Goal: Information Seeking & Learning: Learn about a topic

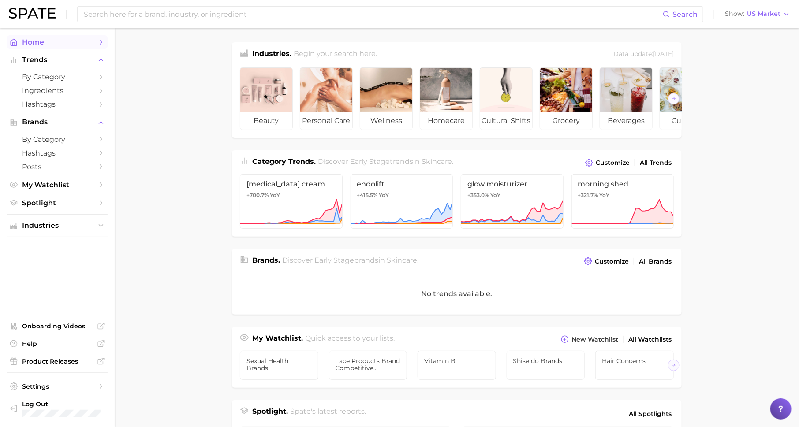
click at [78, 43] on span "Home" at bounding box center [57, 42] width 71 height 8
click at [67, 102] on span "Hashtags" at bounding box center [57, 104] width 71 height 8
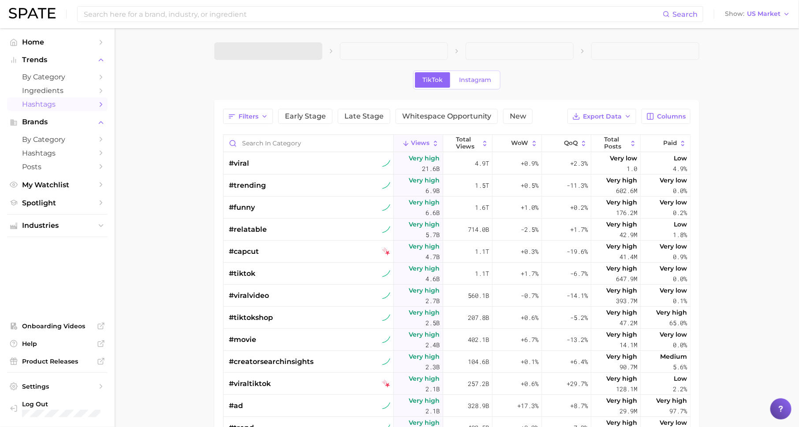
click at [253, 49] on span at bounding box center [268, 51] width 108 height 18
click at [272, 49] on span "1. Choose Category" at bounding box center [255, 51] width 66 height 8
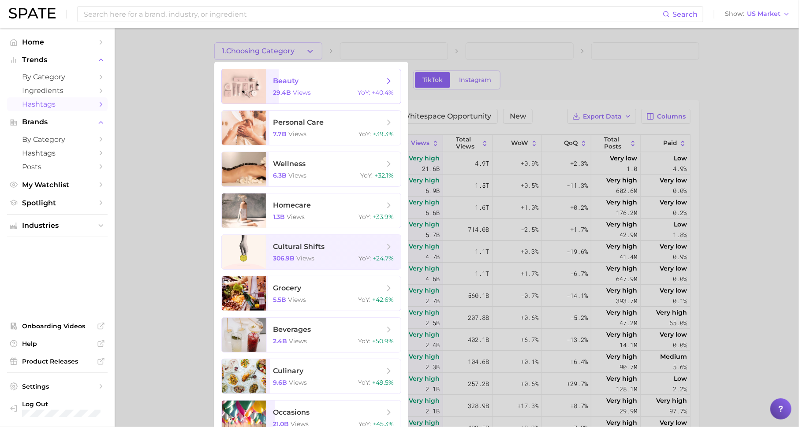
click at [290, 82] on span "beauty" at bounding box center [286, 81] width 26 height 8
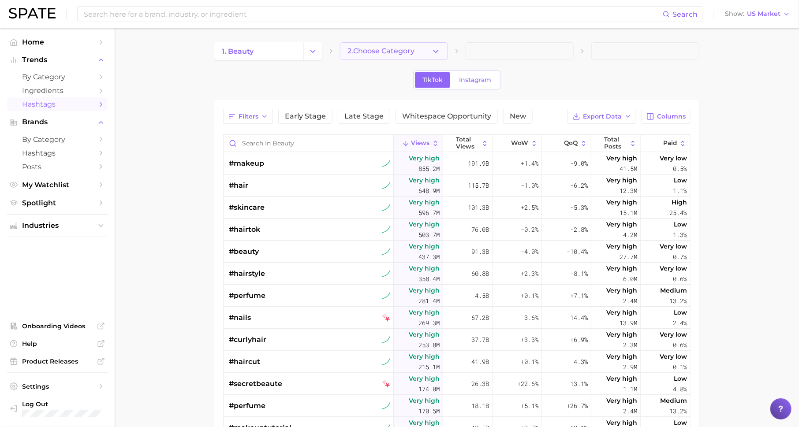
click at [375, 52] on span "2. Choose Category" at bounding box center [380, 51] width 67 height 8
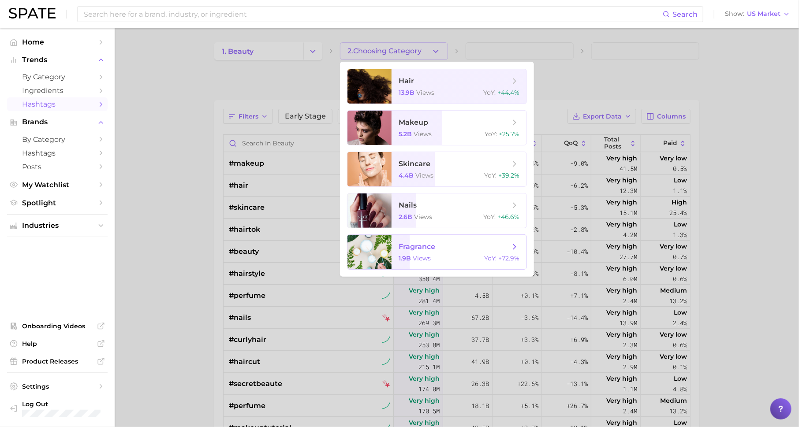
click at [440, 259] on div "1.9b views YoY : +72.9%" at bounding box center [459, 258] width 121 height 8
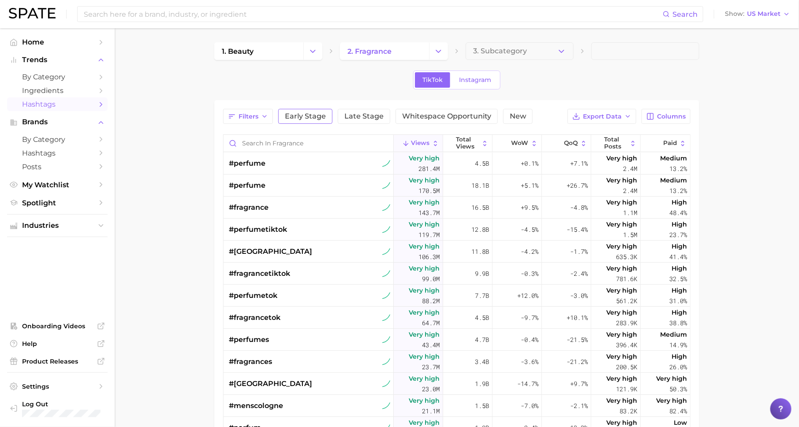
click at [310, 117] on span "Early Stage" at bounding box center [305, 116] width 41 height 7
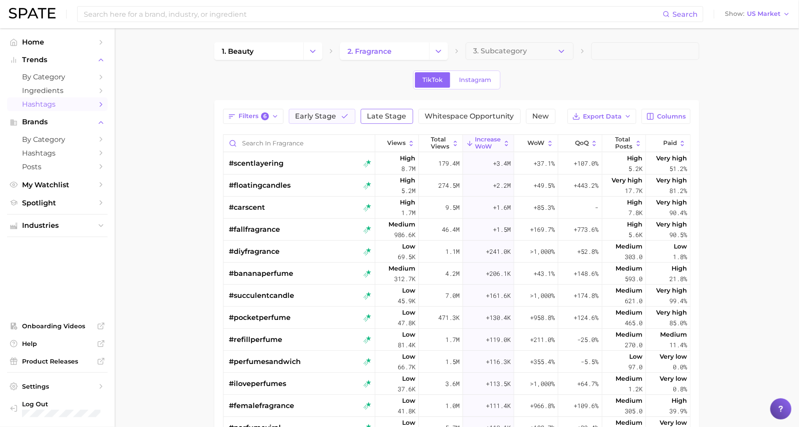
click at [387, 117] on span "Late Stage" at bounding box center [386, 116] width 39 height 7
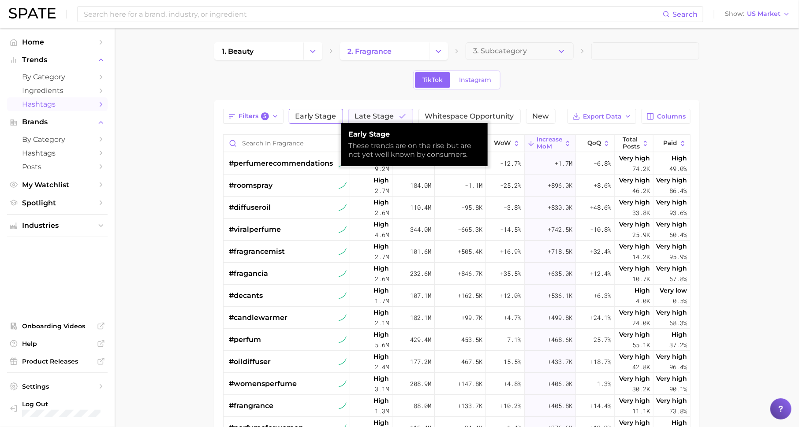
click at [334, 113] on span "Early Stage" at bounding box center [315, 116] width 41 height 7
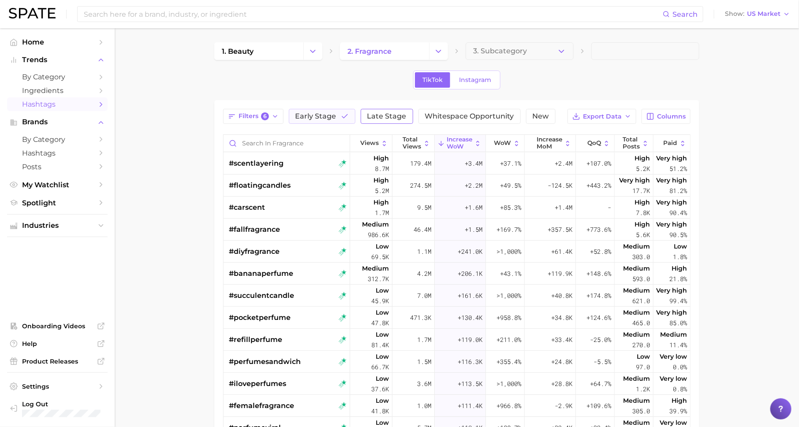
click at [390, 115] on span "Late Stage" at bounding box center [386, 116] width 39 height 7
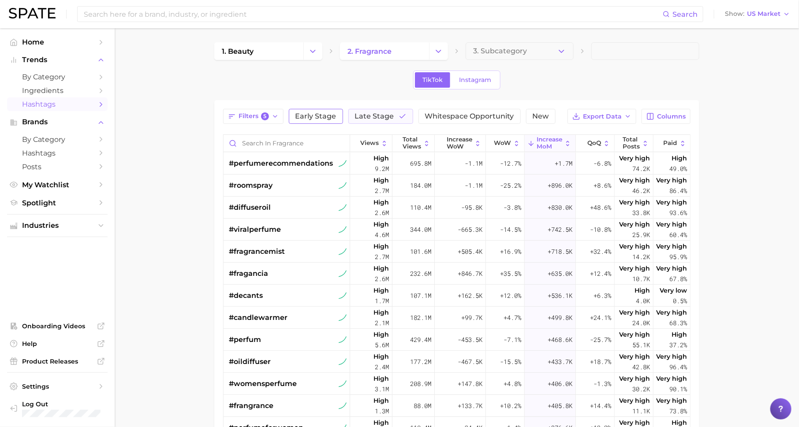
click at [312, 109] on button "Early Stage" at bounding box center [316, 116] width 54 height 15
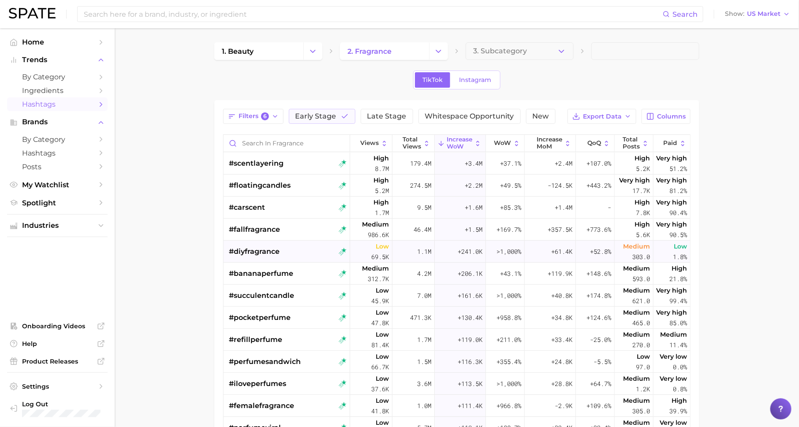
click at [299, 254] on div "#diyfragrance" at bounding box center [288, 252] width 118 height 22
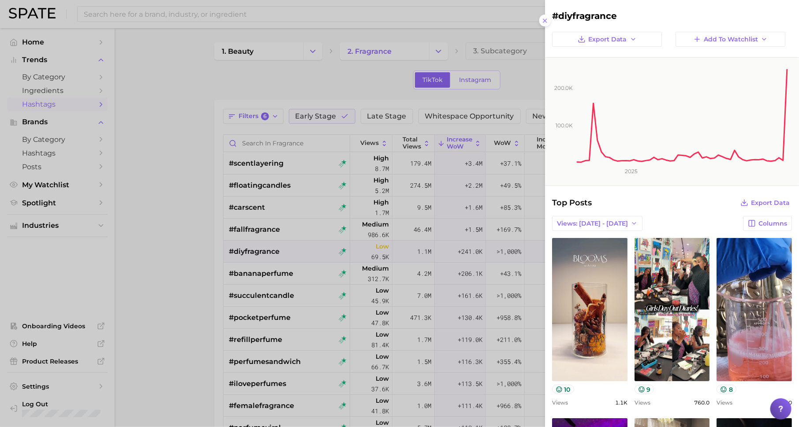
click at [294, 89] on div at bounding box center [399, 213] width 799 height 427
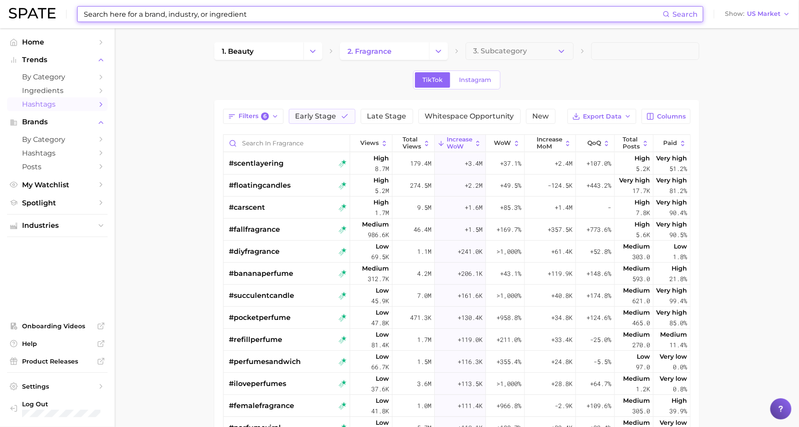
click at [218, 12] on input at bounding box center [373, 14] width 580 height 15
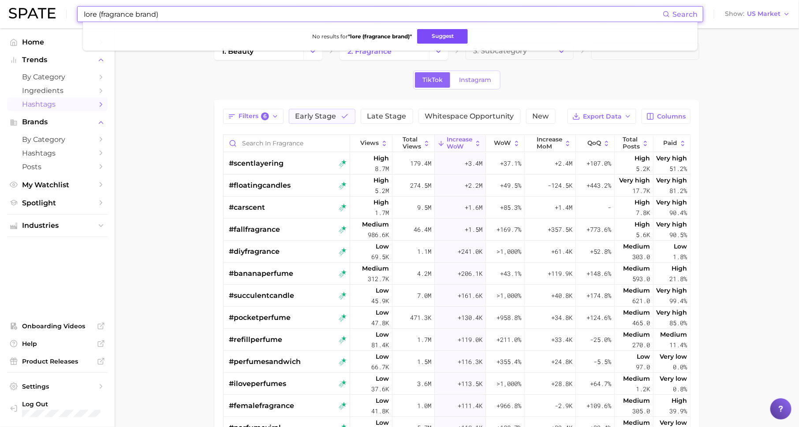
type input "lore (fragrance brand)"
click at [437, 38] on button "Suggest" at bounding box center [442, 36] width 51 height 15
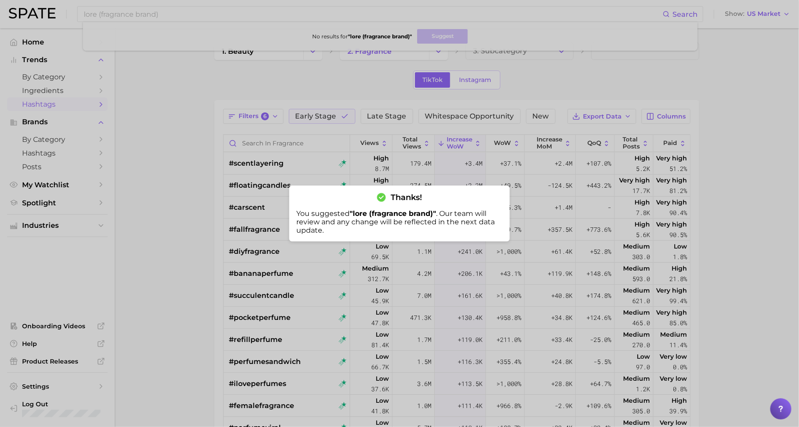
click at [176, 19] on div at bounding box center [399, 213] width 799 height 427
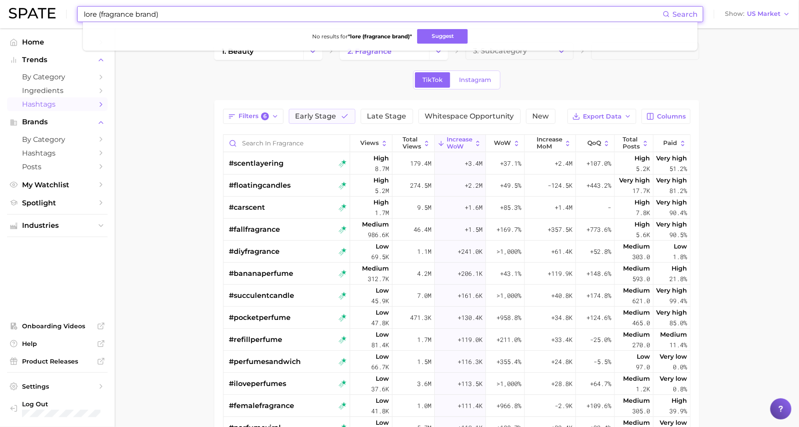
click at [176, 19] on input "lore (fragrance brand)" at bounding box center [373, 14] width 580 height 15
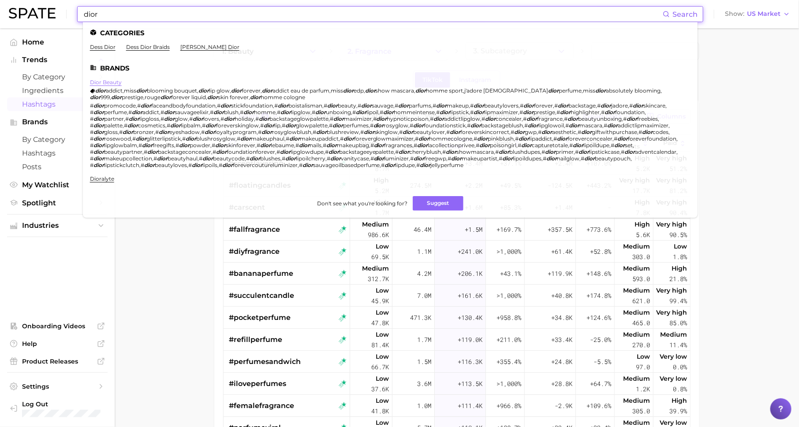
type input "dior"
click at [110, 82] on link "dior beauty" at bounding box center [106, 82] width 32 height 7
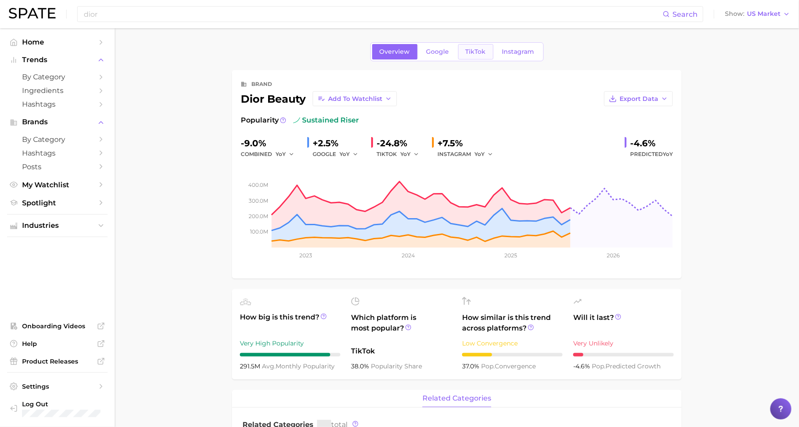
click at [480, 49] on span "TikTok" at bounding box center [476, 51] width 20 height 7
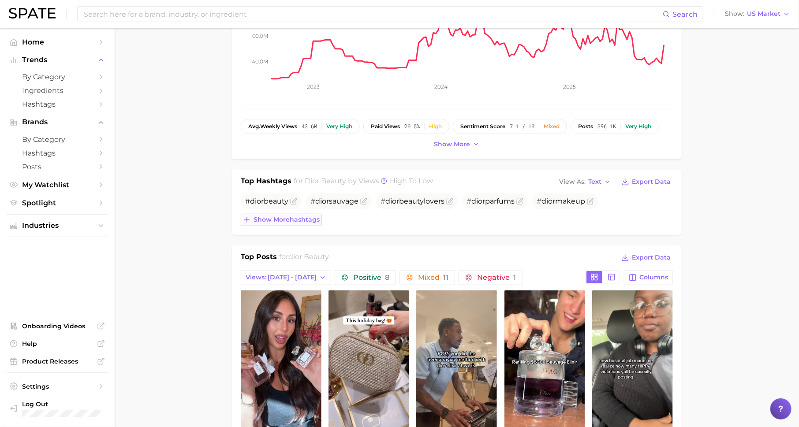
click at [314, 220] on span "Show more hashtags" at bounding box center [287, 219] width 66 height 7
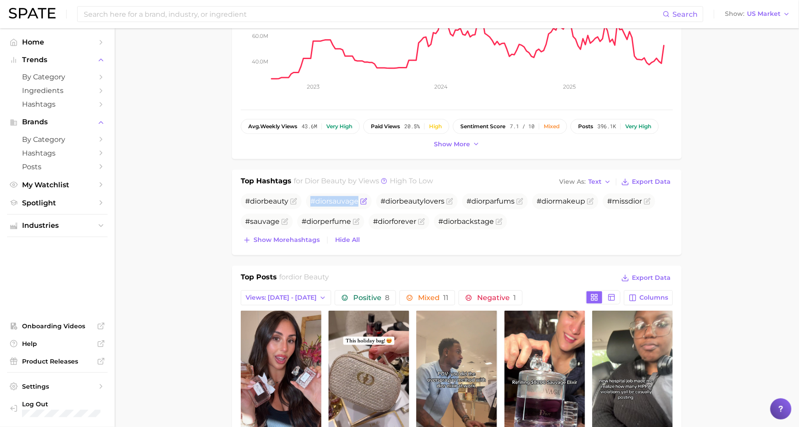
drag, startPoint x: 311, startPoint y: 199, endPoint x: 359, endPoint y: 204, distance: 47.9
click at [359, 204] on span "# dior sauvage" at bounding box center [339, 202] width 66 height 16
click at [300, 238] on span "Show more hashtags" at bounding box center [287, 239] width 66 height 7
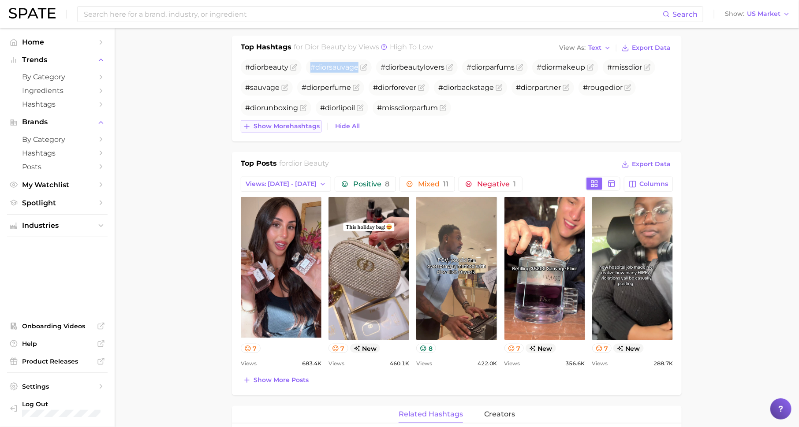
scroll to position [234, 0]
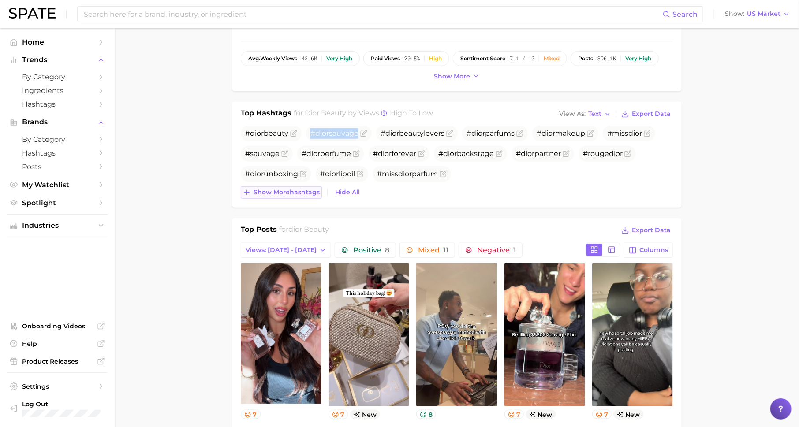
click at [285, 195] on button "Show more hashtags" at bounding box center [281, 193] width 81 height 12
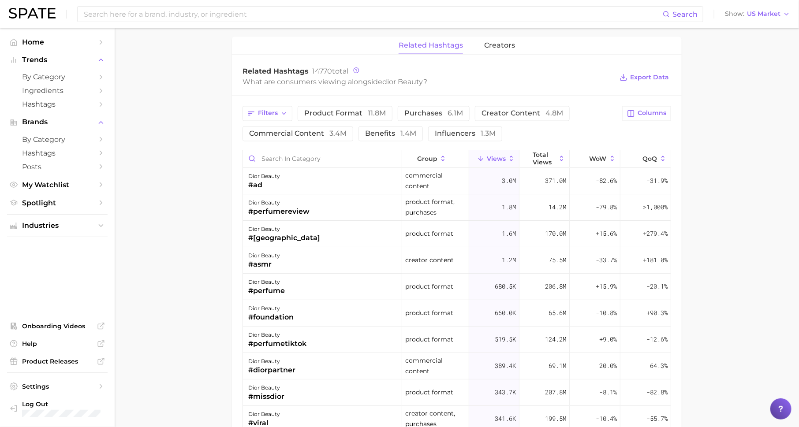
scroll to position [689, 0]
click at [433, 113] on span "purchases 6.1m" at bounding box center [433, 114] width 59 height 7
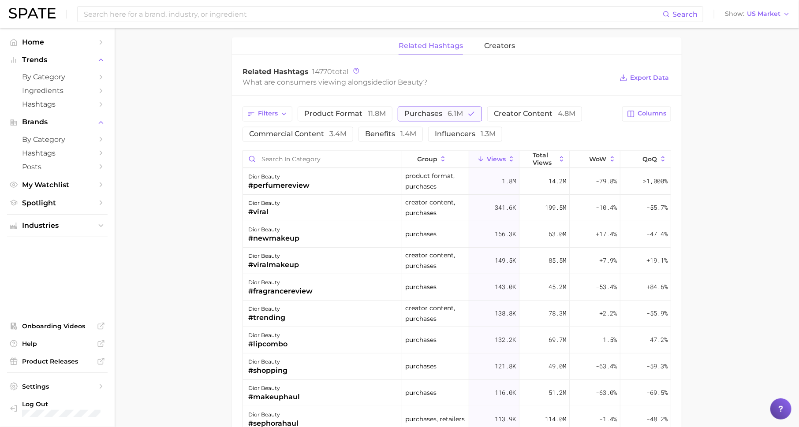
click at [433, 112] on span "purchases 6.1m" at bounding box center [433, 114] width 59 height 7
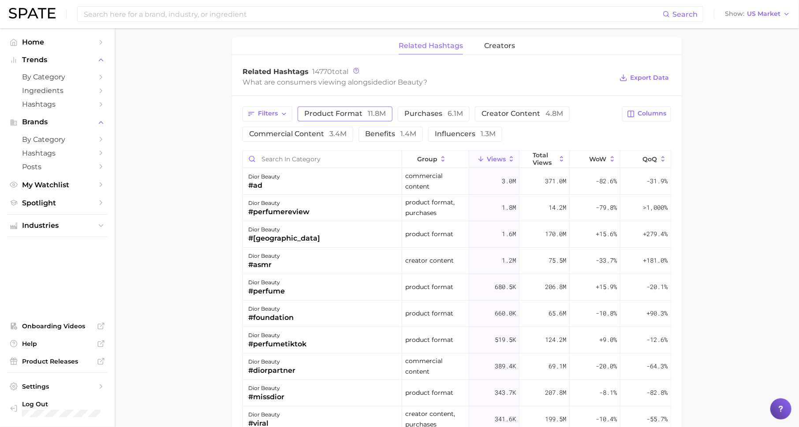
click at [317, 111] on span "product format 11.8m" at bounding box center [345, 114] width 82 height 7
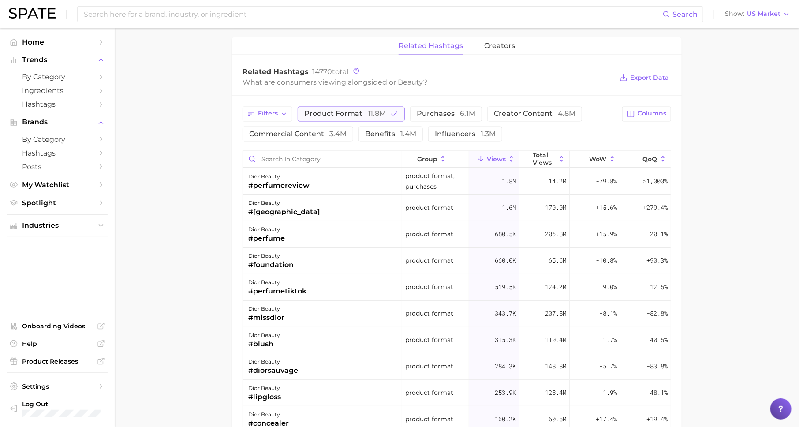
click at [316, 111] on span "product format 11.8m" at bounding box center [345, 114] width 82 height 7
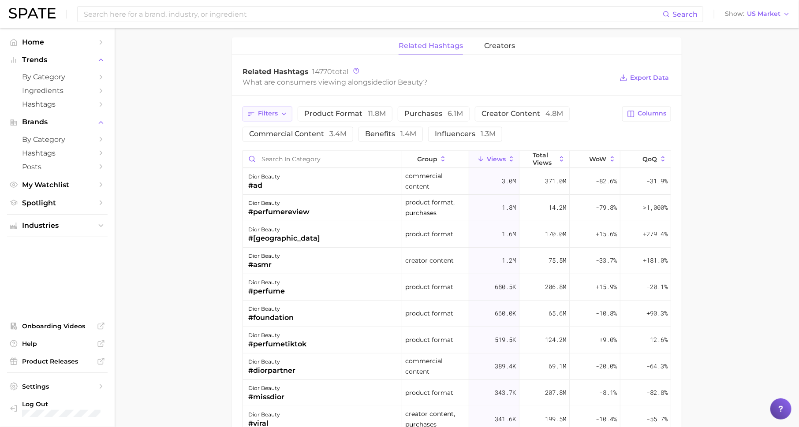
click at [253, 112] on icon "button" at bounding box center [251, 114] width 6 height 4
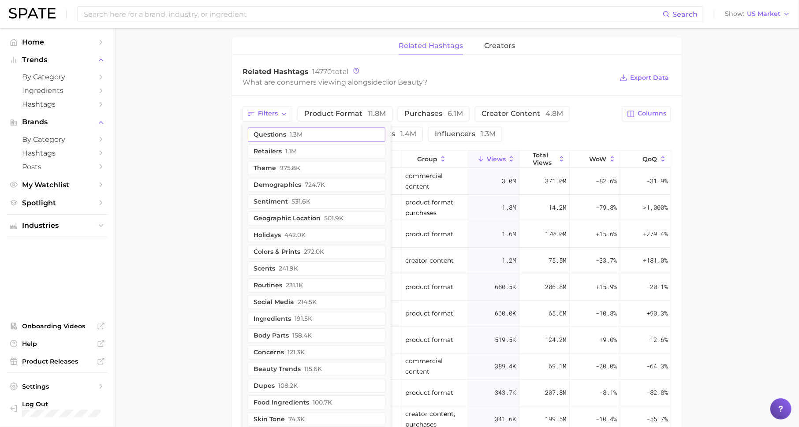
click at [272, 128] on button "questions 1.3m" at bounding box center [317, 135] width 138 height 14
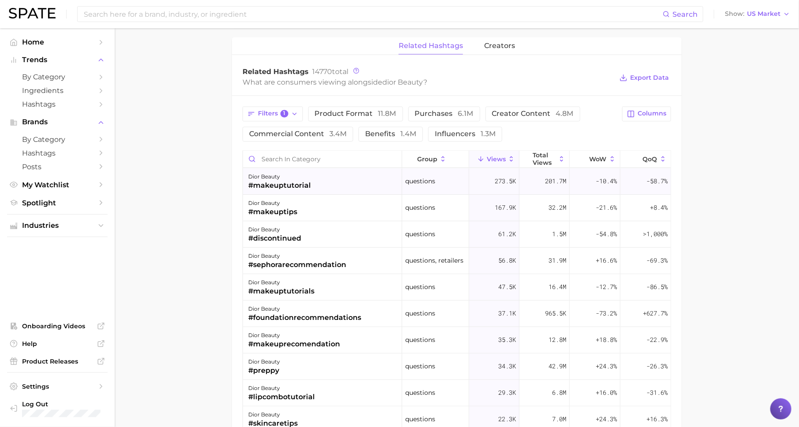
click at [278, 182] on div "#makeuptutorial" at bounding box center [279, 186] width 63 height 11
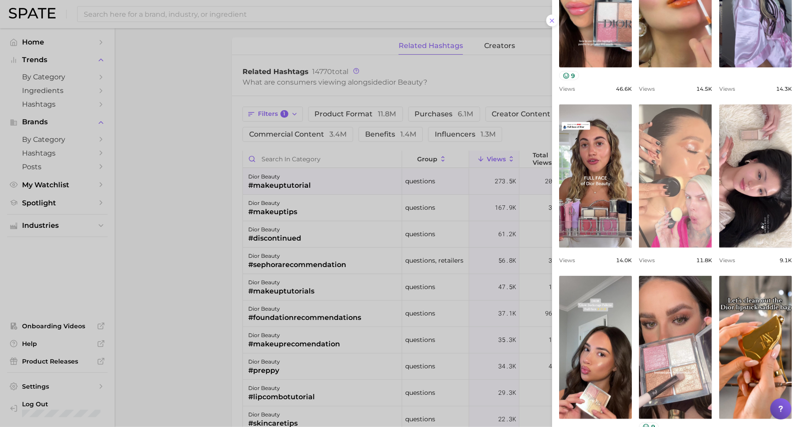
scroll to position [213, 0]
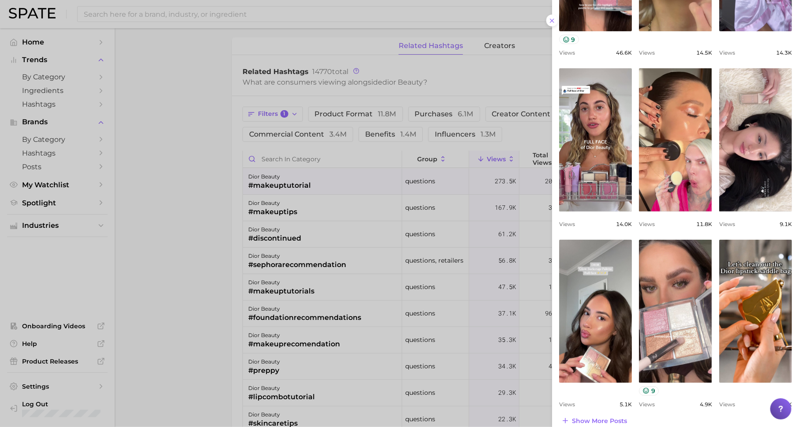
click at [428, 261] on div at bounding box center [399, 213] width 799 height 427
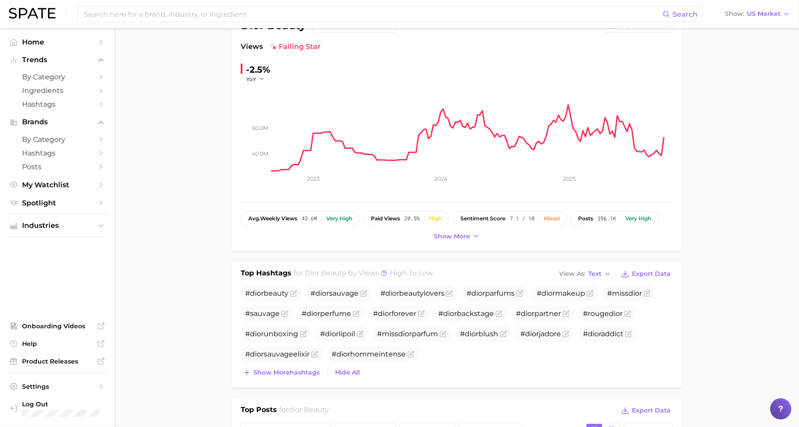
scroll to position [0, 0]
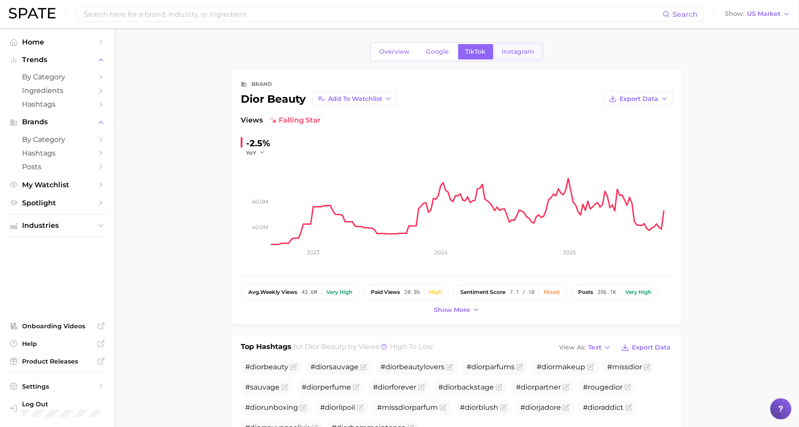
click at [524, 52] on span "Instagram" at bounding box center [518, 51] width 32 height 7
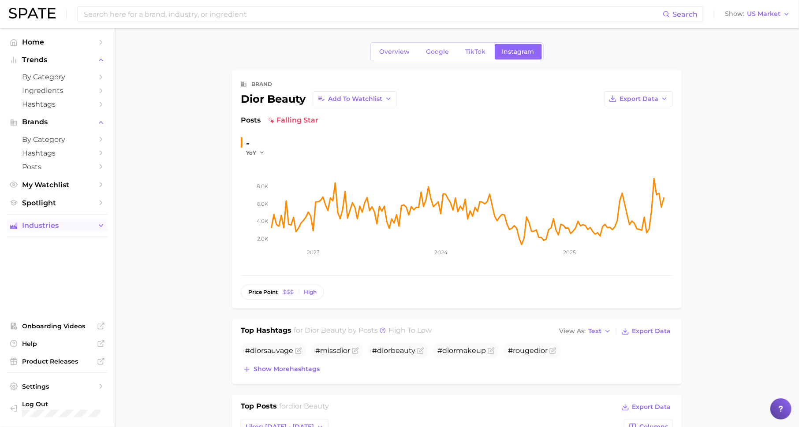
click at [75, 228] on span "Industries" at bounding box center [57, 226] width 71 height 8
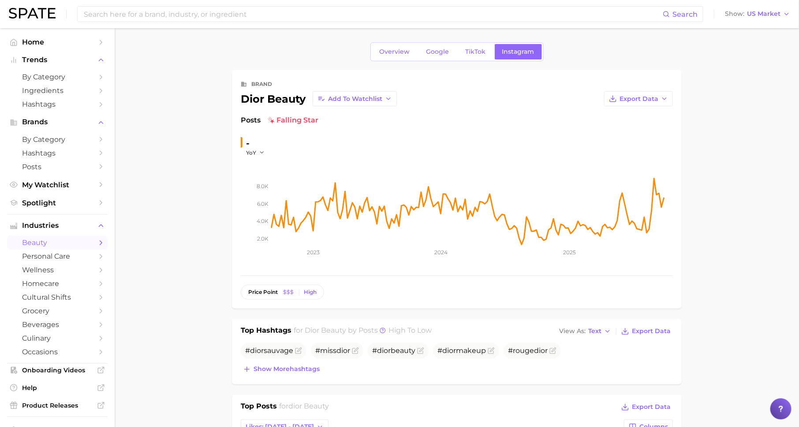
click at [74, 245] on span "beauty" at bounding box center [57, 243] width 71 height 8
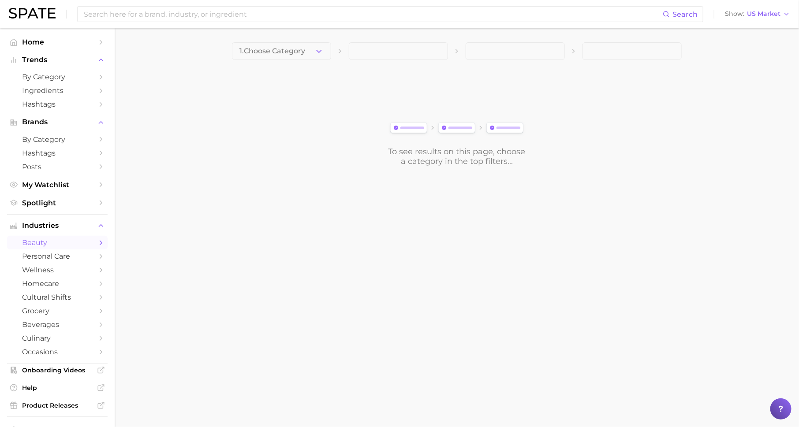
click at [303, 50] on span "1. Choose Category" at bounding box center [272, 51] width 66 height 8
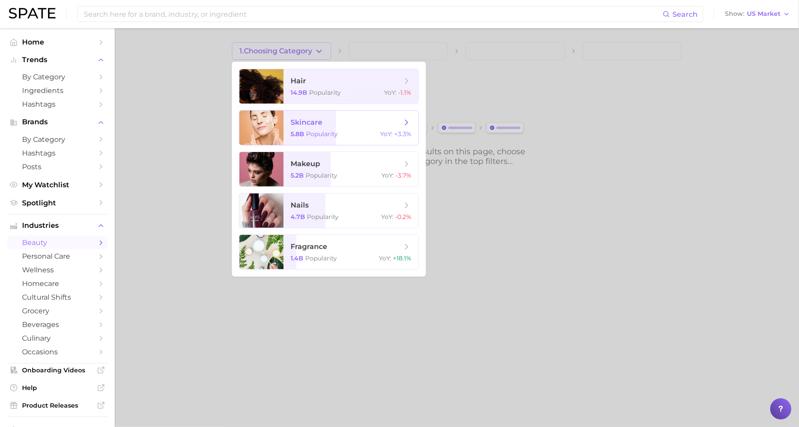
click at [324, 120] on span "skincare" at bounding box center [346, 123] width 111 height 10
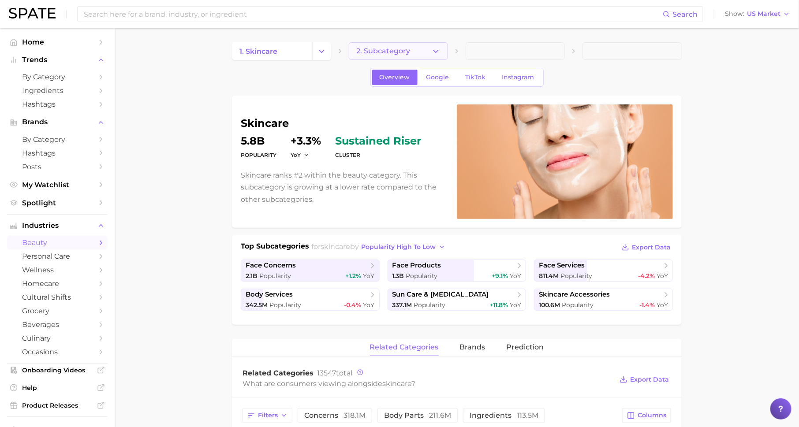
click at [419, 46] on button "2. Subcategory" at bounding box center [398, 51] width 99 height 18
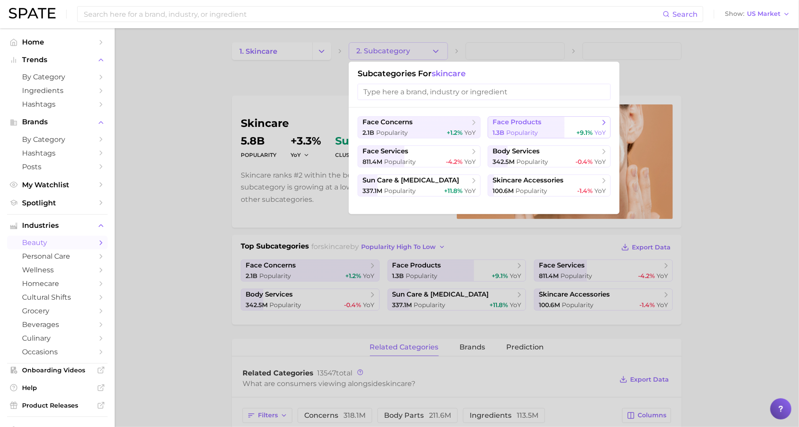
click at [506, 123] on span "face products" at bounding box center [517, 122] width 49 height 8
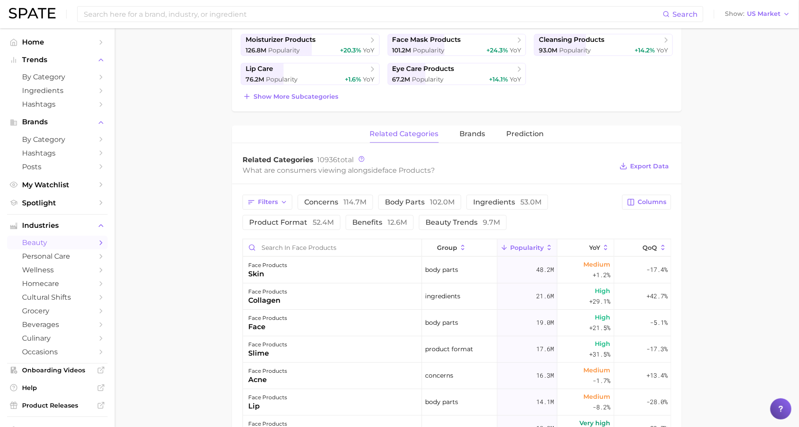
scroll to position [256, 0]
click at [257, 203] on button "Filters" at bounding box center [268, 201] width 50 height 15
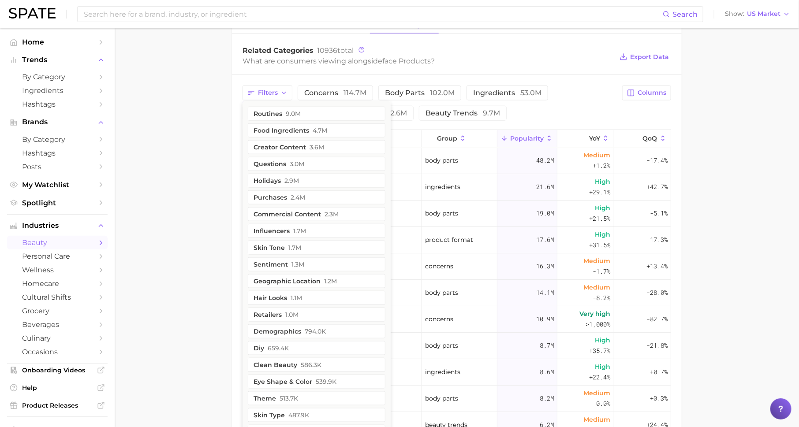
scroll to position [368, 0]
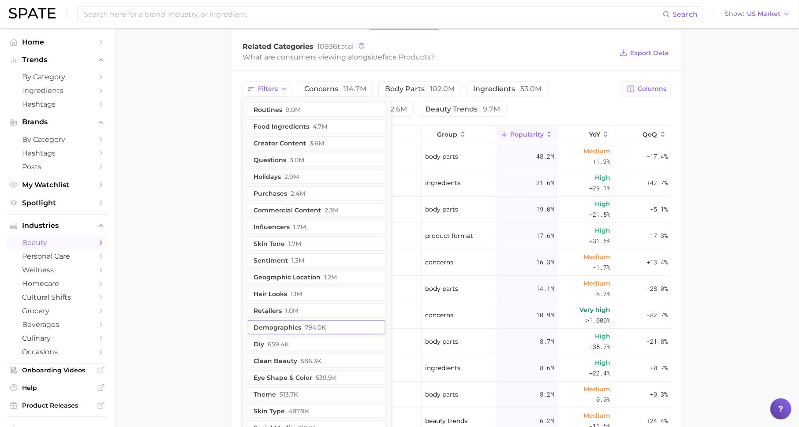
click at [296, 322] on button "demographics 794.0k" at bounding box center [317, 328] width 138 height 14
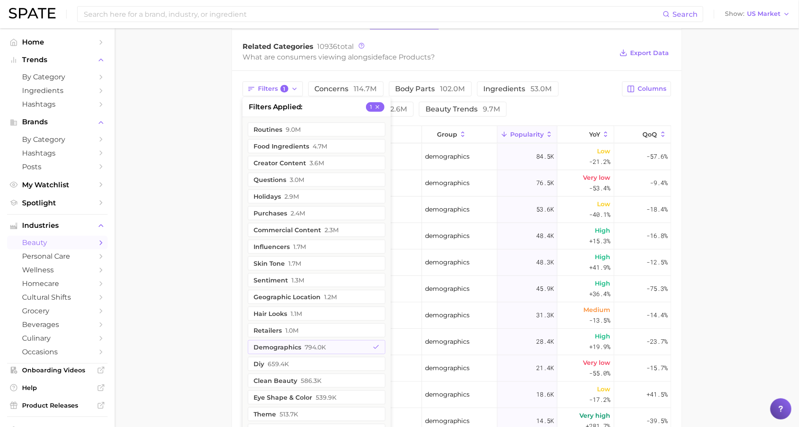
click at [214, 291] on main "1. skincare 2. face products 3. Subcategory Overview Google TikTok Instagram fa…" at bounding box center [457, 134] width 684 height 948
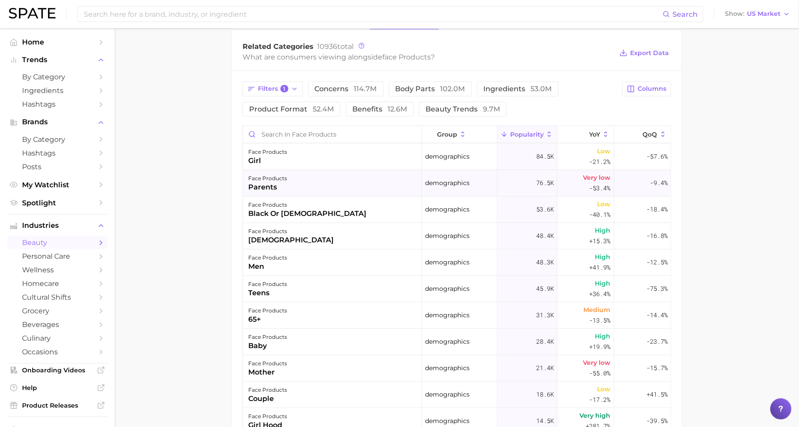
click at [327, 186] on div "face products parents" at bounding box center [332, 183] width 179 height 26
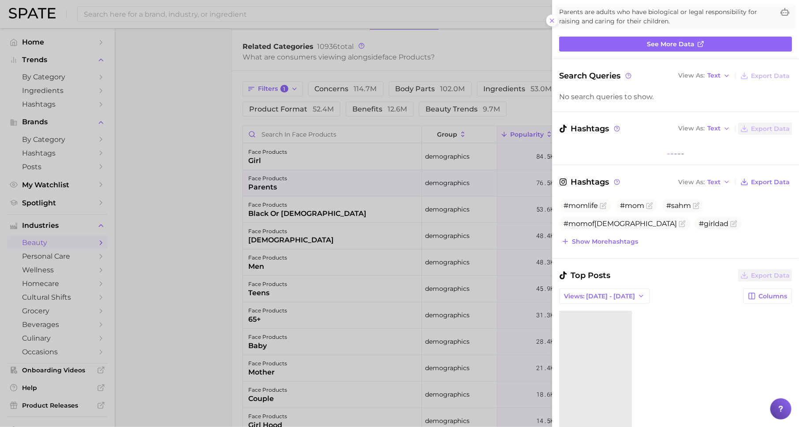
scroll to position [69, 0]
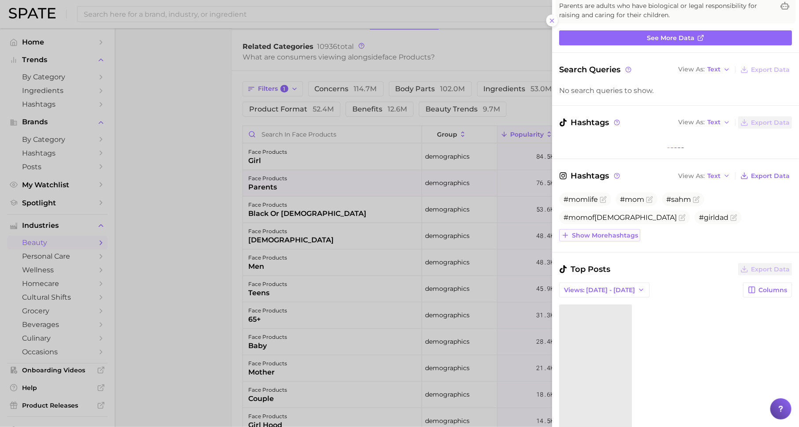
click at [613, 235] on span "Show more hashtags" at bounding box center [605, 235] width 66 height 7
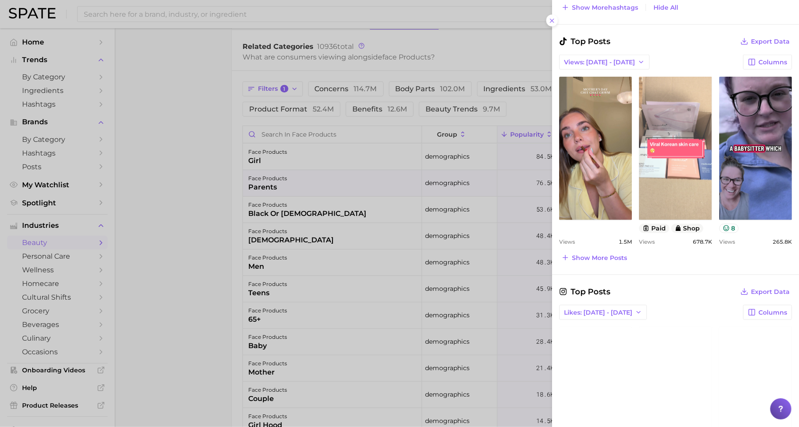
scroll to position [387, 0]
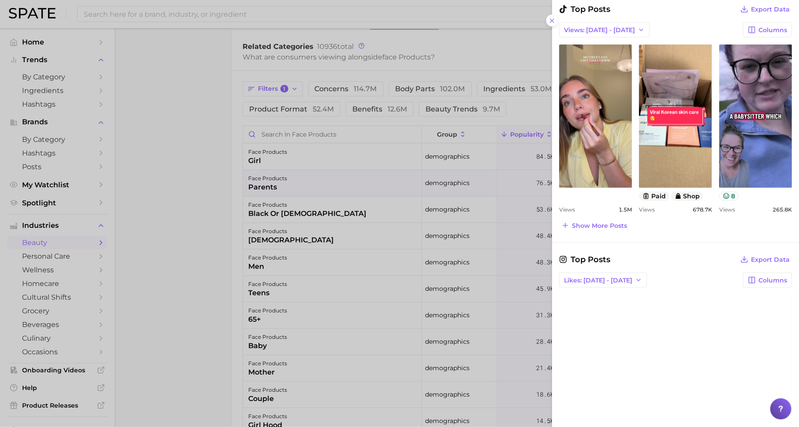
click at [357, 218] on div at bounding box center [399, 213] width 799 height 427
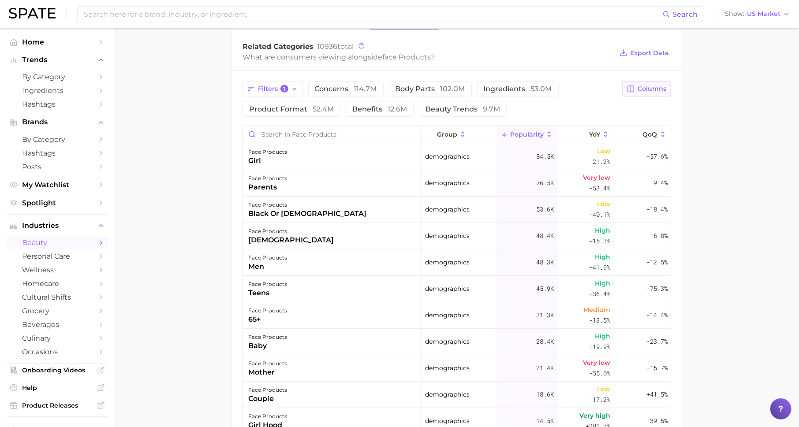
click at [652, 85] on span "Columns" at bounding box center [652, 88] width 29 height 7
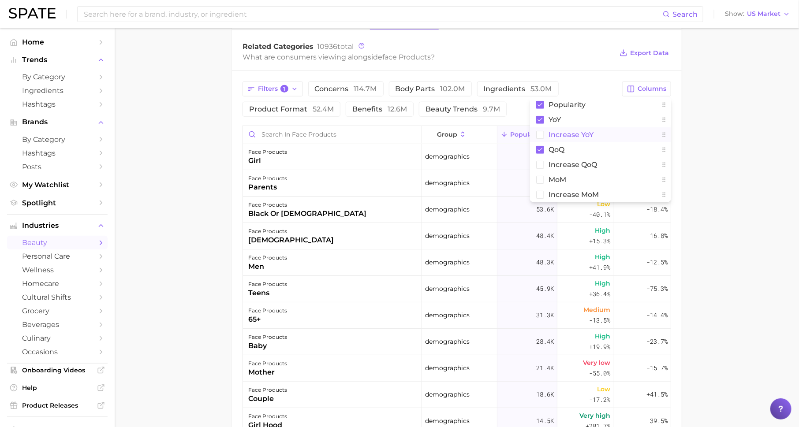
click at [570, 136] on span "Increase YoY" at bounding box center [571, 134] width 45 height 7
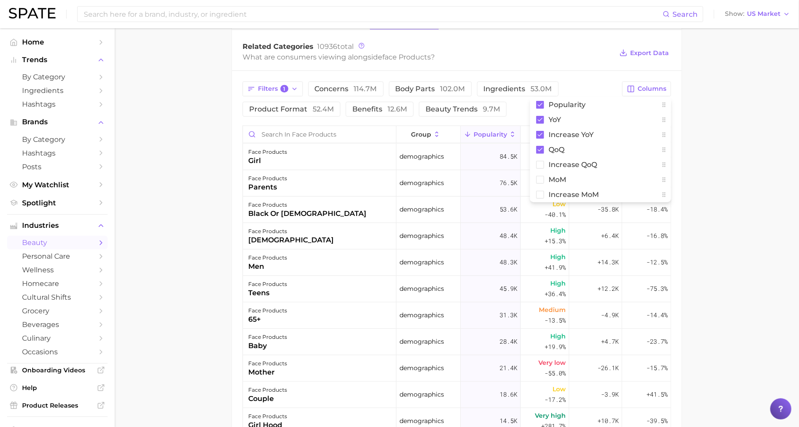
click at [686, 140] on main "1. skincare 2. face products 3. Subcategory Overview Google TikTok Instagram fa…" at bounding box center [457, 134] width 684 height 948
click at [598, 127] on span "Increase YoY" at bounding box center [594, 134] width 27 height 14
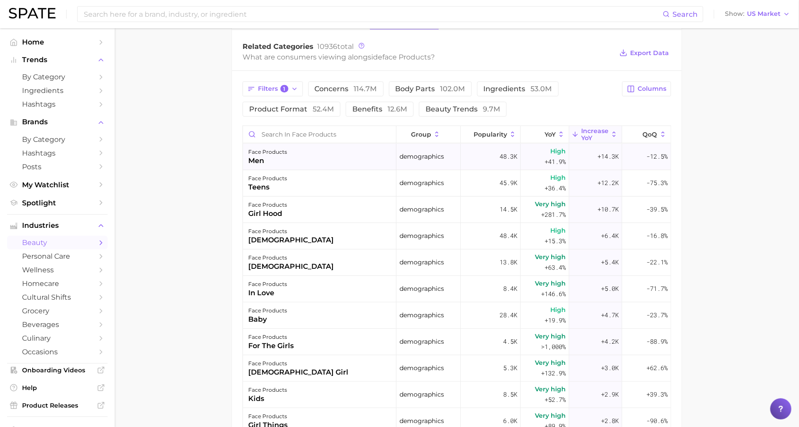
click at [601, 155] on span "+14.3k" at bounding box center [608, 156] width 21 height 11
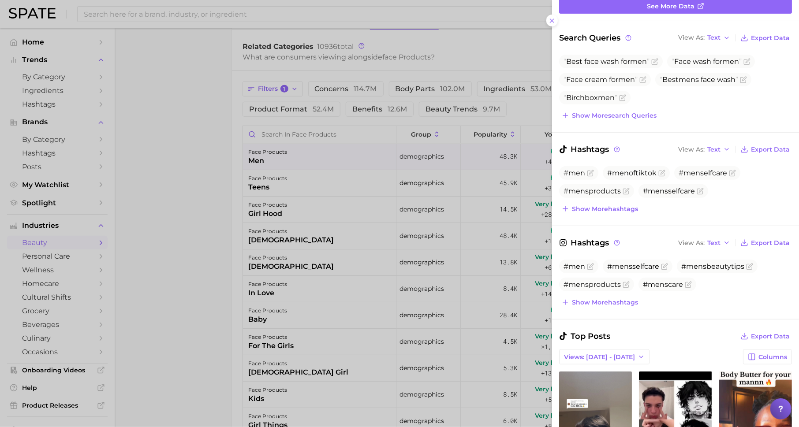
scroll to position [101, 0]
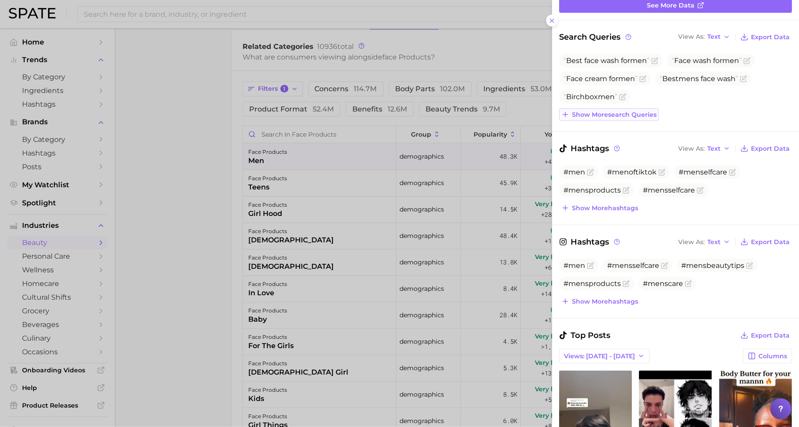
click at [613, 117] on span "Show more search queries" at bounding box center [614, 114] width 85 height 7
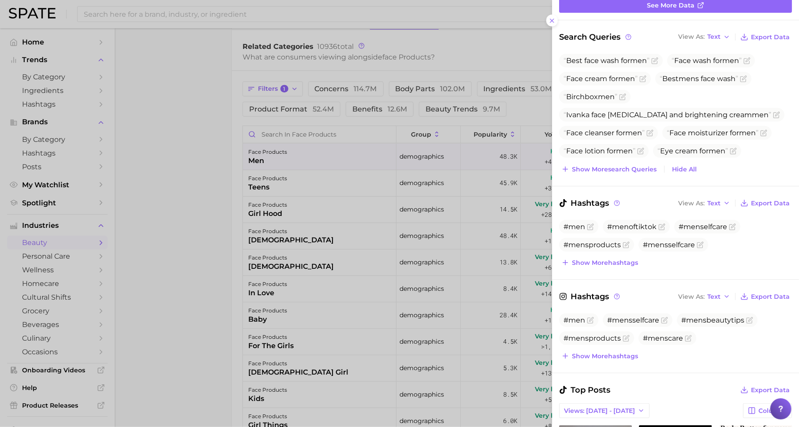
click at [353, 217] on div at bounding box center [399, 213] width 799 height 427
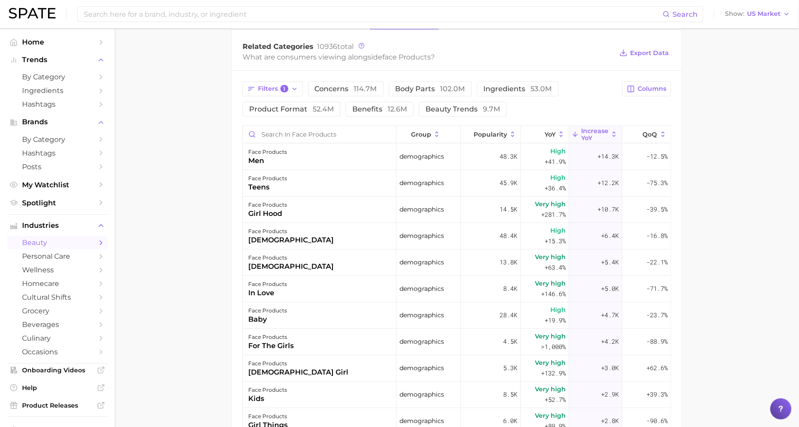
scroll to position [303, 0]
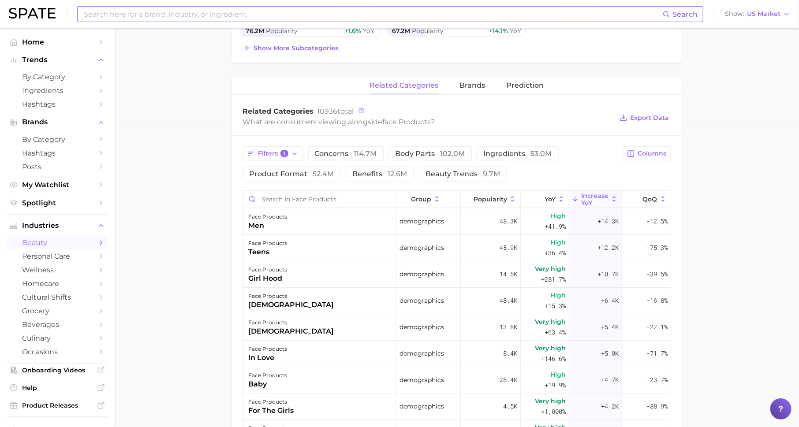
click at [164, 12] on input at bounding box center [373, 14] width 580 height 15
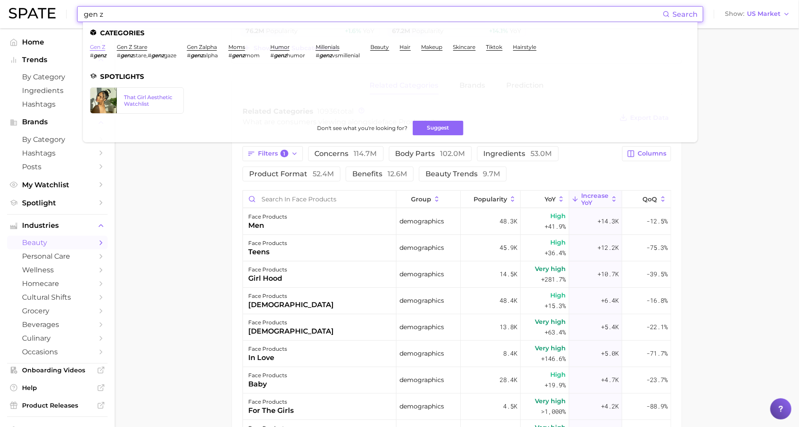
type input "gen z"
click at [95, 50] on link "gen z" at bounding box center [97, 47] width 15 height 7
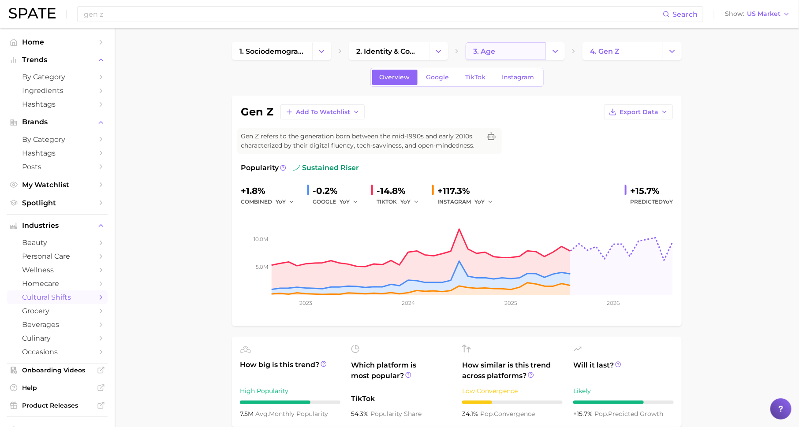
click at [495, 48] on span "3. age" at bounding box center [484, 51] width 22 height 8
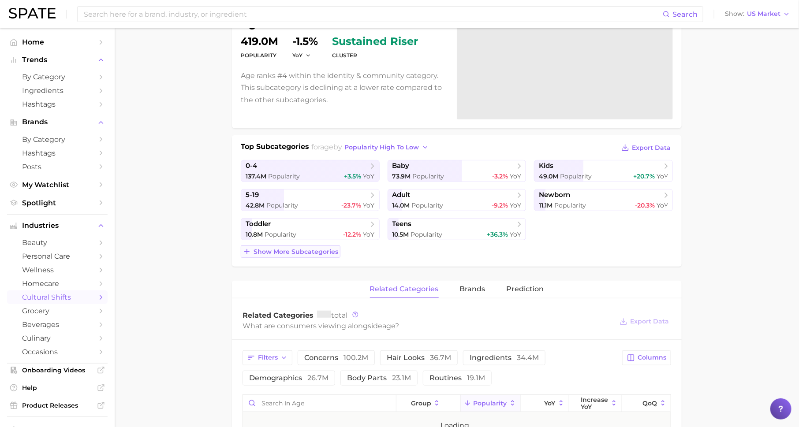
scroll to position [104, 0]
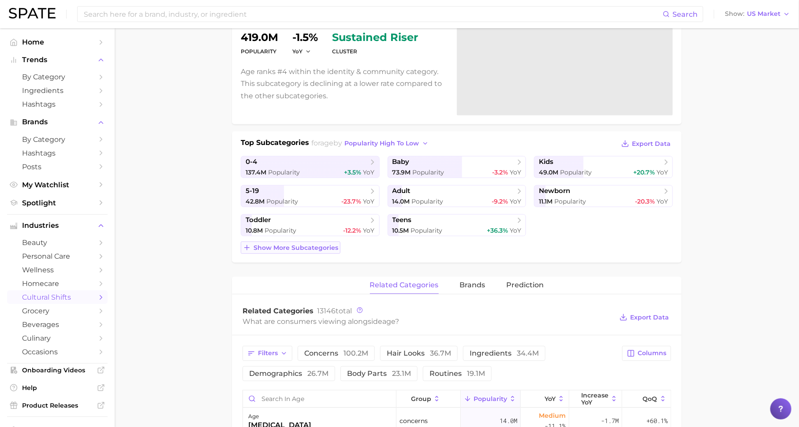
click at [312, 246] on span "Show more subcategories" at bounding box center [296, 247] width 85 height 7
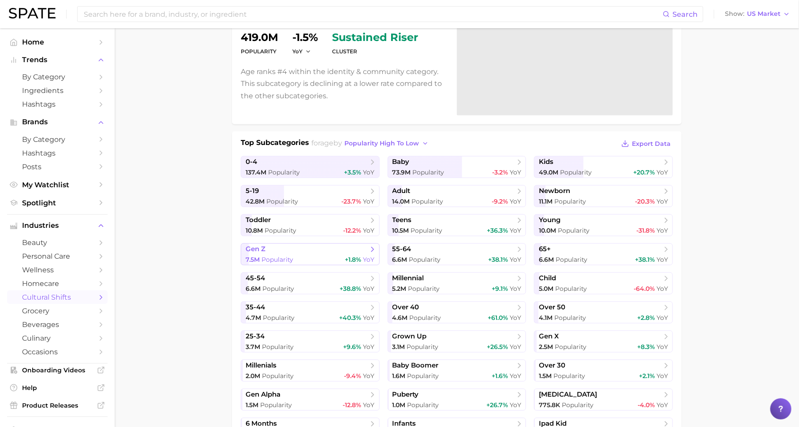
click at [323, 250] on span "gen z" at bounding box center [307, 249] width 123 height 9
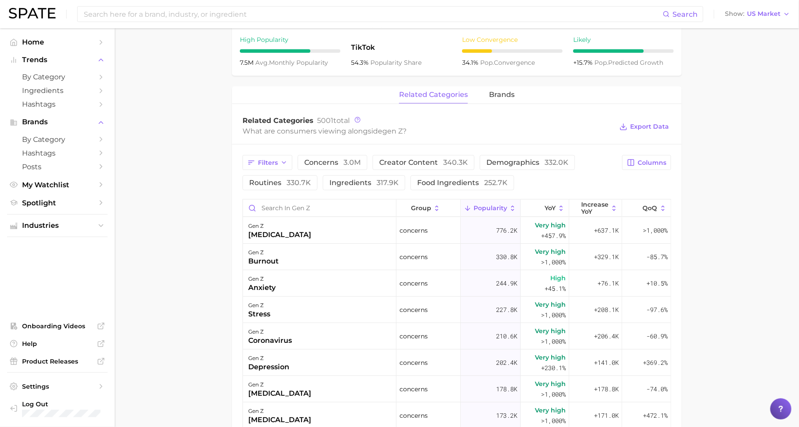
scroll to position [371, 0]
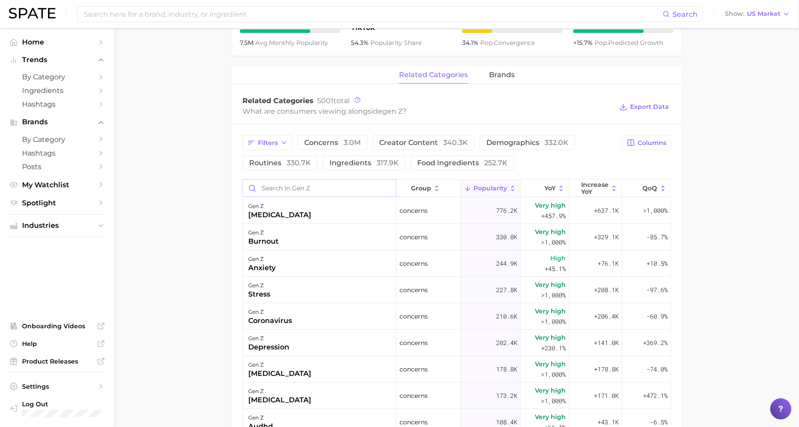
click at [347, 190] on input "Search in gen z" at bounding box center [319, 188] width 153 height 17
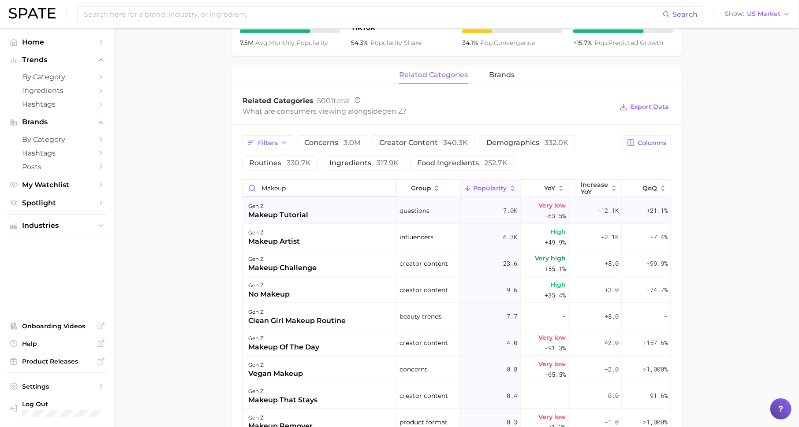
type input "makeup"
click at [319, 212] on div "gen z makeup tutorial" at bounding box center [319, 211] width 153 height 26
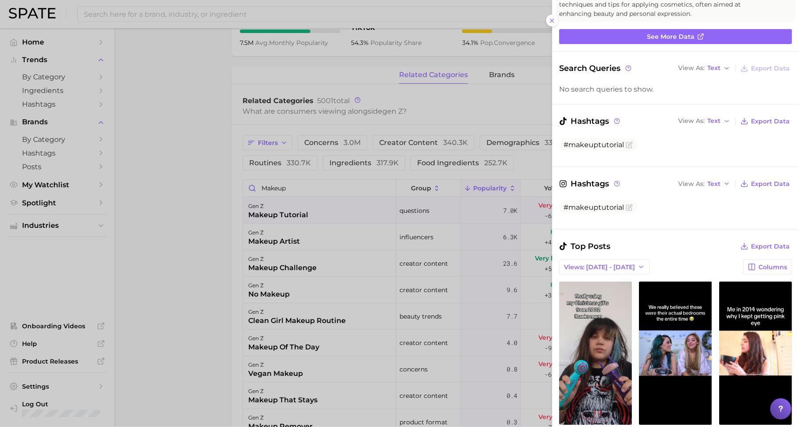
scroll to position [206, 0]
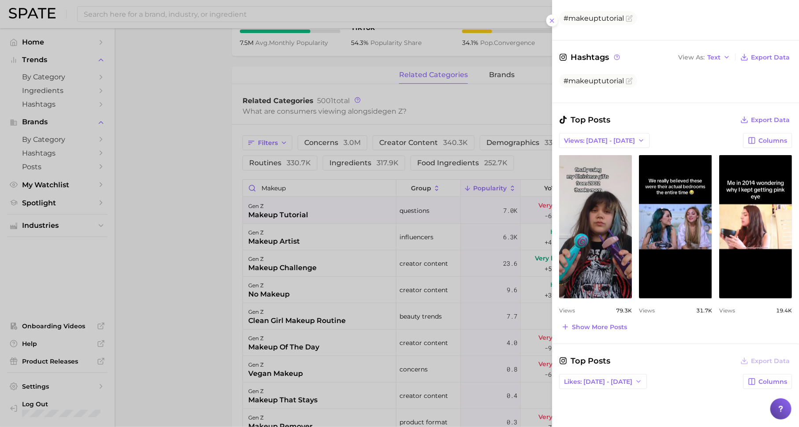
click at [427, 283] on div at bounding box center [399, 213] width 799 height 427
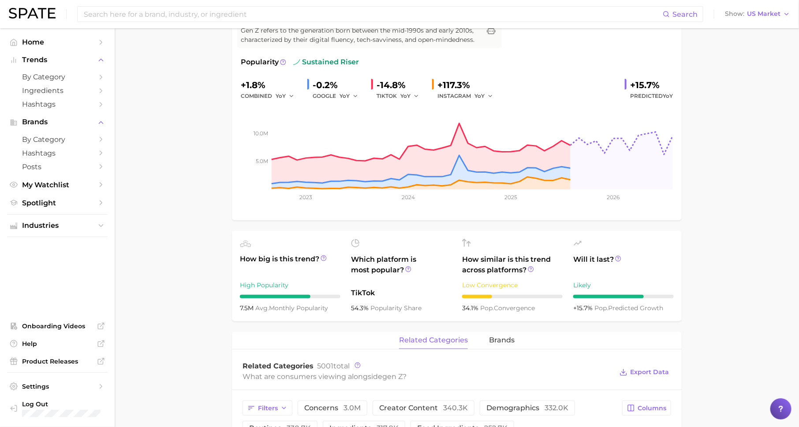
scroll to position [0, 0]
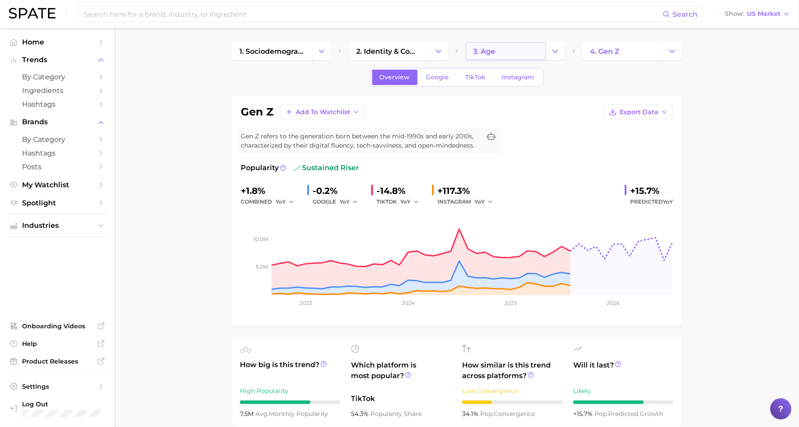
click at [490, 52] on span "3. age" at bounding box center [484, 51] width 22 height 8
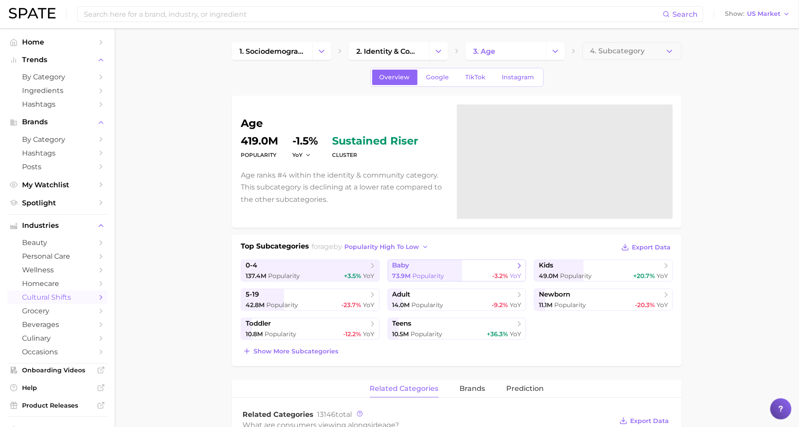
scroll to position [82, 0]
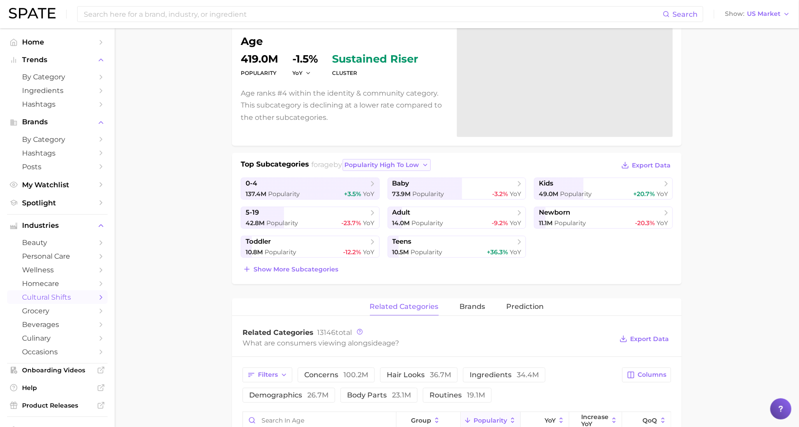
click at [407, 160] on button "popularity high to low" at bounding box center [387, 165] width 89 height 12
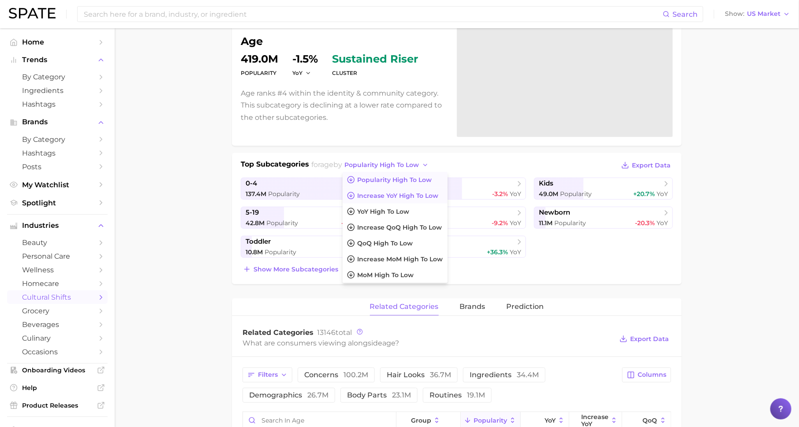
click at [407, 189] on button "Increase YoY high to low" at bounding box center [395, 196] width 105 height 16
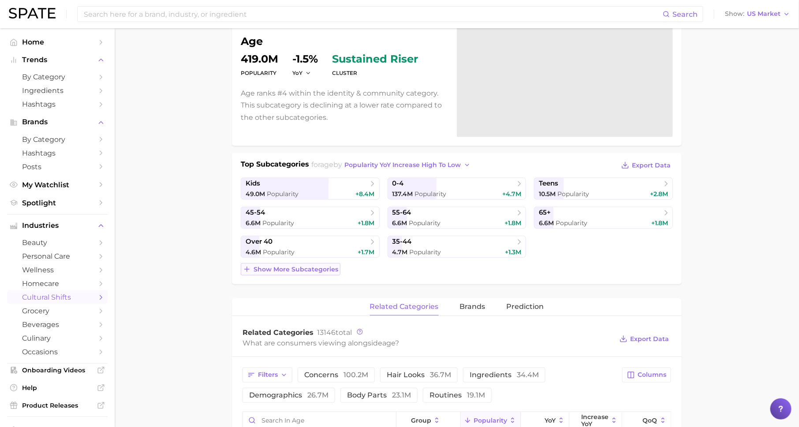
click at [314, 266] on span "Show more subcategories" at bounding box center [296, 269] width 85 height 7
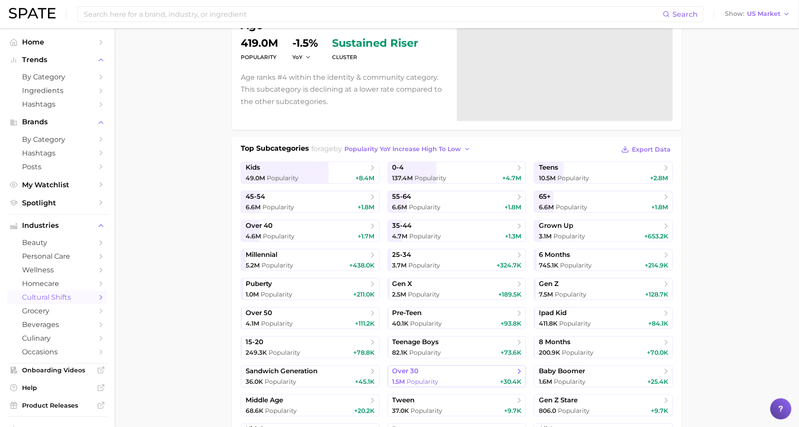
scroll to position [0, 0]
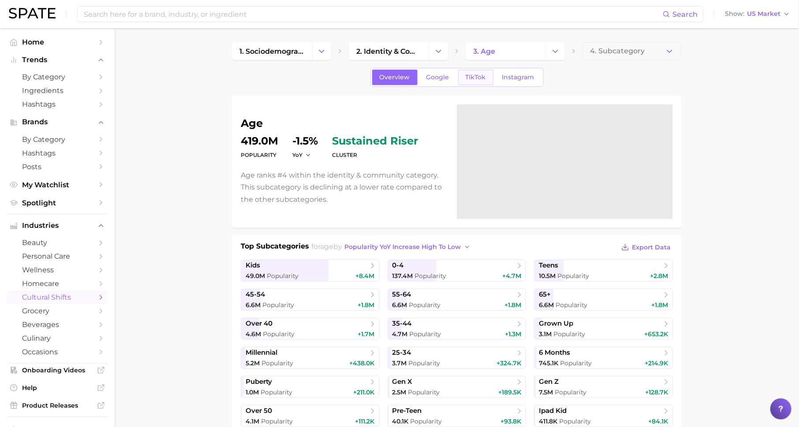
click at [478, 76] on span "TikTok" at bounding box center [476, 77] width 20 height 7
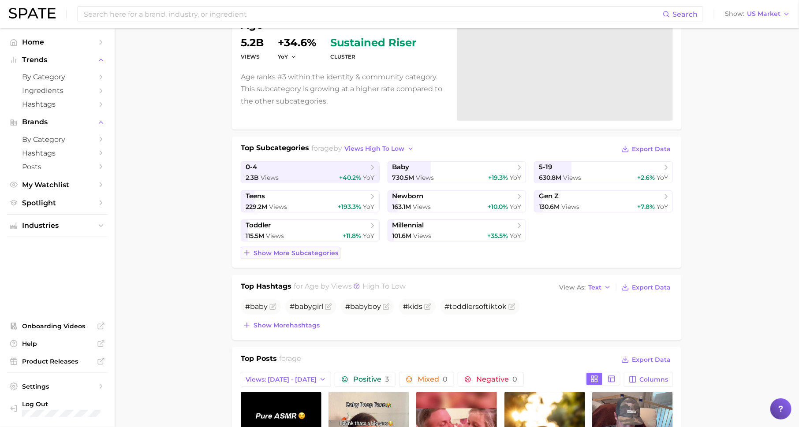
click at [306, 250] on span "Show more subcategories" at bounding box center [296, 253] width 85 height 7
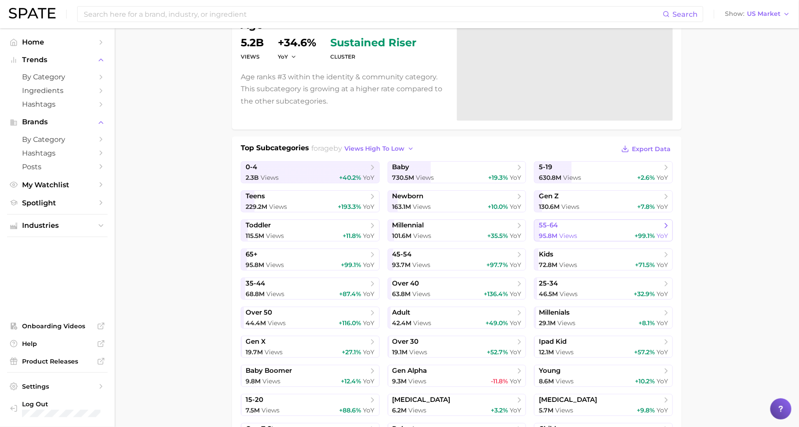
click at [552, 234] on span "95.8m" at bounding box center [548, 236] width 19 height 8
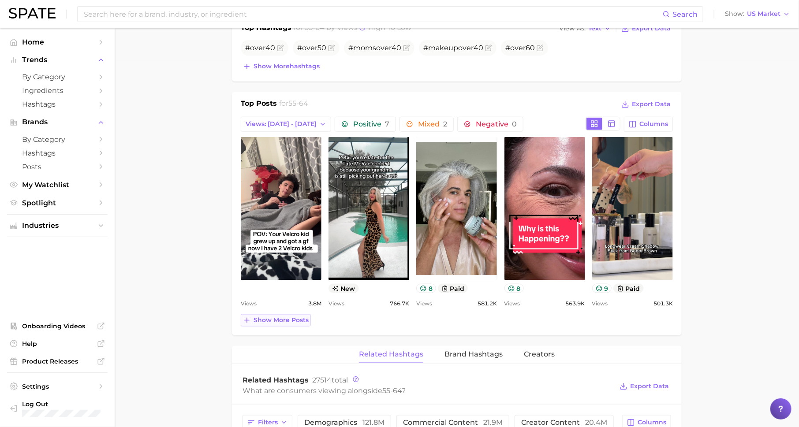
click at [265, 318] on span "Show more posts" at bounding box center [281, 320] width 55 height 7
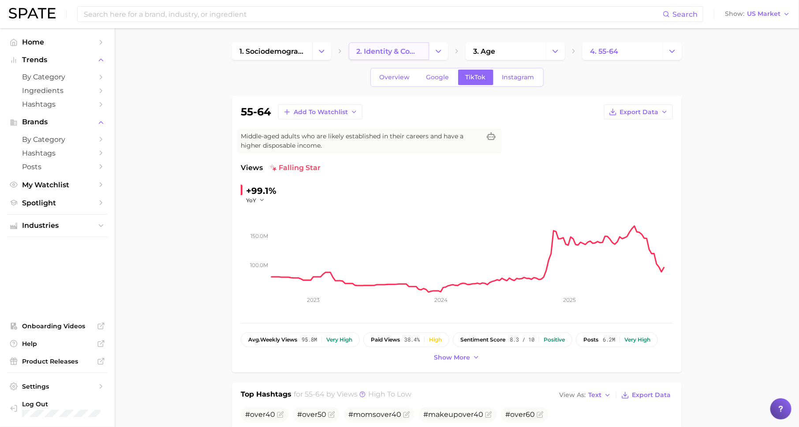
click at [396, 52] on span "2. identity & community" at bounding box center [388, 51] width 65 height 8
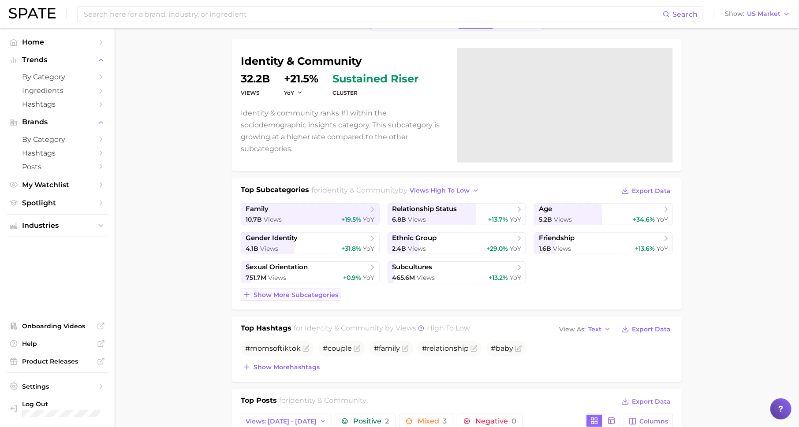
click at [320, 291] on span "Show more subcategories" at bounding box center [296, 294] width 85 height 7
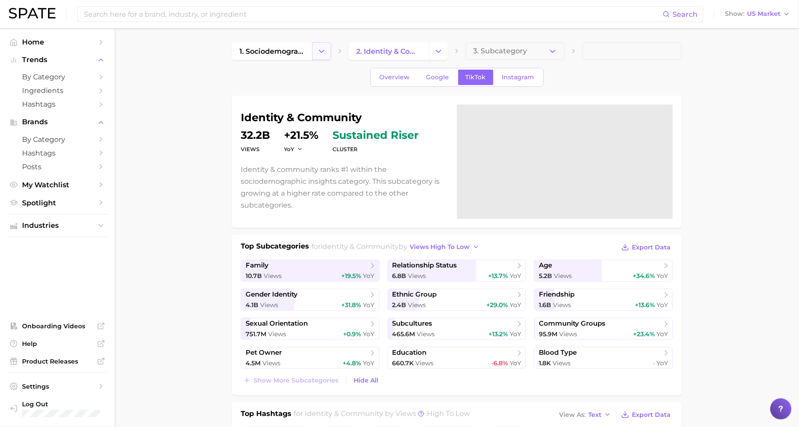
click at [329, 56] on button "Change Category" at bounding box center [321, 51] width 19 height 18
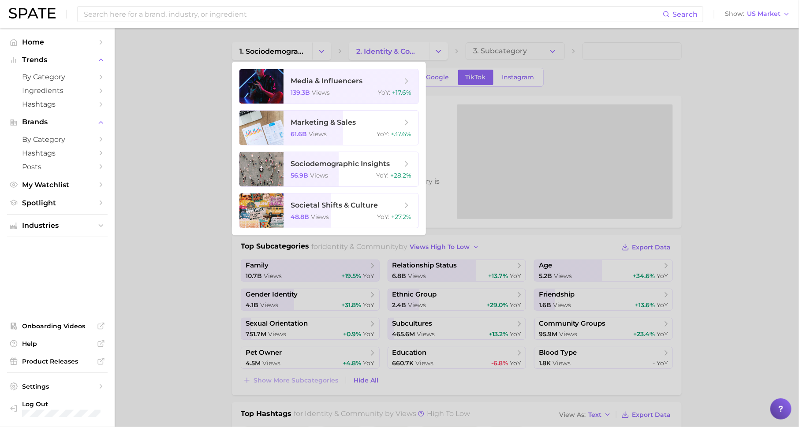
click at [437, 97] on div at bounding box center [399, 213] width 799 height 427
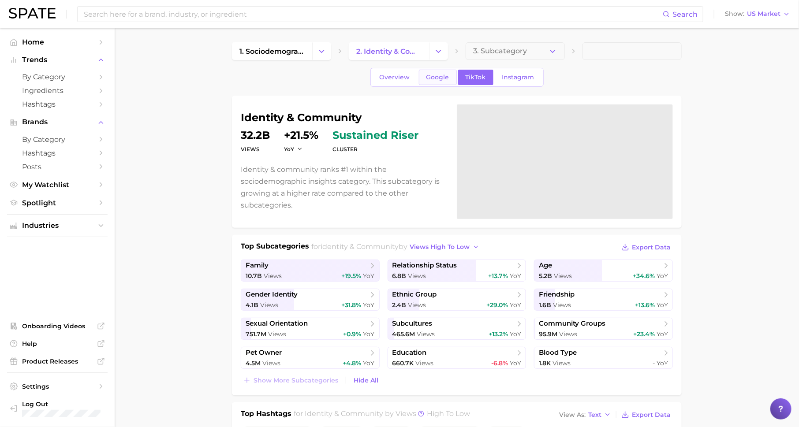
click at [438, 81] on link "Google" at bounding box center [438, 77] width 38 height 15
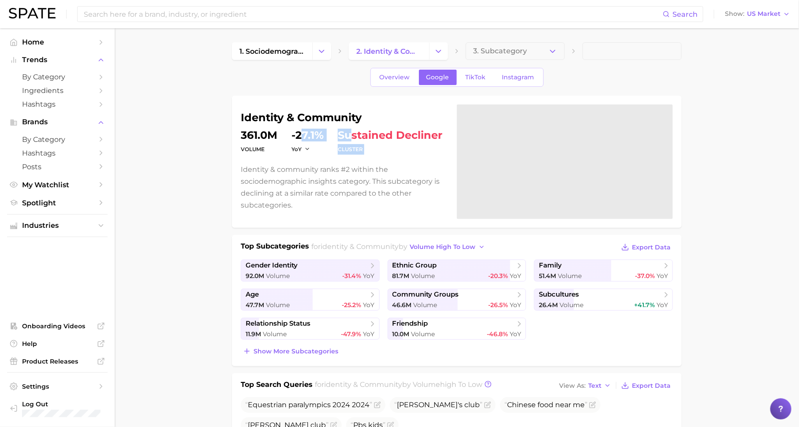
drag, startPoint x: 300, startPoint y: 130, endPoint x: 350, endPoint y: 130, distance: 49.4
click at [350, 130] on dl "volume 361.0m YoY -27.1% cluster sustained decliner" at bounding box center [343, 142] width 205 height 25
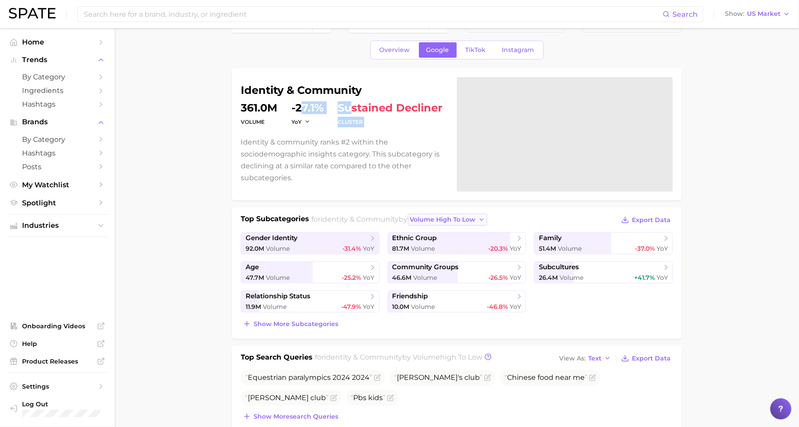
click at [450, 218] on span "volume high to low" at bounding box center [443, 219] width 66 height 7
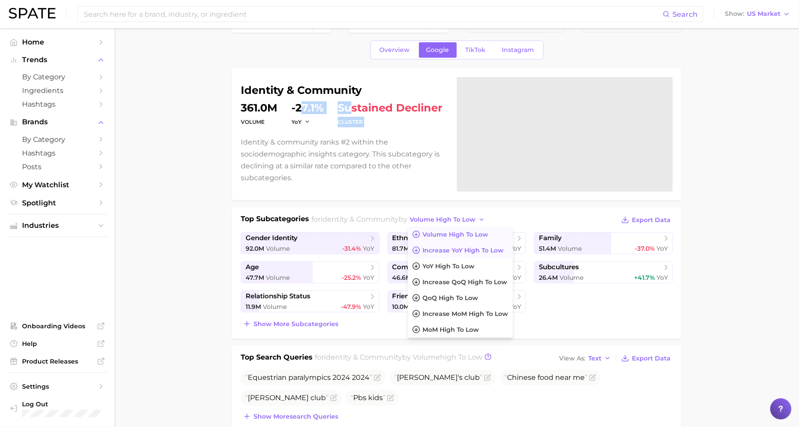
click at [446, 247] on span "increase YoY high to low" at bounding box center [463, 250] width 81 height 7
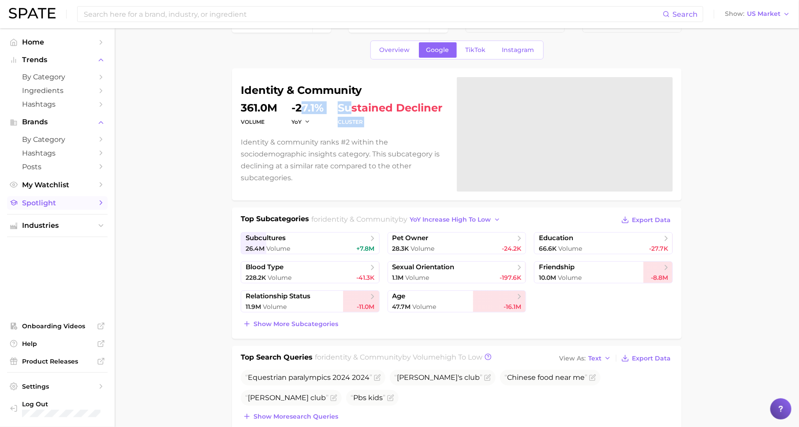
click at [95, 201] on link "Spotlight" at bounding box center [57, 203] width 101 height 14
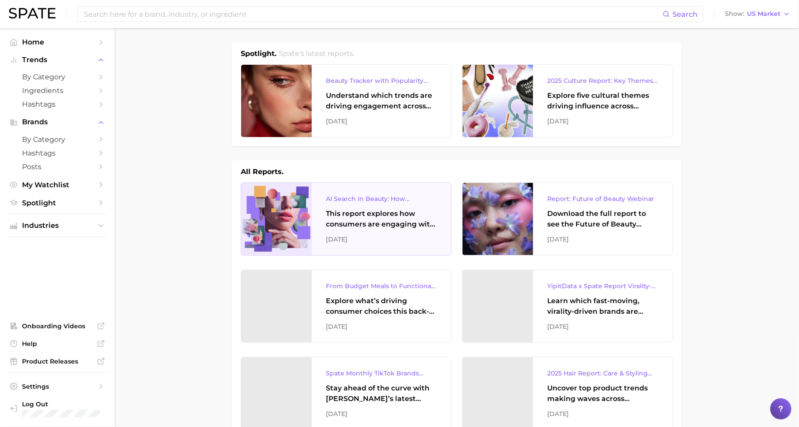
click at [397, 233] on div "AI Search in Beauty: How Consumers Are Using ChatGPT vs. Google Search This rep…" at bounding box center [381, 219] width 139 height 72
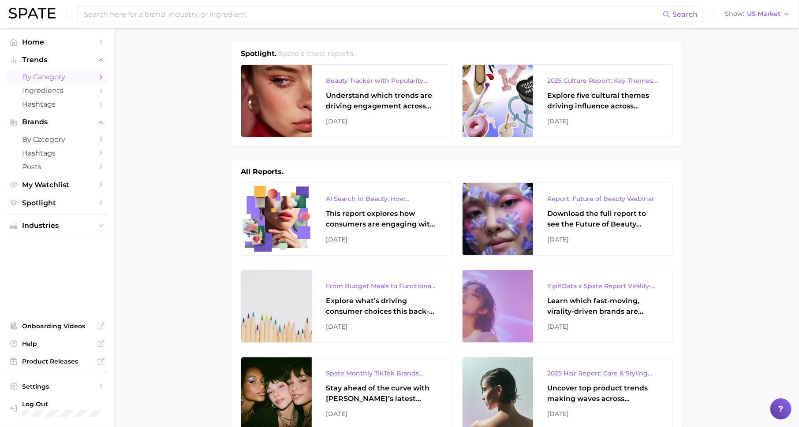
click at [90, 77] on span "by Category" at bounding box center [57, 77] width 71 height 8
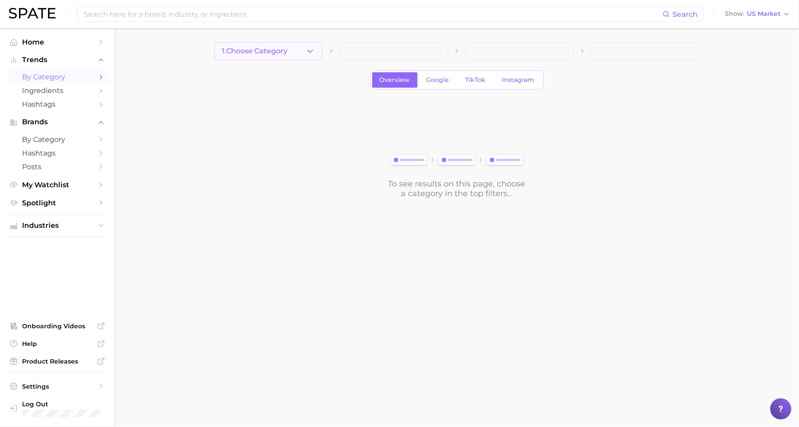
click at [266, 54] on span "1. Choose Category" at bounding box center [255, 51] width 66 height 8
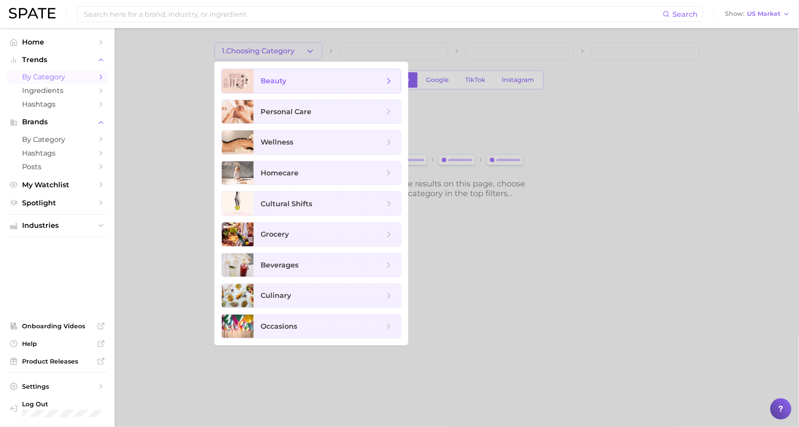
click at [294, 75] on span "beauty" at bounding box center [327, 81] width 147 height 24
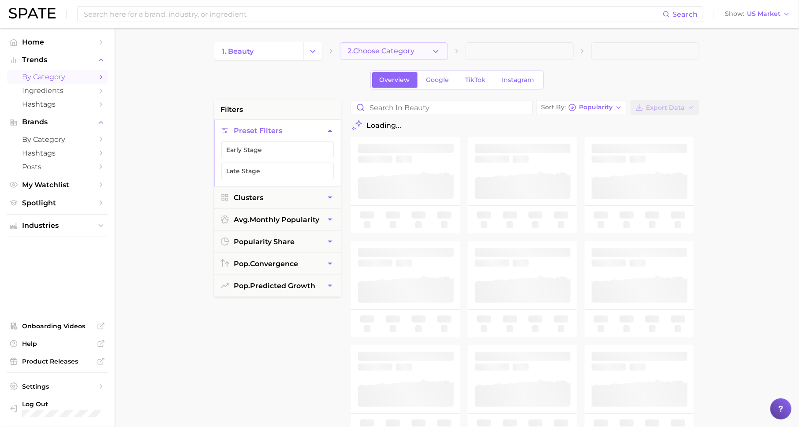
click at [412, 55] on span "2. Choose Category" at bounding box center [380, 51] width 67 height 8
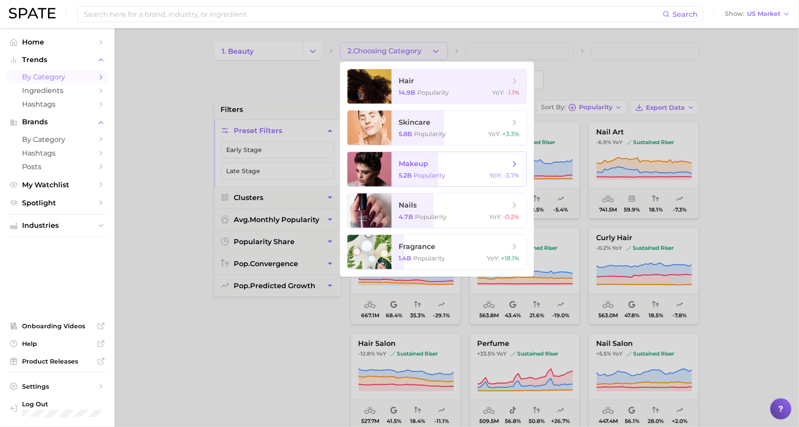
click at [432, 161] on span "makeup" at bounding box center [454, 164] width 111 height 10
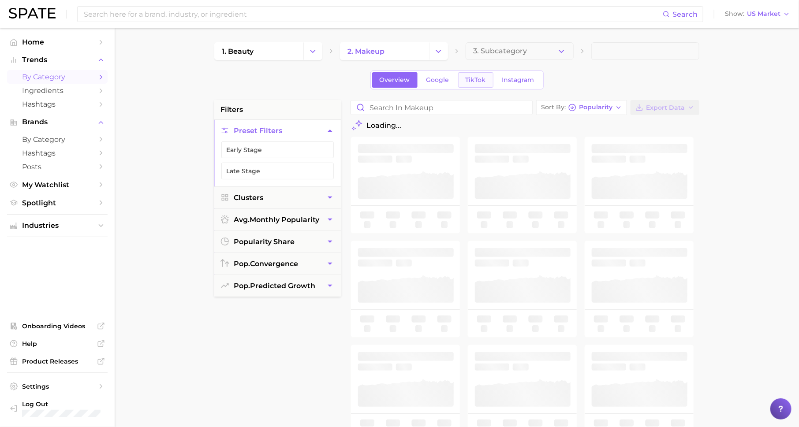
click at [477, 81] on span "TikTok" at bounding box center [476, 79] width 20 height 7
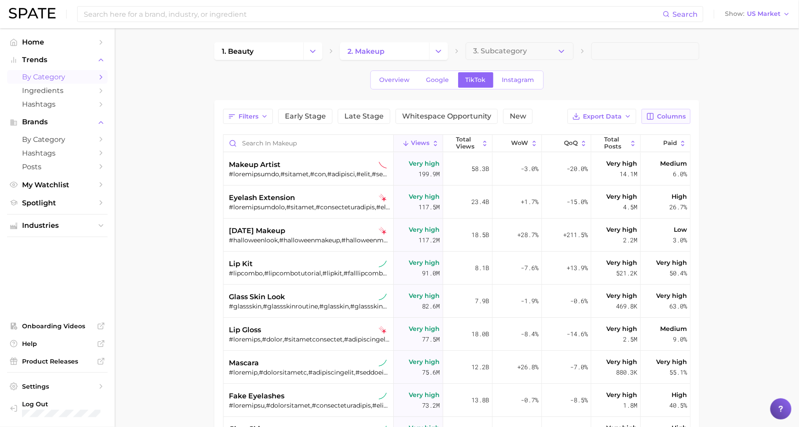
click at [664, 116] on span "Columns" at bounding box center [671, 116] width 29 height 7
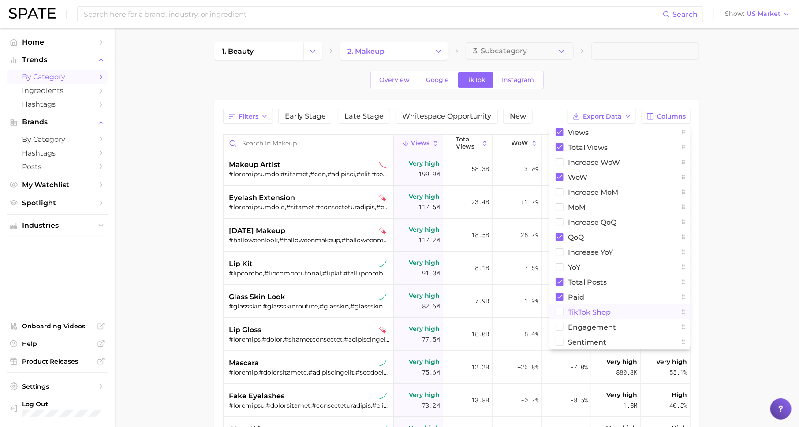
click at [609, 305] on button "TikTok Shop" at bounding box center [619, 312] width 141 height 15
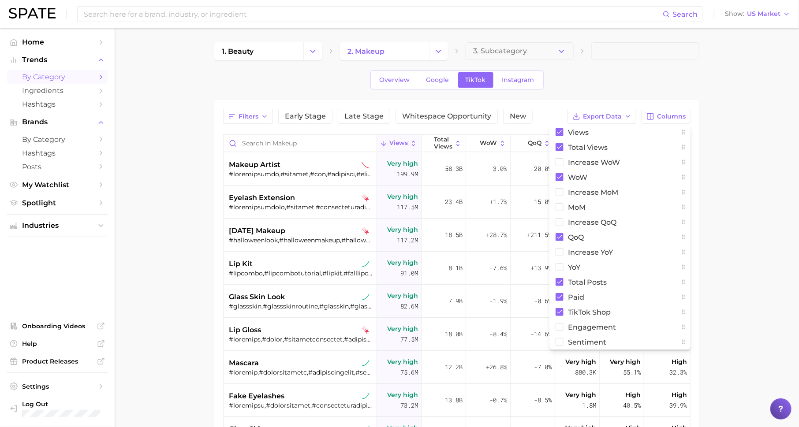
click at [735, 195] on main "1. beauty 2. makeup 3. Subcategory Overview Google TikTok Instagram Filters Ear…" at bounding box center [457, 321] width 684 height 586
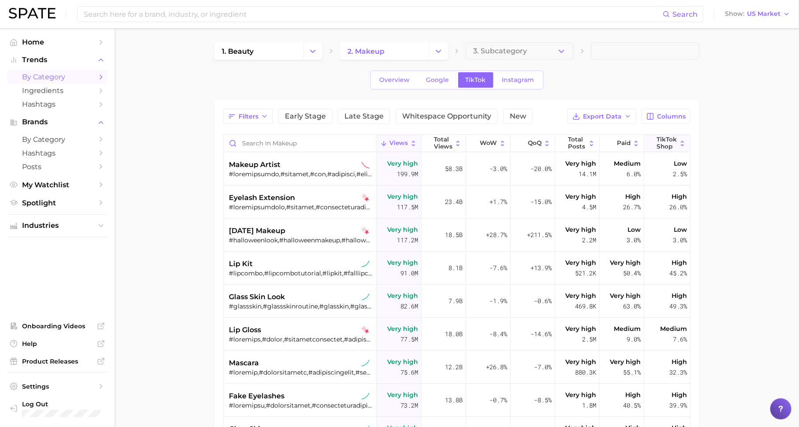
click at [664, 136] on span "TikTok Shop" at bounding box center [667, 143] width 20 height 14
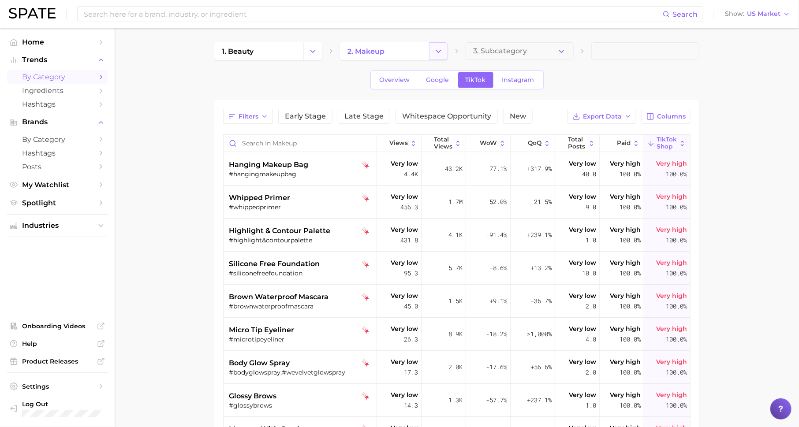
click at [438, 53] on icon "Change Category" at bounding box center [438, 51] width 9 height 9
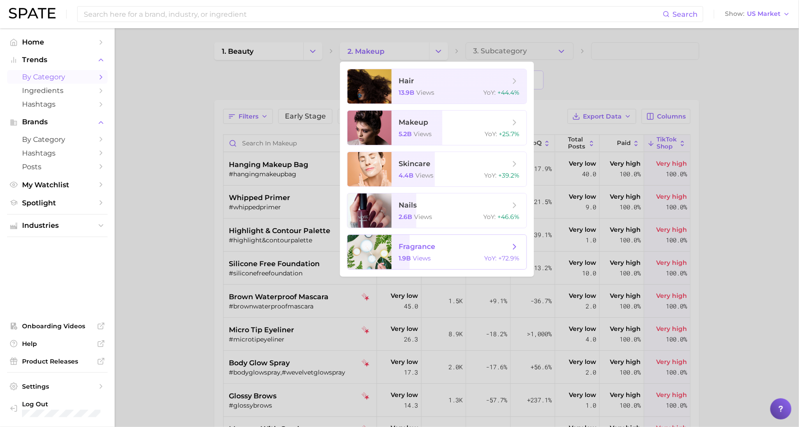
click at [424, 249] on span "fragrance" at bounding box center [417, 247] width 37 height 8
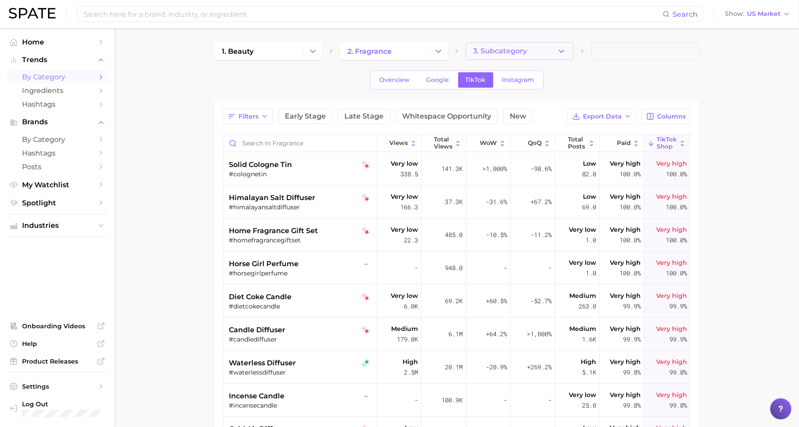
click at [520, 55] on span "3. Subcategory" at bounding box center [500, 51] width 54 height 8
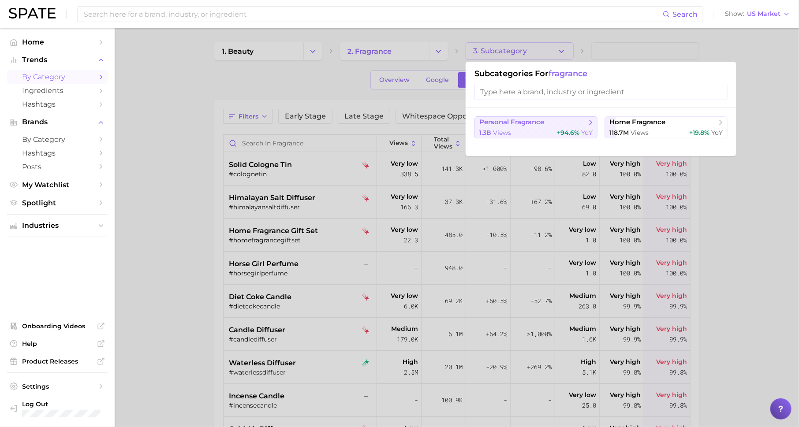
click at [544, 127] on button "personal fragrance 1.3b views +94.6% YoY" at bounding box center [535, 127] width 123 height 22
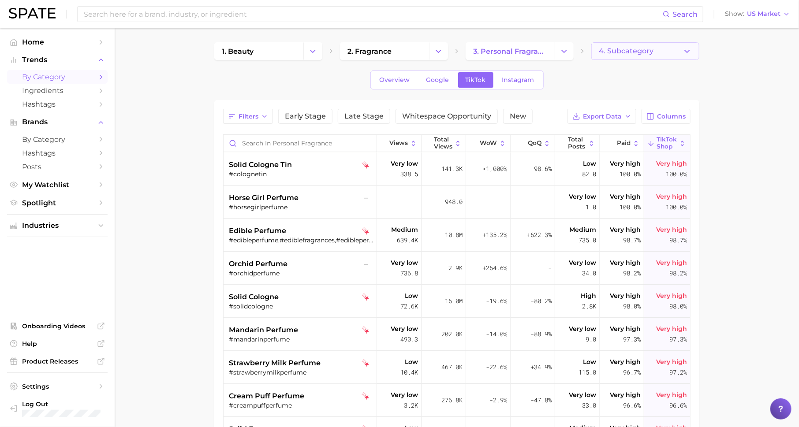
click at [637, 59] on button "4. Subcategory" at bounding box center [645, 51] width 108 height 18
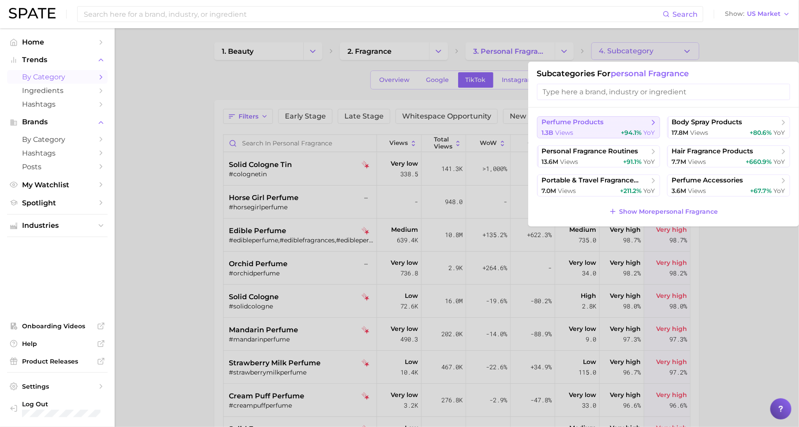
click at [616, 121] on span "perfume products" at bounding box center [595, 122] width 107 height 9
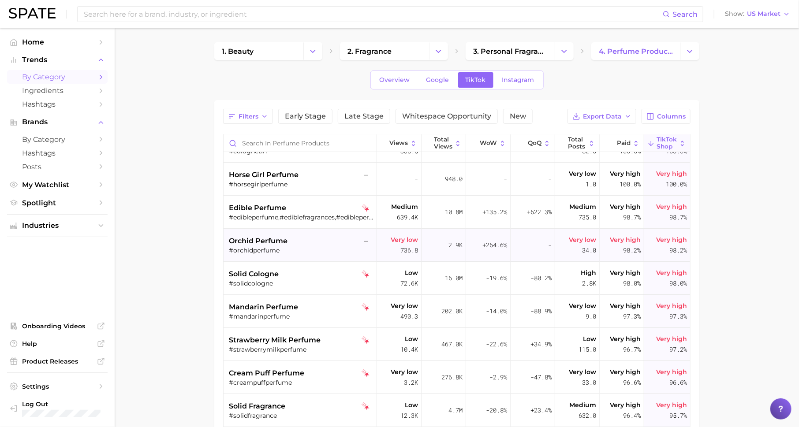
scroll to position [30, 0]
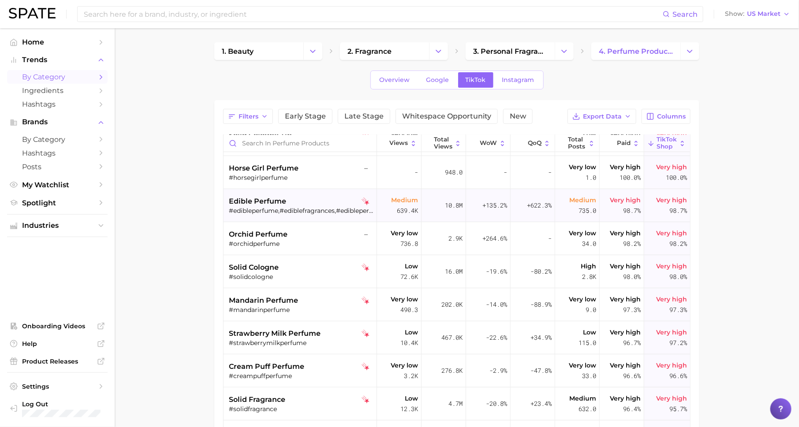
click at [276, 213] on div "edible perfume #edibleperfume,#ediblefragrances,#edibleperfumes" at bounding box center [301, 205] width 144 height 33
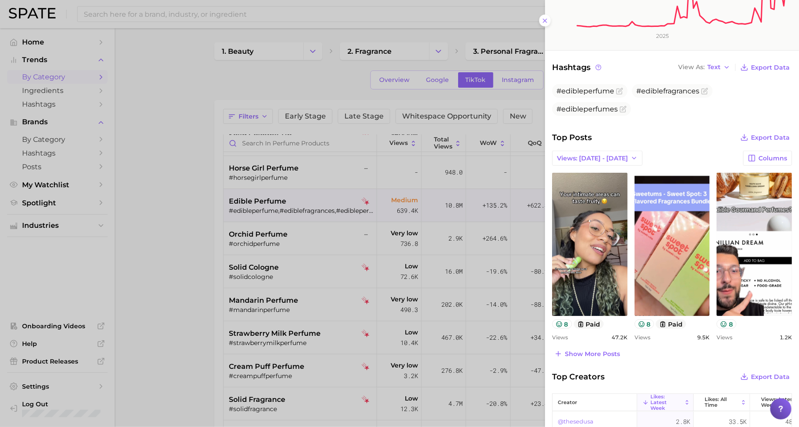
scroll to position [248, 0]
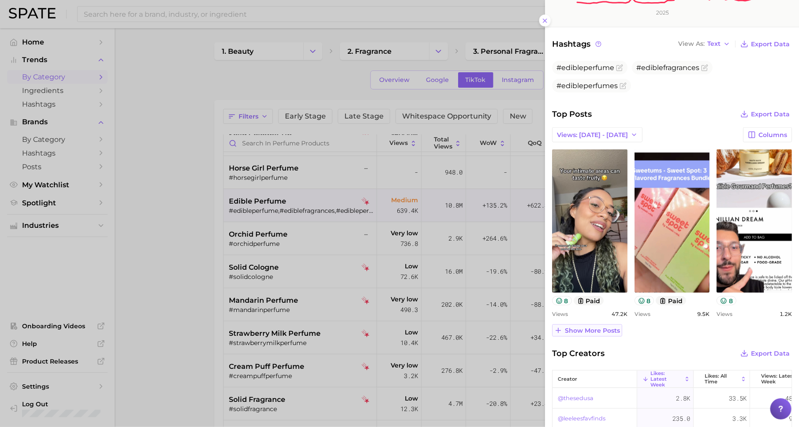
click at [605, 327] on span "Show more posts" at bounding box center [592, 330] width 55 height 7
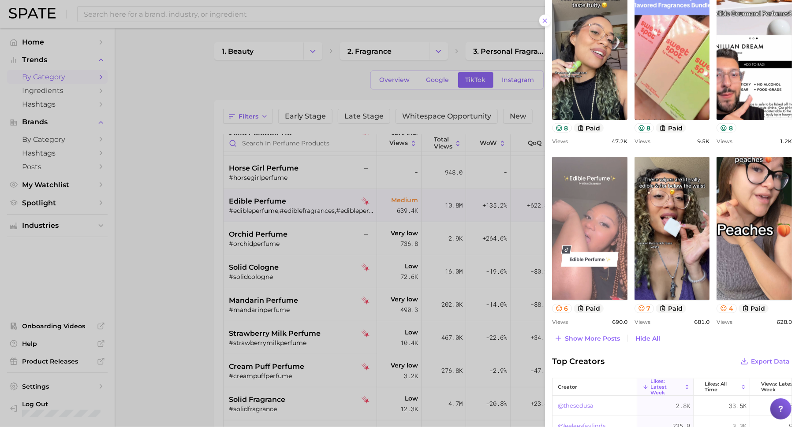
scroll to position [424, 0]
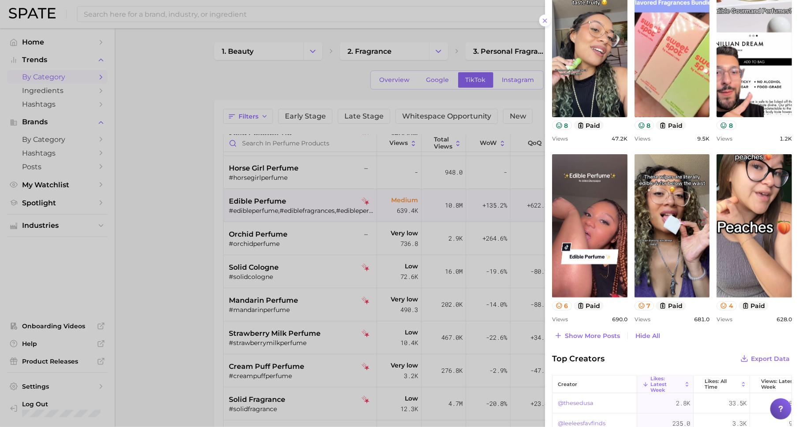
click at [330, 295] on div at bounding box center [399, 213] width 799 height 427
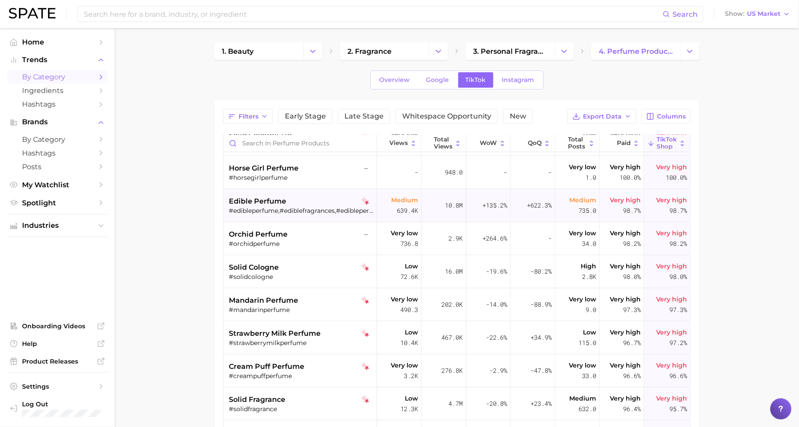
click at [292, 204] on div "edible perfume" at bounding box center [301, 201] width 144 height 11
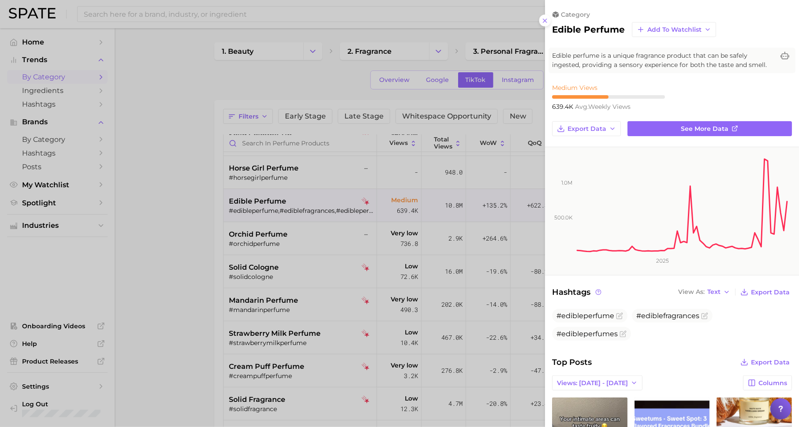
scroll to position [0, 0]
click at [682, 130] on span "See more data" at bounding box center [705, 128] width 48 height 7
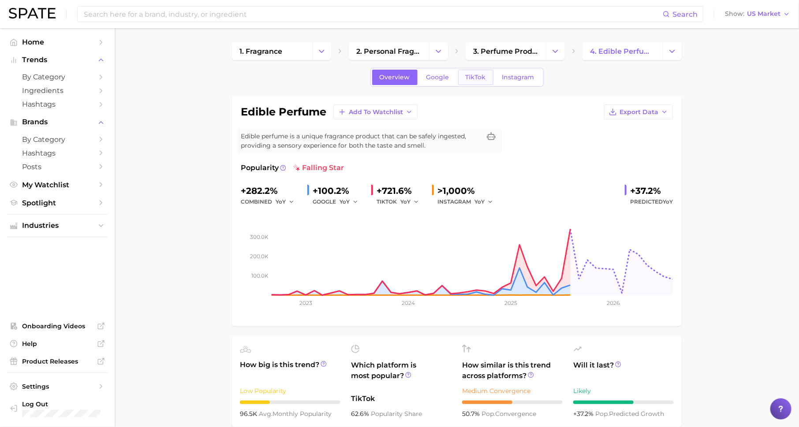
click at [482, 79] on span "TikTok" at bounding box center [476, 77] width 20 height 7
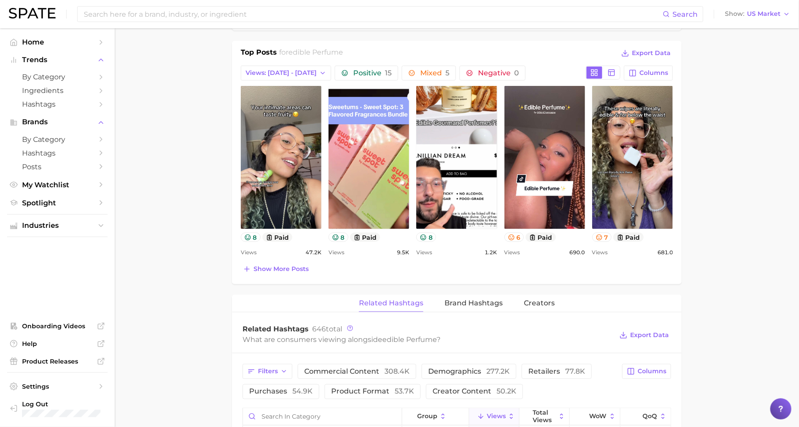
scroll to position [405, 0]
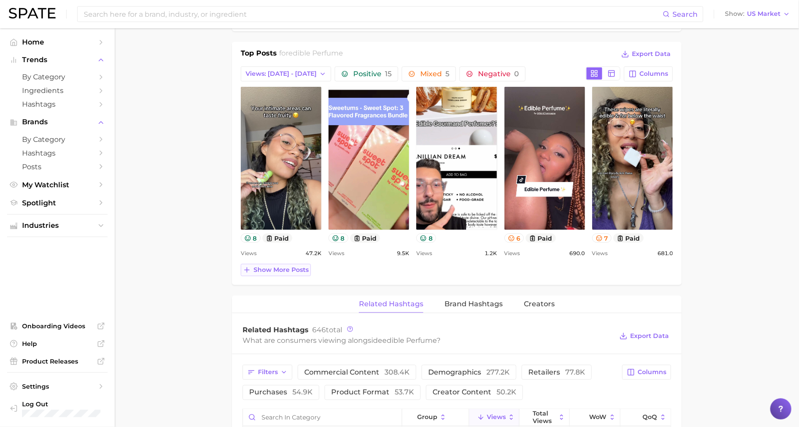
click at [280, 266] on span "Show more posts" at bounding box center [281, 269] width 55 height 7
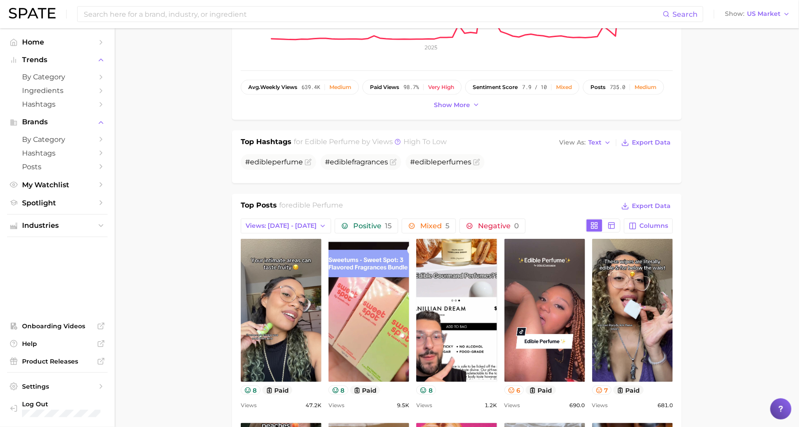
scroll to position [234, 0]
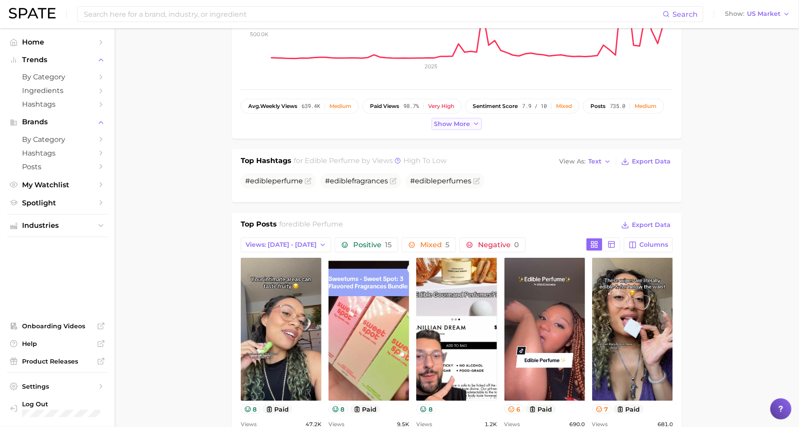
click at [439, 120] on span "Show more" at bounding box center [452, 123] width 36 height 7
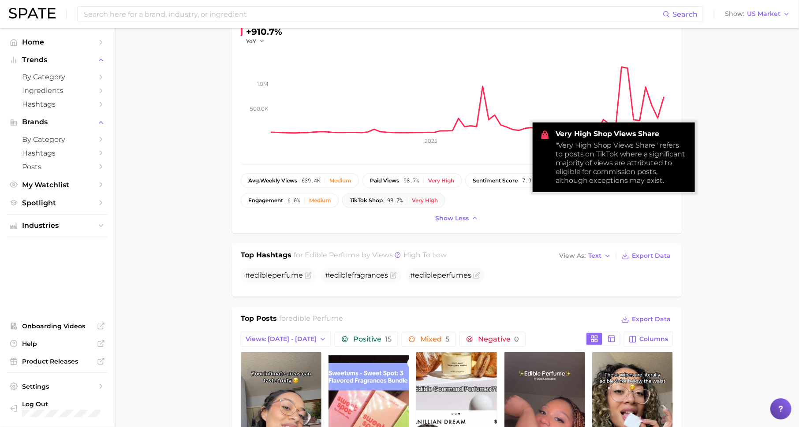
scroll to position [3, 0]
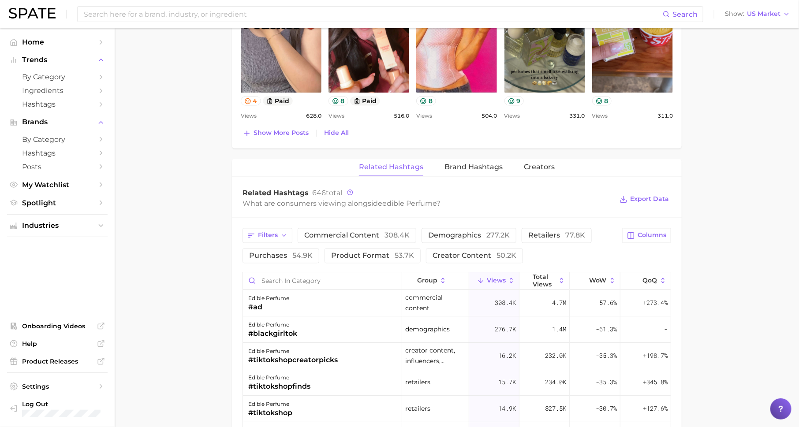
click at [472, 182] on div "Related Hashtags 646 total What are consumers viewing alongside edible perfume …" at bounding box center [457, 199] width 450 height 35
click at [470, 175] on div "Related Hashtags Brand Hashtags Creators Related Hashtags 646 total What are co…" at bounding box center [457, 434] width 450 height 551
click at [470, 169] on span "Brand Hashtags" at bounding box center [473, 168] width 58 height 8
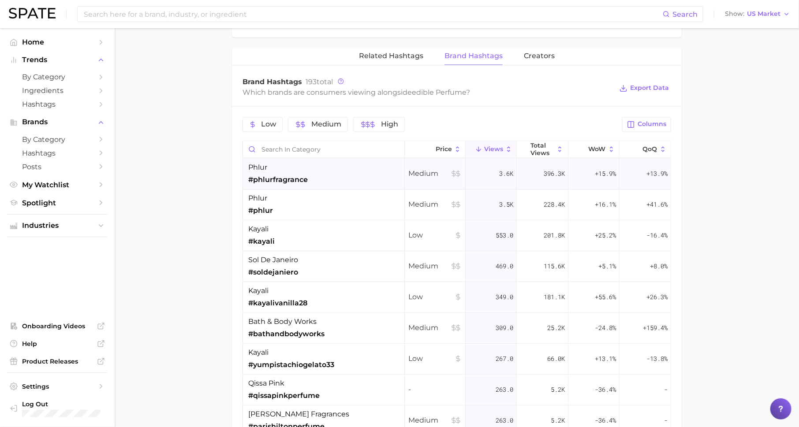
click at [293, 175] on span "#phlurfragrance" at bounding box center [278, 180] width 60 height 11
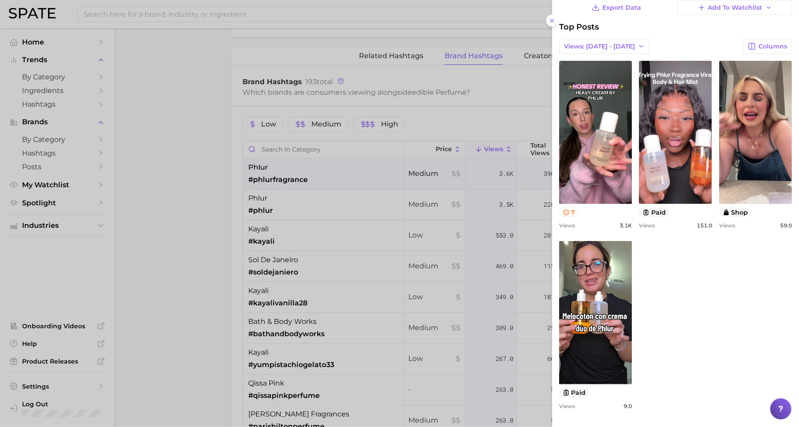
click at [340, 284] on div at bounding box center [399, 213] width 799 height 427
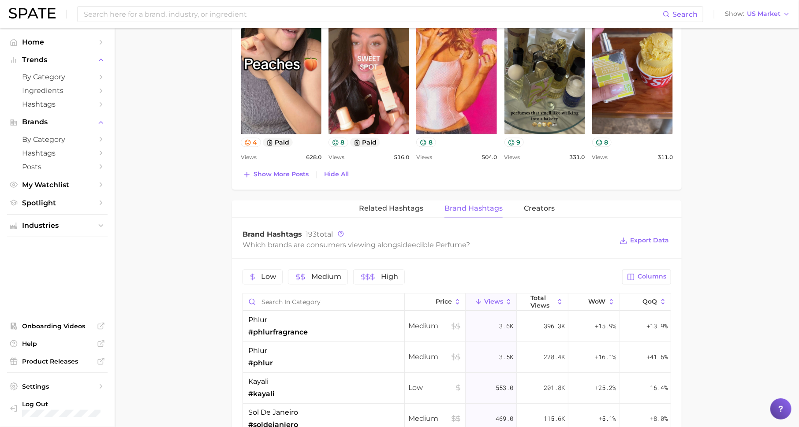
scroll to position [589, 0]
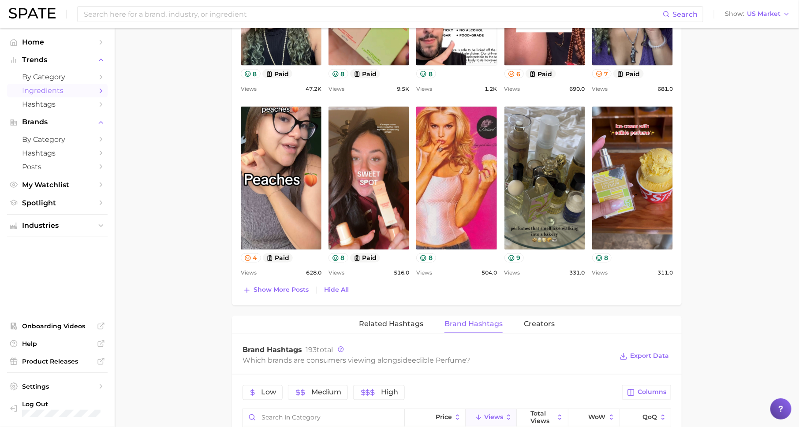
click at [59, 90] on span "Ingredients" at bounding box center [57, 90] width 71 height 8
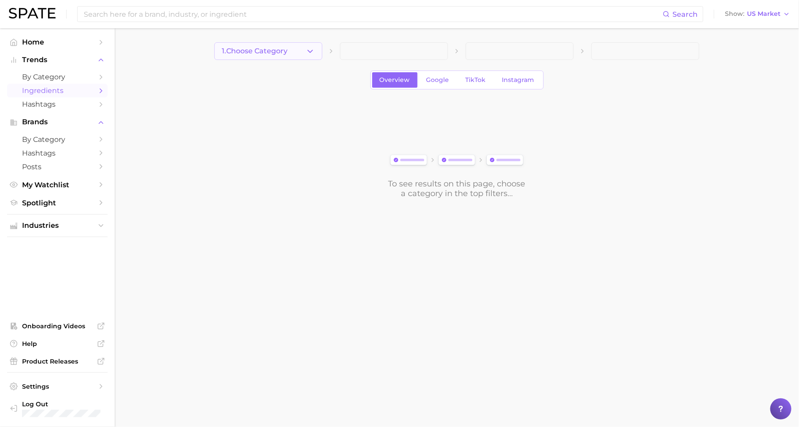
click at [288, 54] on span "1. Choose Category" at bounding box center [255, 51] width 66 height 8
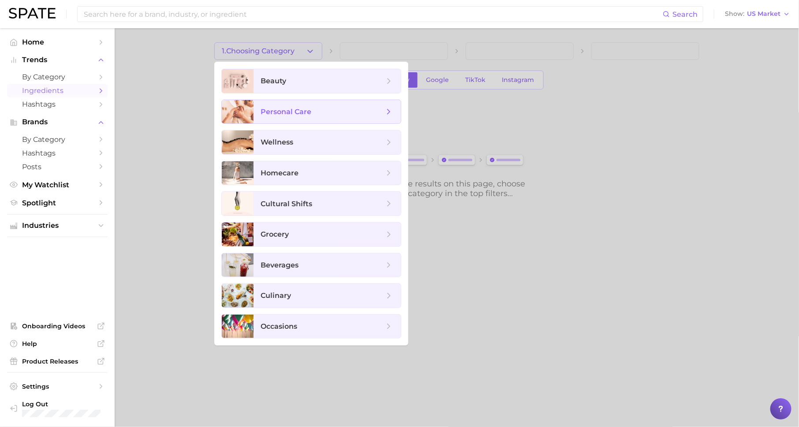
click at [332, 115] on span "personal care" at bounding box center [322, 112] width 123 height 10
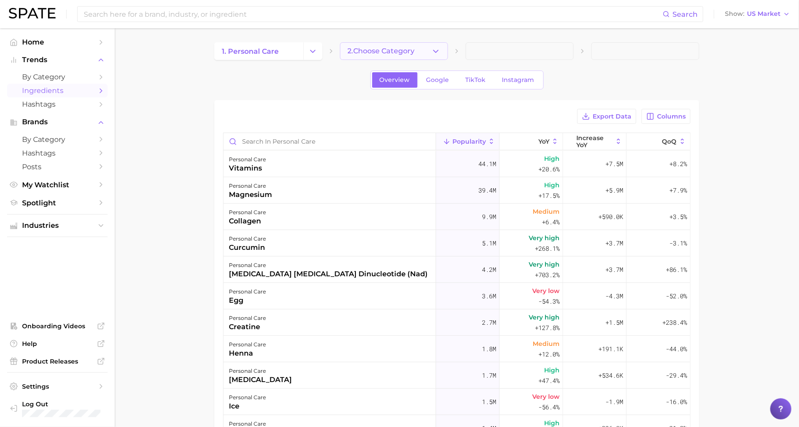
click at [439, 50] on icon "button" at bounding box center [435, 51] width 9 height 9
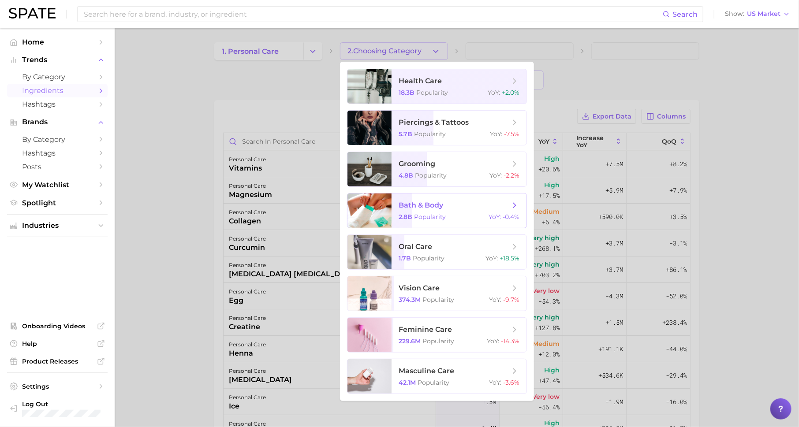
click at [429, 212] on span "bath & body 2.8b Popularity YoY : -0.4%" at bounding box center [459, 211] width 135 height 34
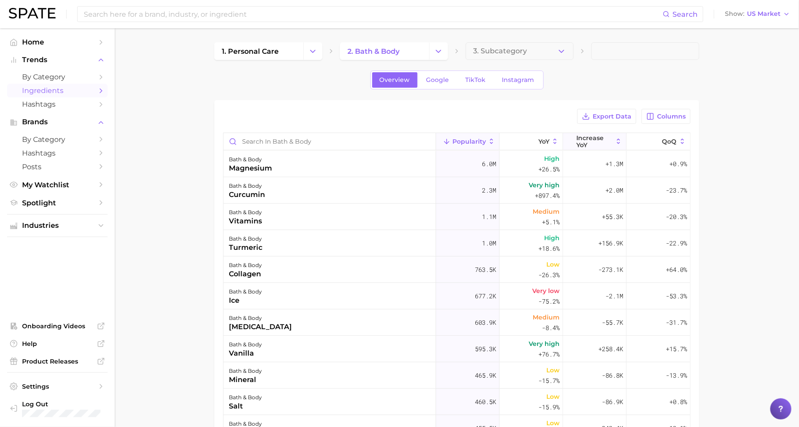
click at [599, 141] on span "Increase YoY" at bounding box center [594, 141] width 36 height 14
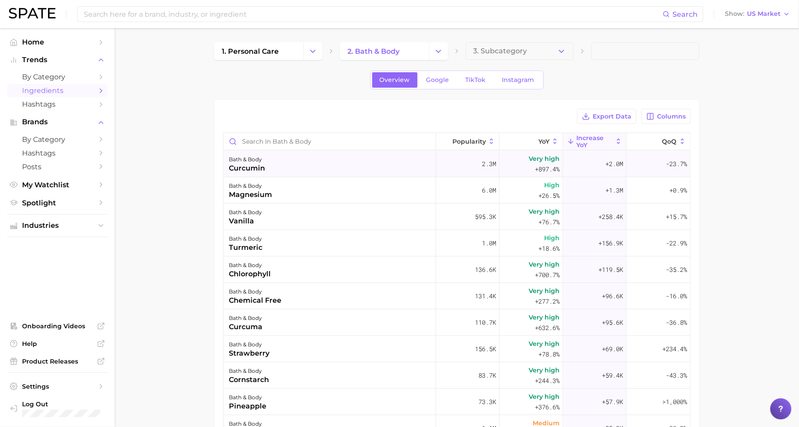
click at [297, 155] on div "bath & body curcumin" at bounding box center [330, 164] width 213 height 26
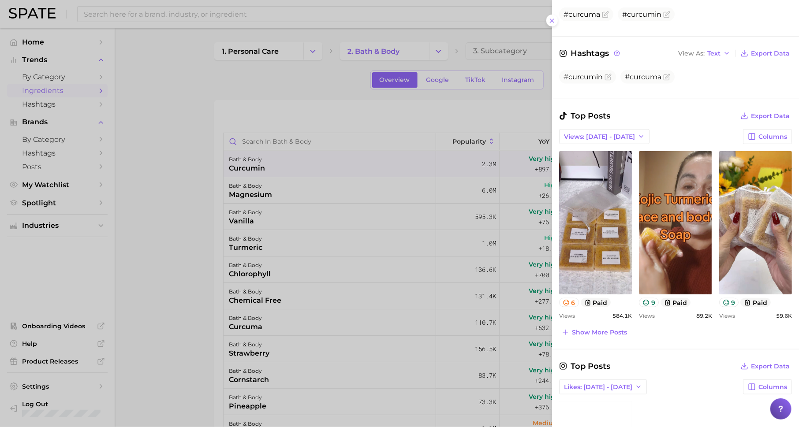
scroll to position [210, 0]
click at [601, 326] on button "Show more posts" at bounding box center [594, 332] width 70 height 12
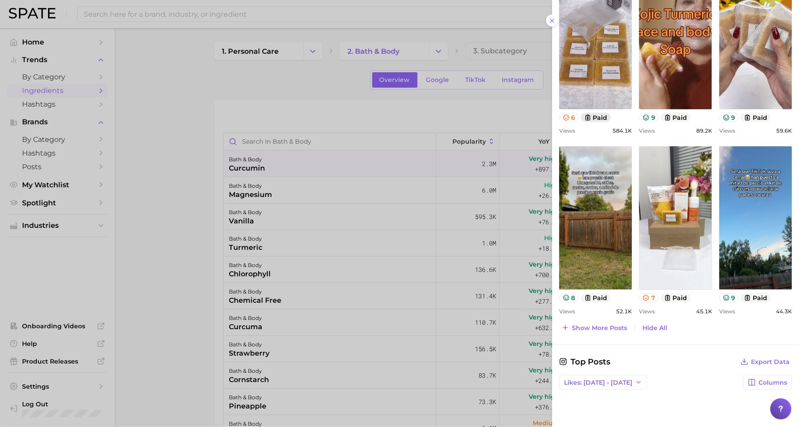
scroll to position [395, 0]
click at [393, 269] on div at bounding box center [399, 213] width 799 height 427
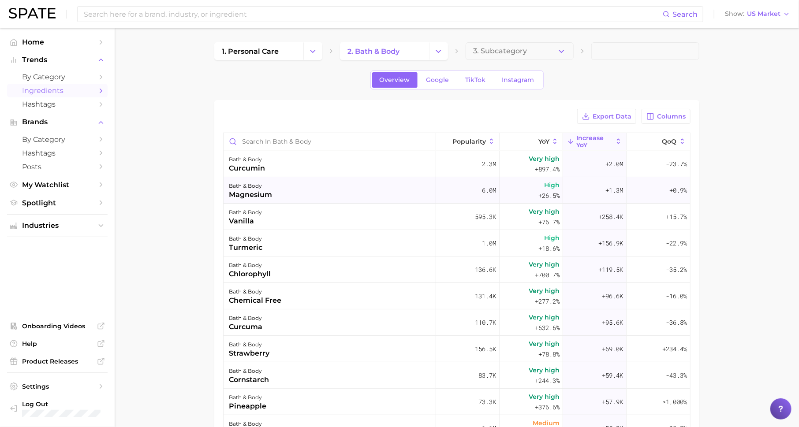
click at [594, 195] on div "+1.3m" at bounding box center [594, 190] width 63 height 26
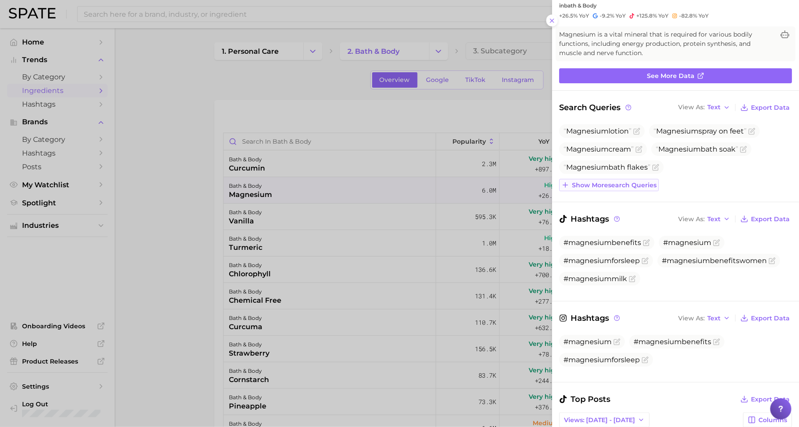
scroll to position [100, 0]
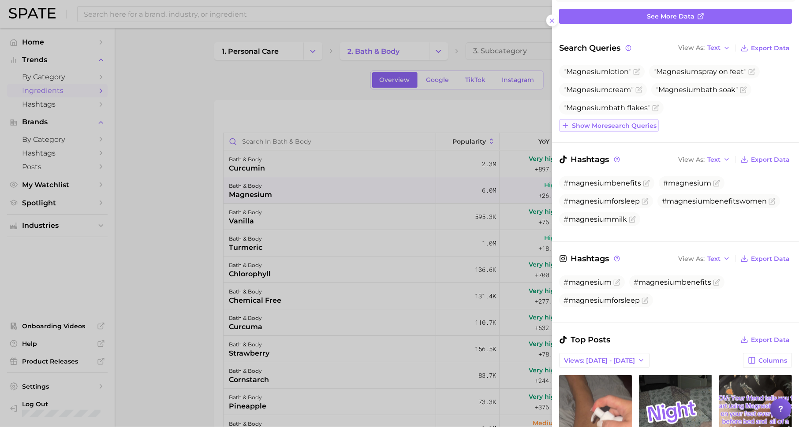
click at [617, 124] on span "Show more search queries" at bounding box center [614, 125] width 85 height 7
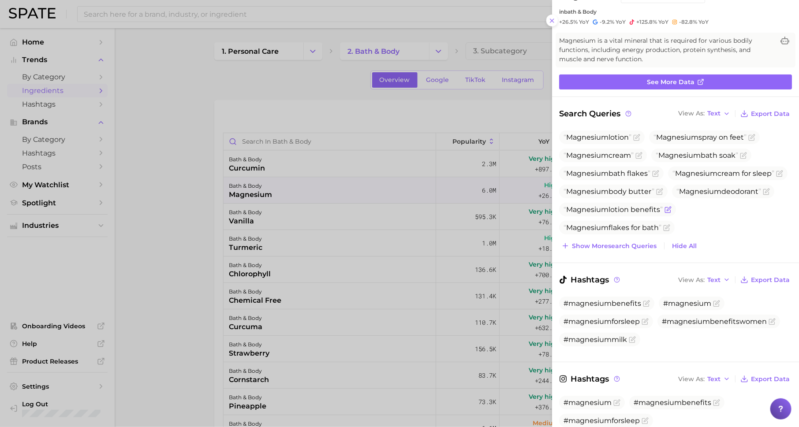
scroll to position [0, 0]
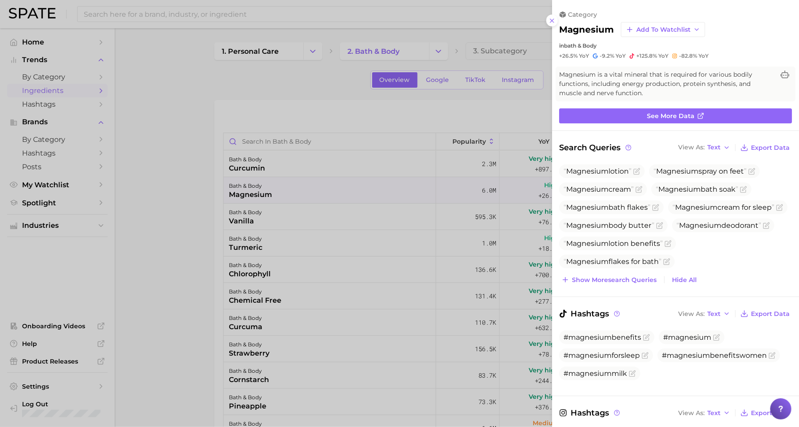
click at [373, 150] on div at bounding box center [399, 213] width 799 height 427
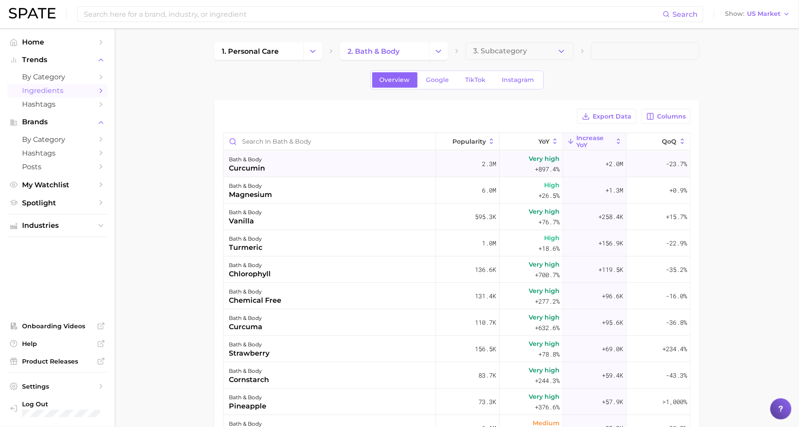
click at [373, 165] on div "bath & body curcumin" at bounding box center [330, 164] width 213 height 26
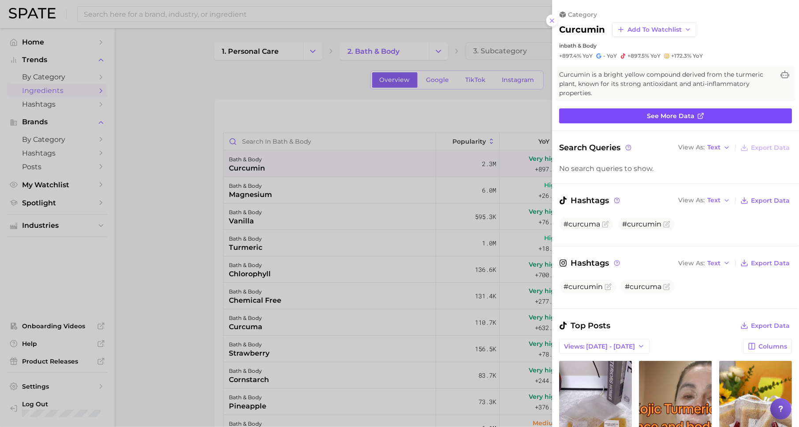
click at [702, 123] on link "See more data" at bounding box center [675, 115] width 233 height 15
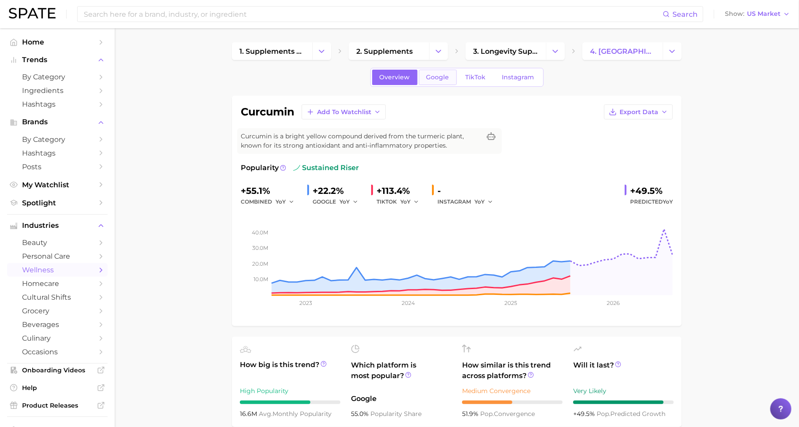
click at [443, 82] on link "Google" at bounding box center [438, 77] width 38 height 15
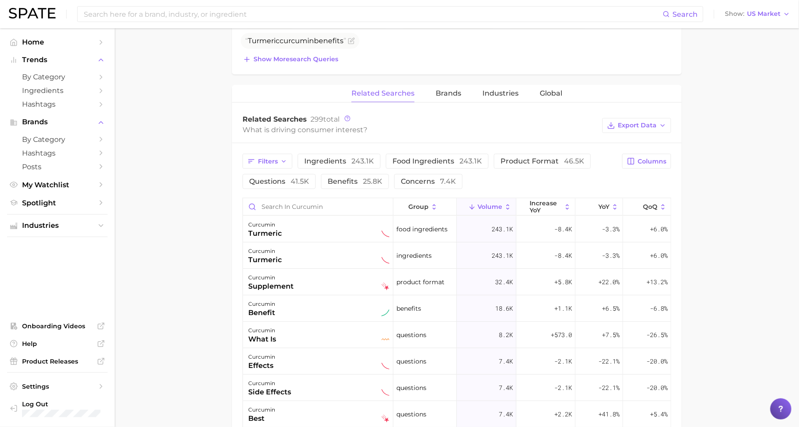
scroll to position [377, 0]
click at [382, 226] on div at bounding box center [385, 225] width 8 height 11
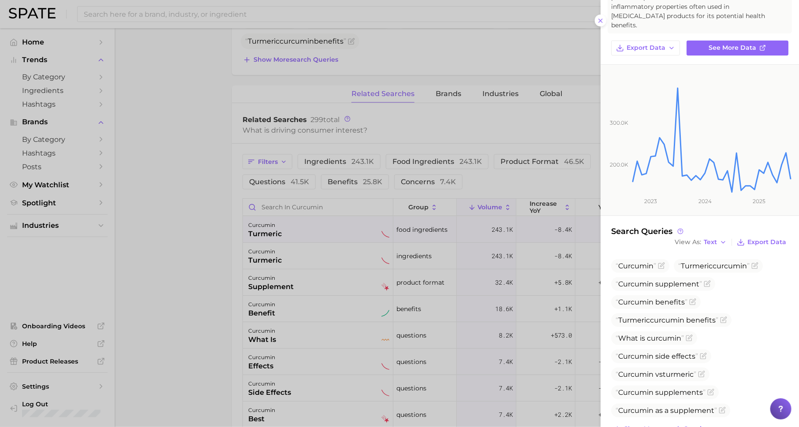
scroll to position [78, 0]
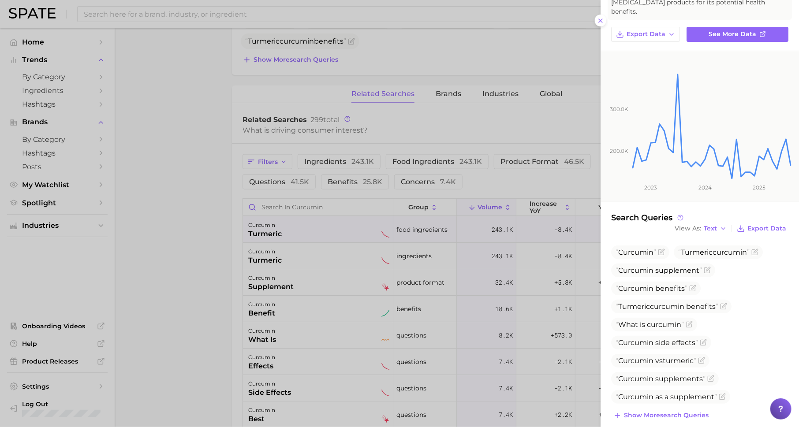
click at [472, 336] on div at bounding box center [399, 213] width 799 height 427
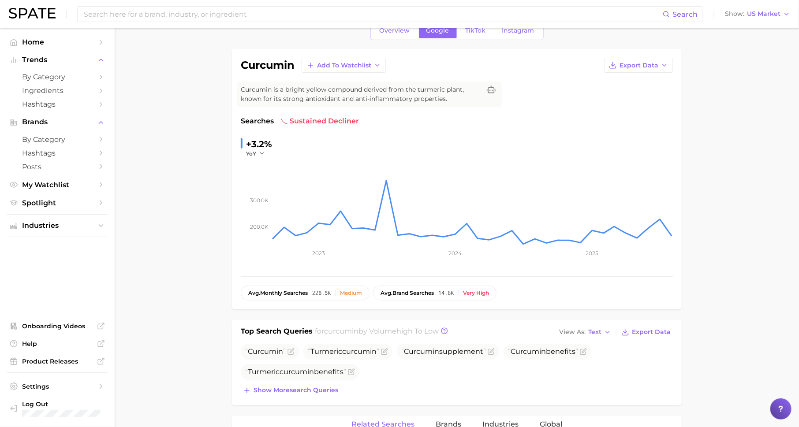
scroll to position [0, 0]
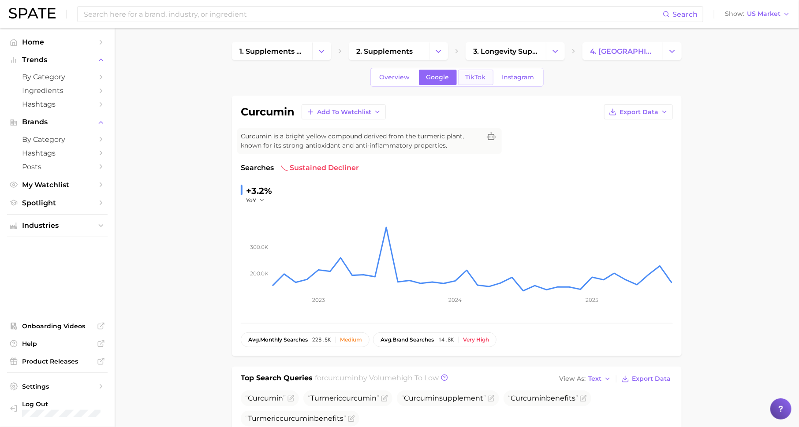
click at [475, 70] on link "TikTok" at bounding box center [475, 77] width 35 height 15
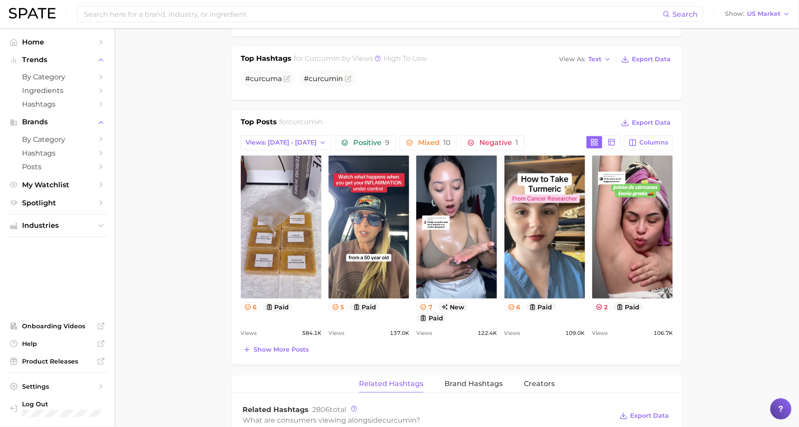
scroll to position [341, 0]
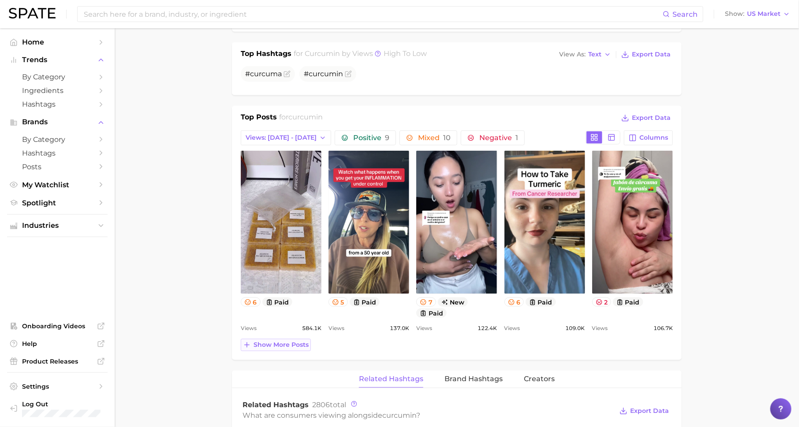
click at [291, 341] on span "Show more posts" at bounding box center [281, 344] width 55 height 7
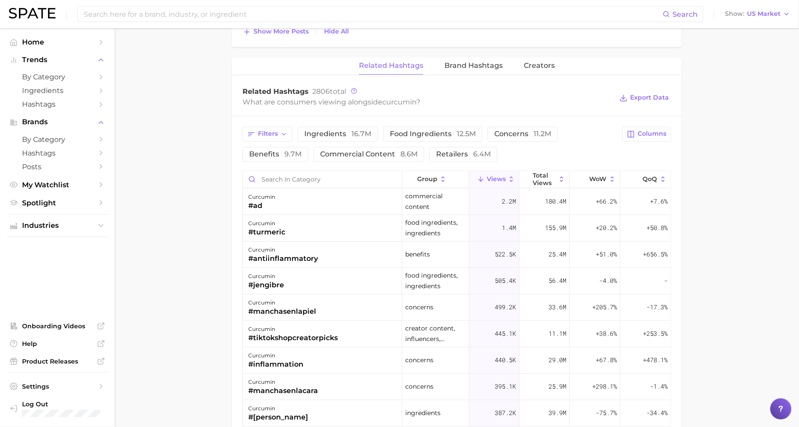
scroll to position [861, 0]
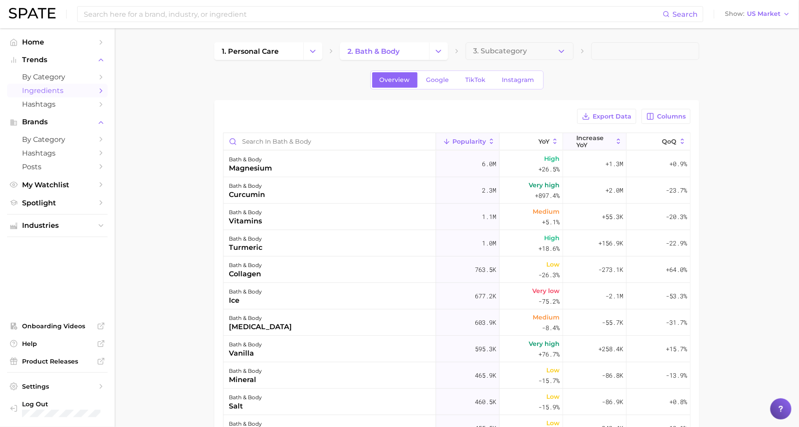
click at [589, 137] on span "Increase YoY" at bounding box center [594, 141] width 36 height 14
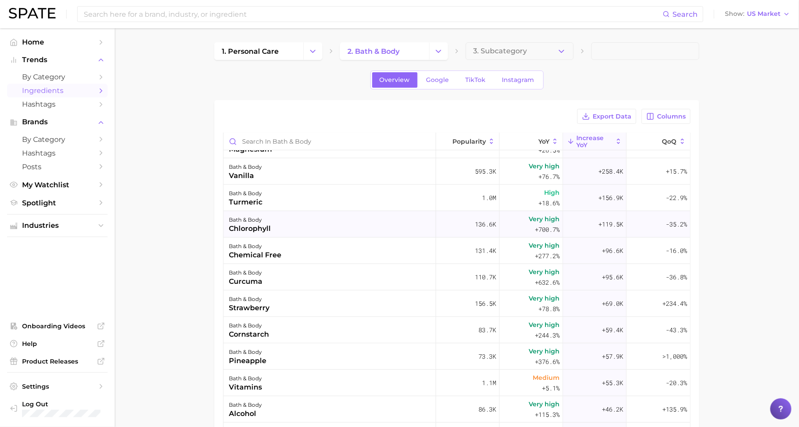
scroll to position [51, 0]
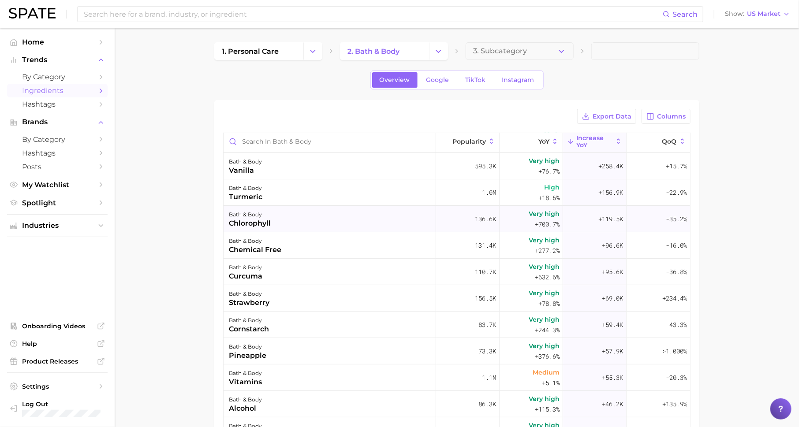
click at [253, 218] on div "chlorophyll" at bounding box center [250, 223] width 42 height 11
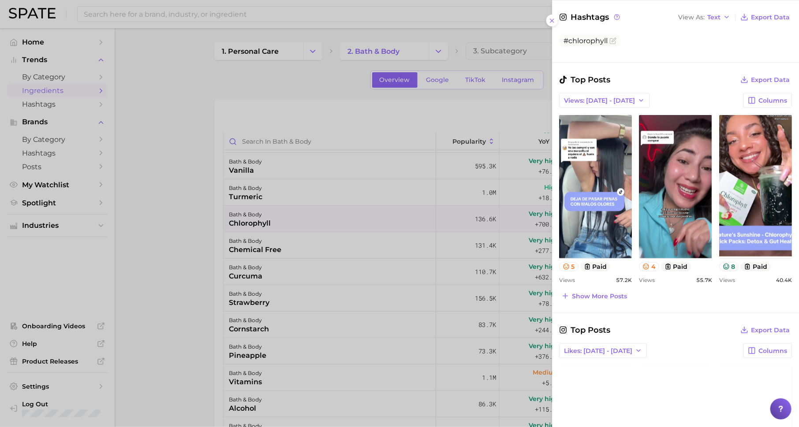
scroll to position [331, 0]
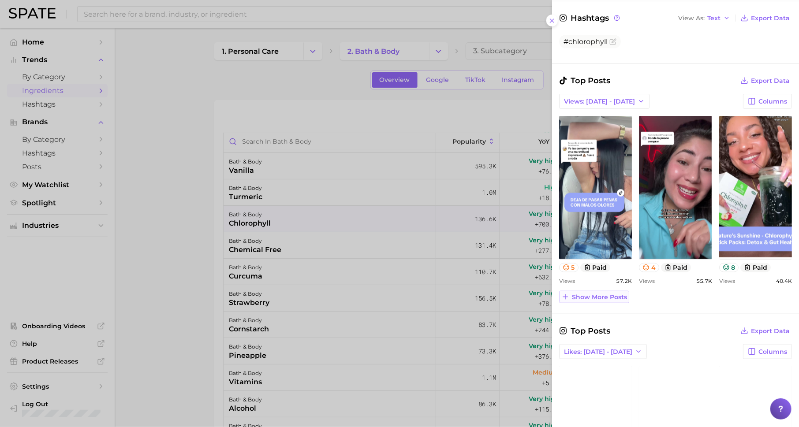
click at [609, 294] on span "Show more posts" at bounding box center [599, 297] width 55 height 7
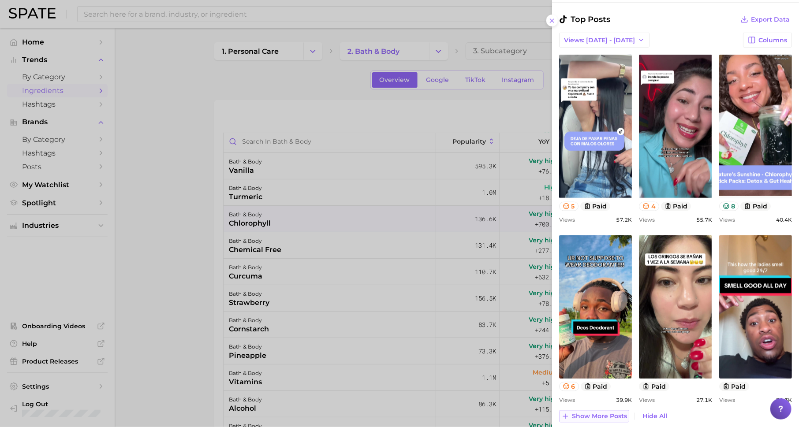
scroll to position [393, 0]
click at [249, 340] on div at bounding box center [399, 213] width 799 height 427
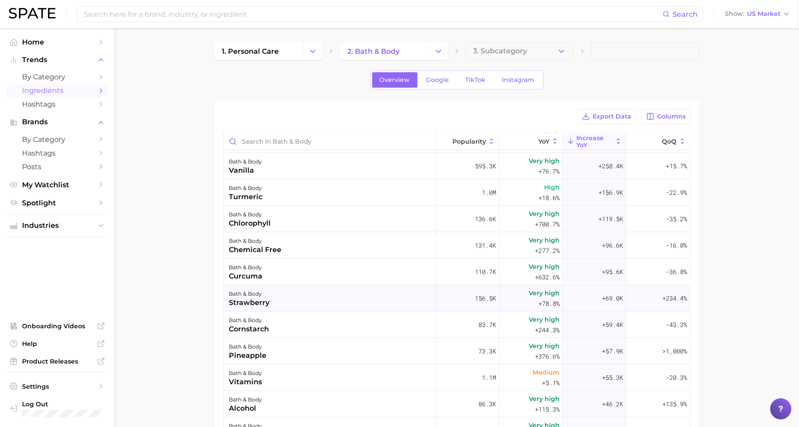
click at [257, 306] on div "strawberry" at bounding box center [249, 303] width 41 height 11
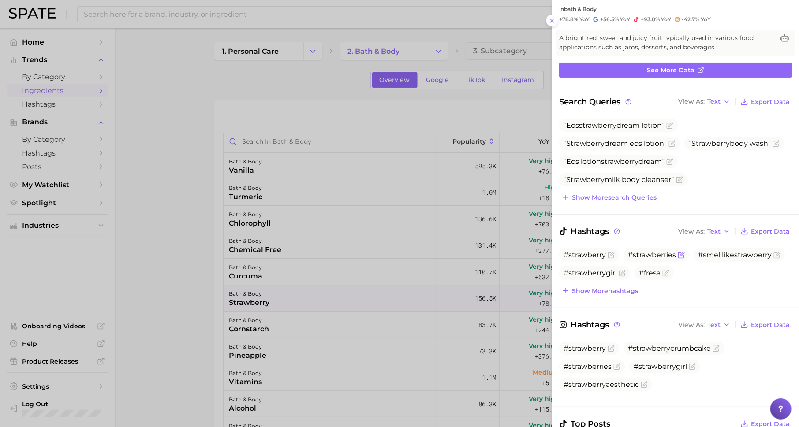
scroll to position [39, 0]
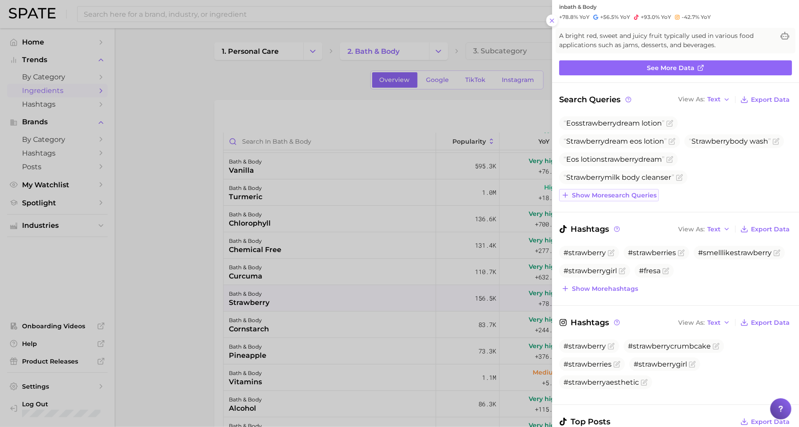
click at [617, 197] on span "Show more search queries" at bounding box center [614, 195] width 85 height 7
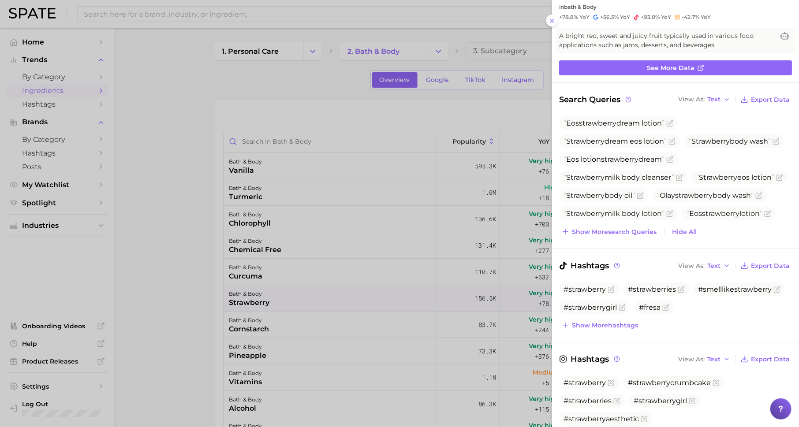
click at [418, 271] on div at bounding box center [399, 213] width 799 height 427
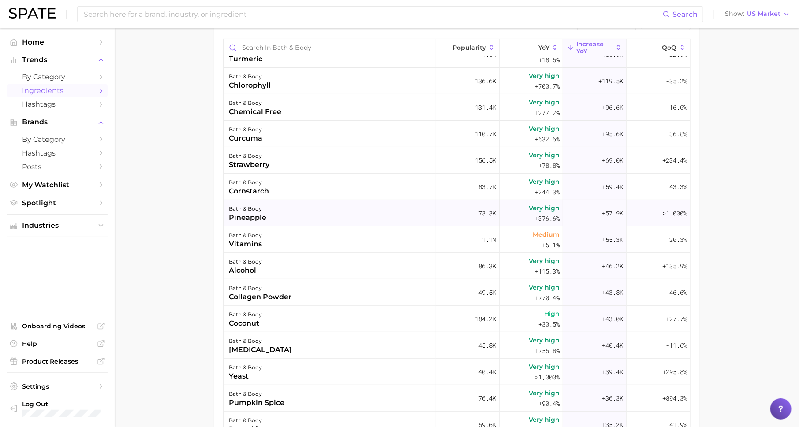
scroll to position [93, 0]
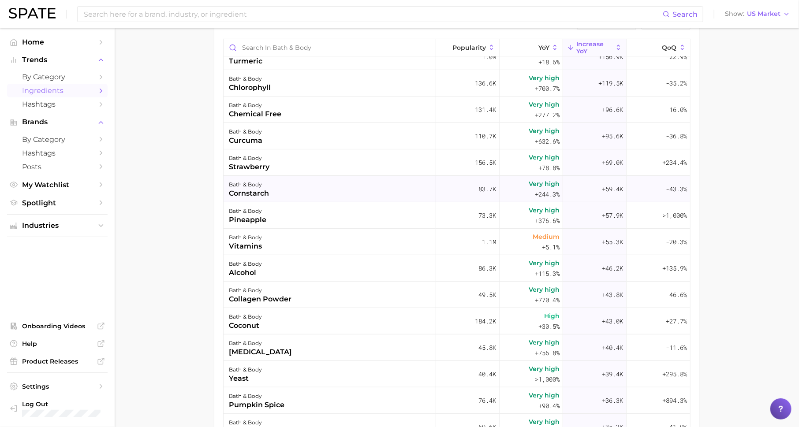
click at [273, 179] on div "bath & body cornstarch" at bounding box center [330, 189] width 213 height 26
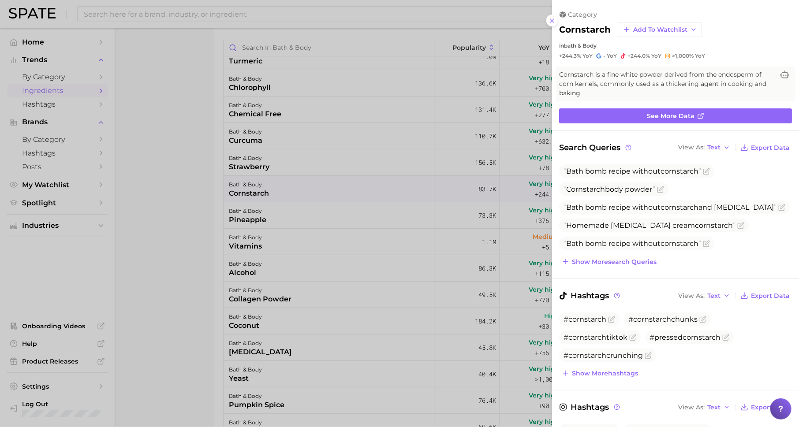
scroll to position [0, 0]
click at [613, 256] on button "Show more search queries" at bounding box center [609, 262] width 100 height 12
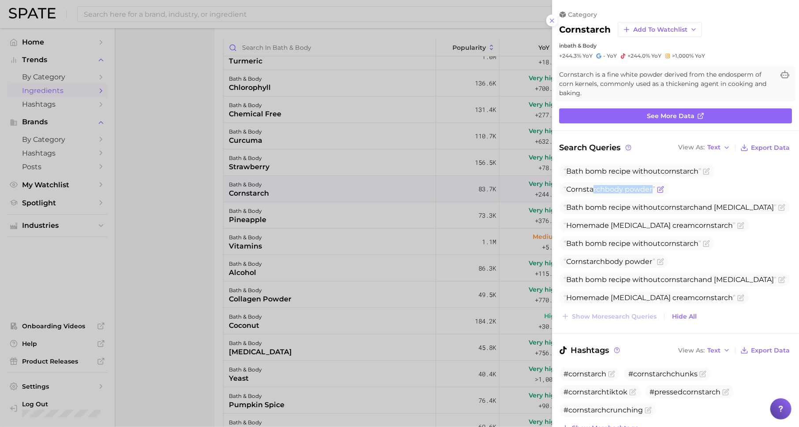
drag, startPoint x: 592, startPoint y: 187, endPoint x: 649, endPoint y: 188, distance: 56.5
click at [649, 188] on span "Cornstarch body powder" at bounding box center [610, 189] width 92 height 8
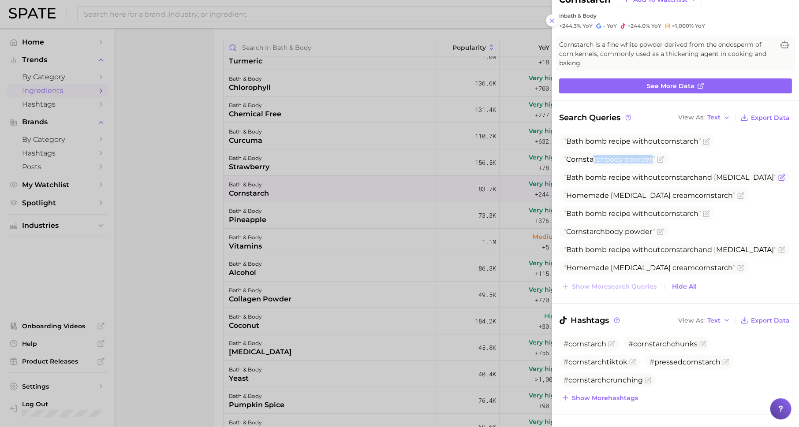
scroll to position [36, 0]
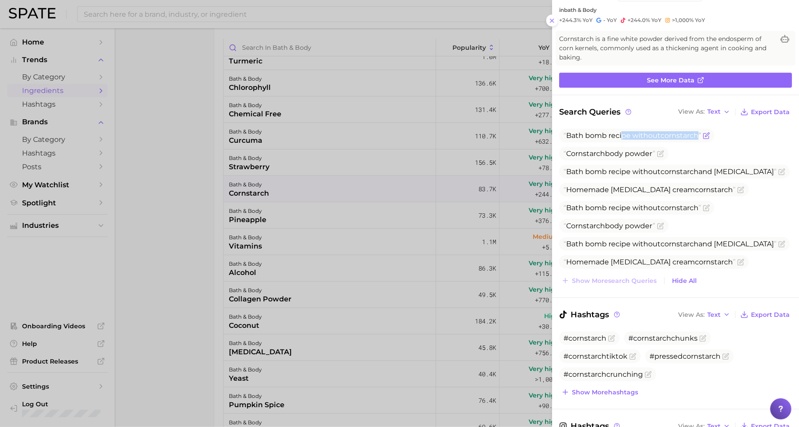
drag, startPoint x: 622, startPoint y: 136, endPoint x: 689, endPoint y: 139, distance: 66.7
click at [689, 140] on span "Bath bomb recipe without cornstarch" at bounding box center [636, 136] width 155 height 14
click at [375, 191] on div at bounding box center [399, 213] width 799 height 427
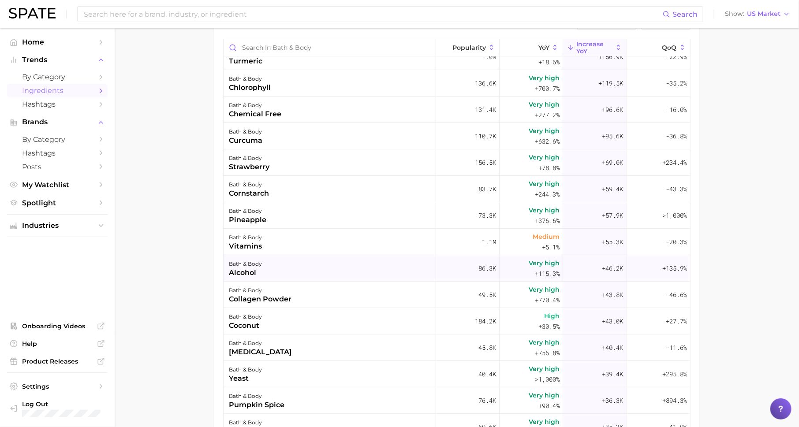
click at [352, 255] on div "bath & body alcohol" at bounding box center [330, 268] width 213 height 26
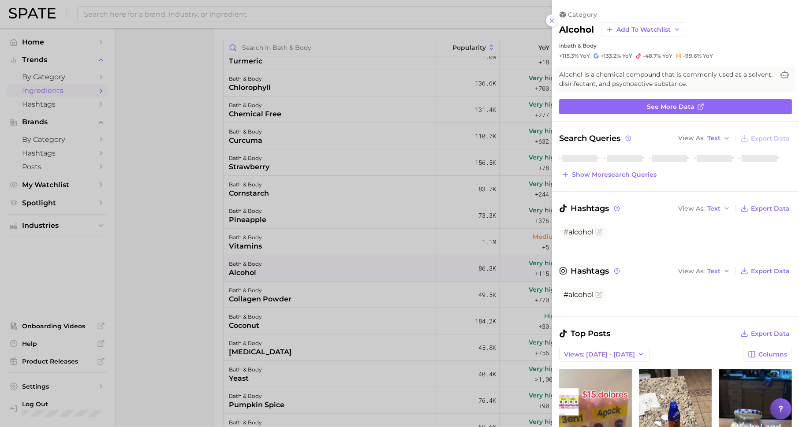
scroll to position [0, 0]
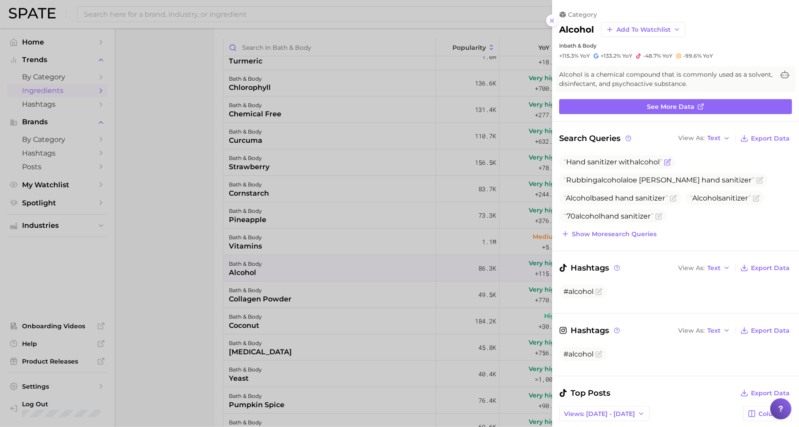
drag, startPoint x: 609, startPoint y: 161, endPoint x: 637, endPoint y: 161, distance: 28.2
click at [637, 161] on span "Hand sanitizer with alcohol" at bounding box center [613, 162] width 99 height 8
drag, startPoint x: 606, startPoint y: 199, endPoint x: 644, endPoint y: 199, distance: 37.5
click at [644, 199] on span "Alcohol based hand sanitizer" at bounding box center [616, 198] width 105 height 8
click at [620, 235] on span "Show more search queries" at bounding box center [614, 234] width 85 height 7
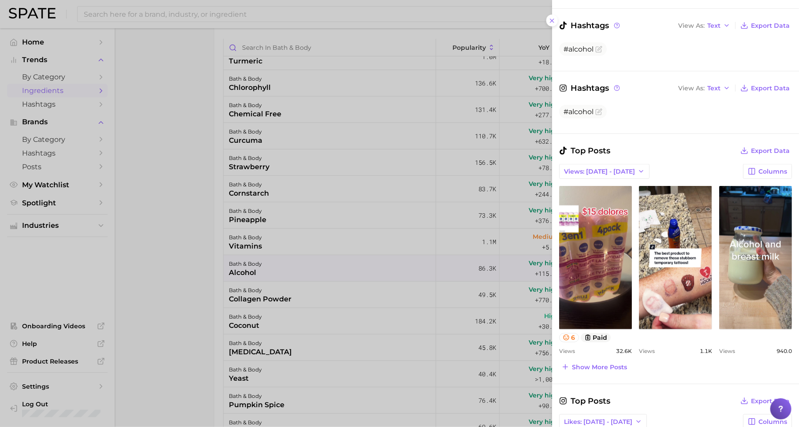
scroll to position [349, 0]
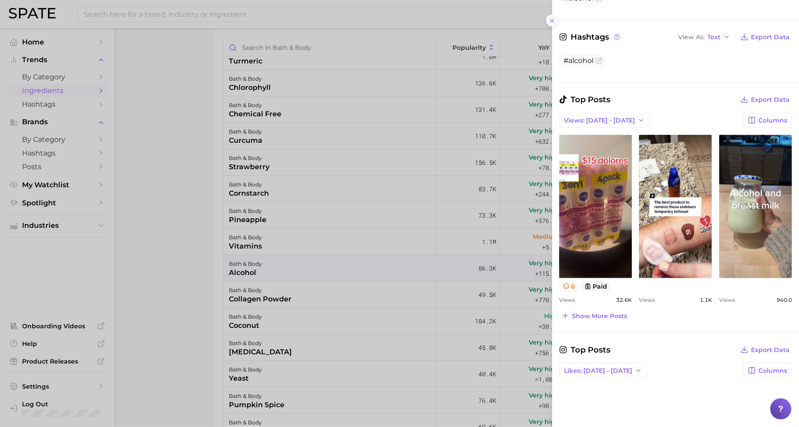
click at [604, 305] on div "Top Posts Export Data Views: [DATE] - [DATE] Columns view post on TikTok 6 paid…" at bounding box center [675, 207] width 233 height 229
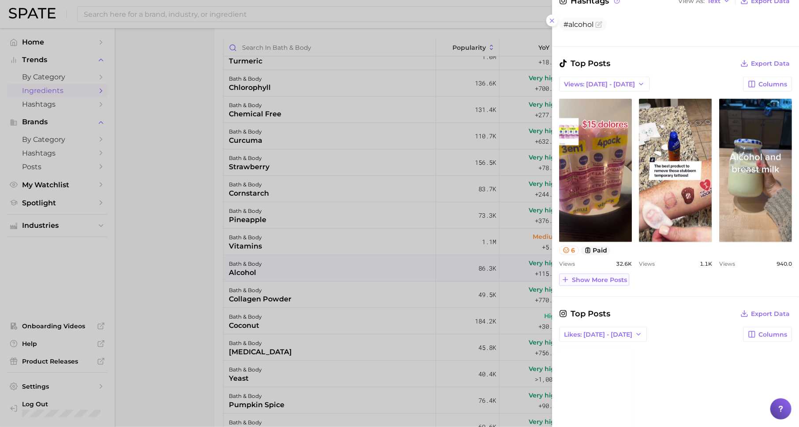
click at [587, 276] on span "Show more posts" at bounding box center [599, 279] width 55 height 7
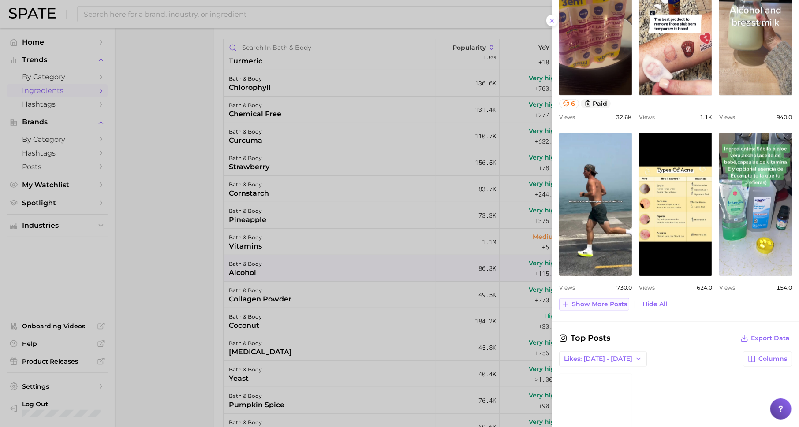
scroll to position [538, 0]
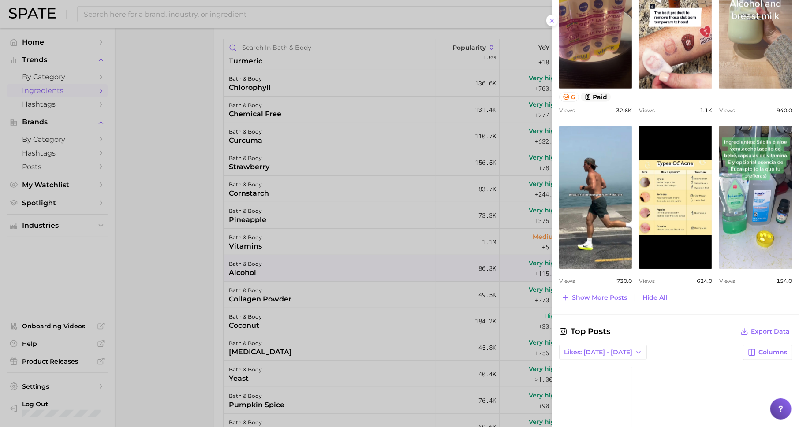
click at [377, 241] on div at bounding box center [399, 213] width 799 height 427
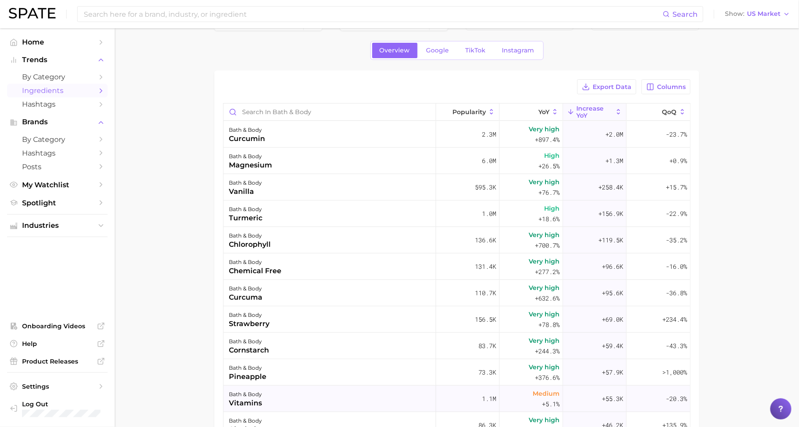
scroll to position [0, 0]
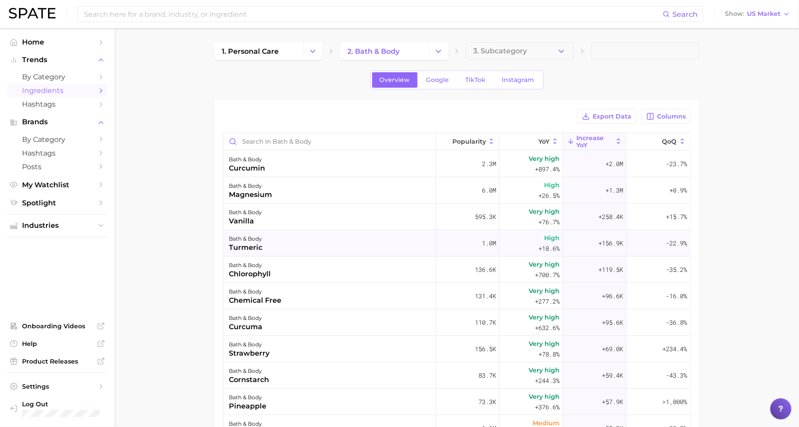
click at [277, 251] on div "bath & body turmeric" at bounding box center [330, 243] width 213 height 26
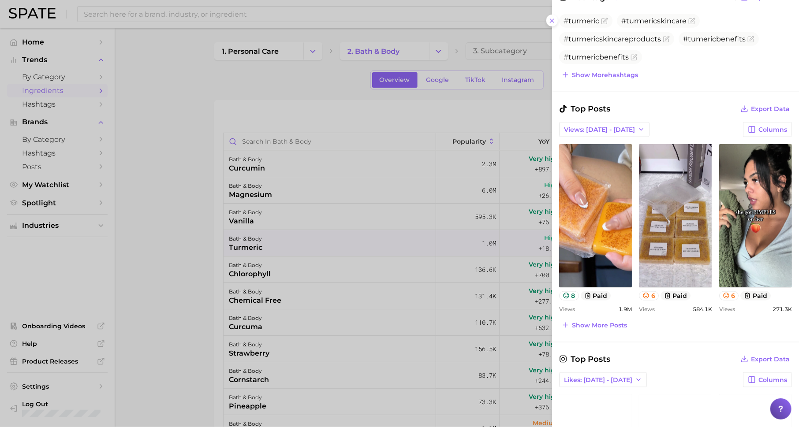
click at [307, 276] on div at bounding box center [399, 213] width 799 height 427
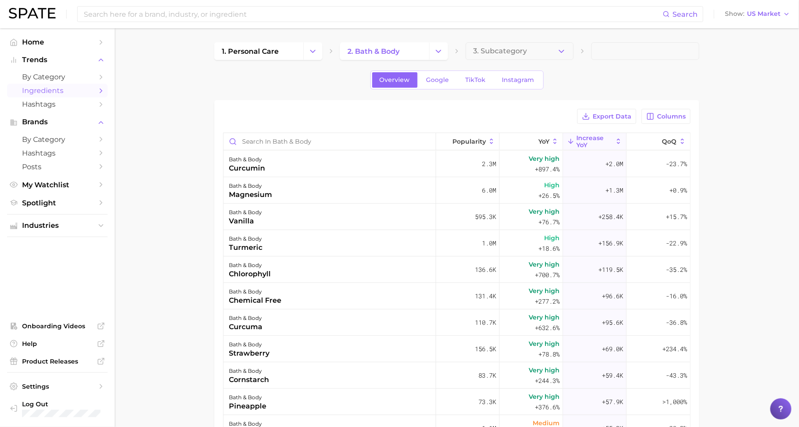
click at [78, 237] on ul "Industries" at bounding box center [57, 225] width 101 height 23
click at [82, 227] on span "Industries" at bounding box center [57, 226] width 71 height 8
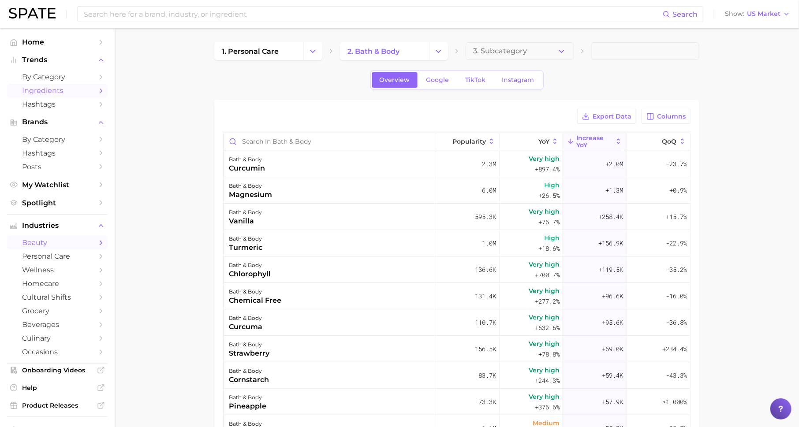
click at [77, 245] on span "beauty" at bounding box center [57, 243] width 71 height 8
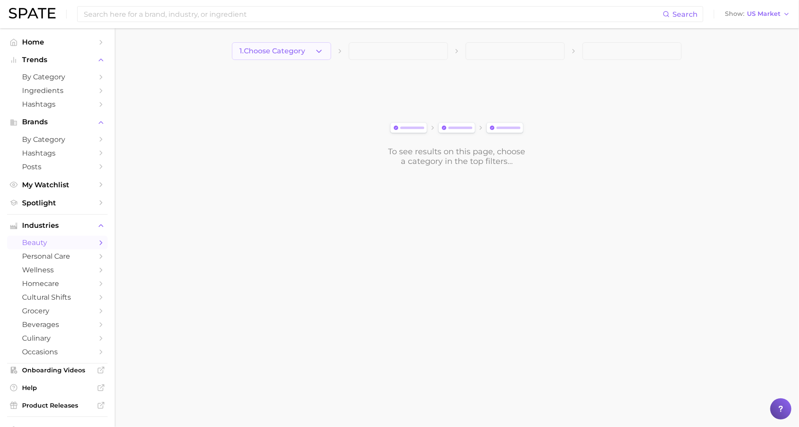
click at [264, 56] on button "1. Choose Category" at bounding box center [281, 51] width 99 height 18
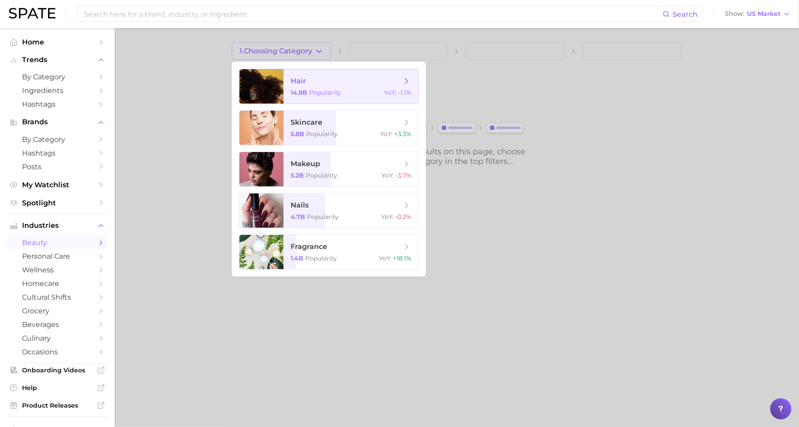
click at [325, 86] on span "hair 14.9b Popularity YoY : -1.1%" at bounding box center [351, 86] width 135 height 34
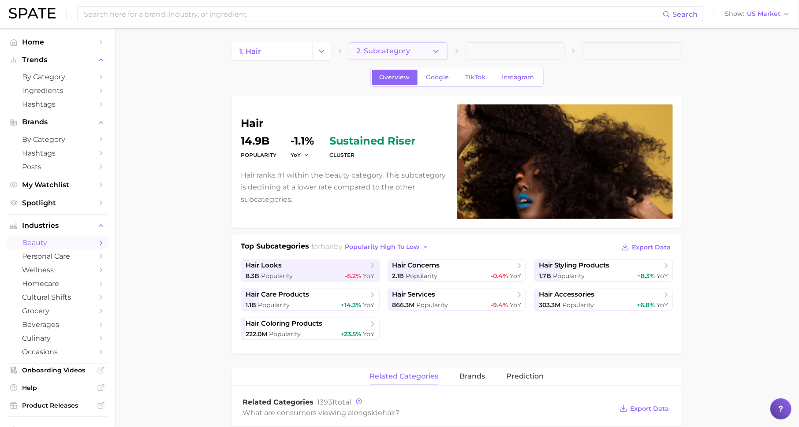
click at [401, 51] on span "2. Subcategory" at bounding box center [383, 51] width 54 height 8
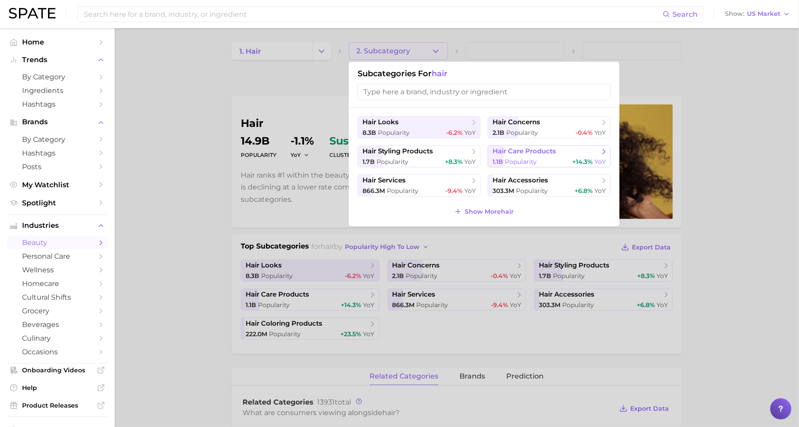
click at [514, 150] on span "hair care products" at bounding box center [524, 151] width 63 height 8
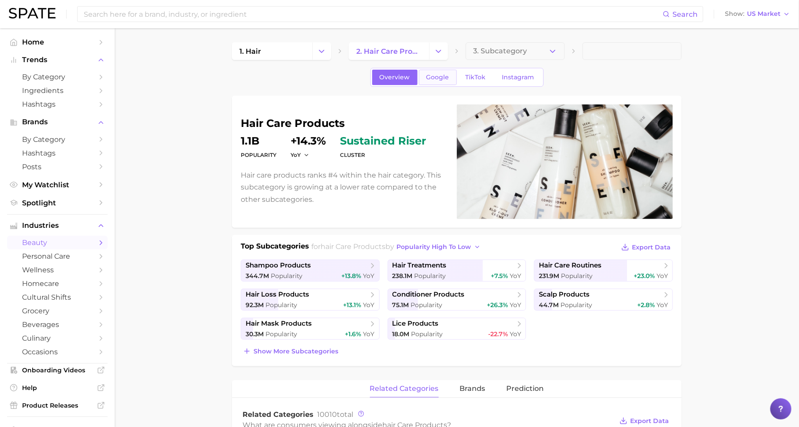
click at [436, 75] on span "Google" at bounding box center [437, 77] width 23 height 7
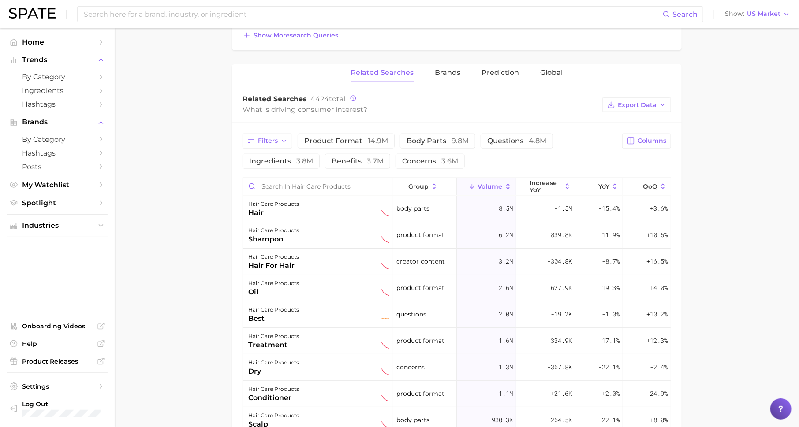
scroll to position [435, 0]
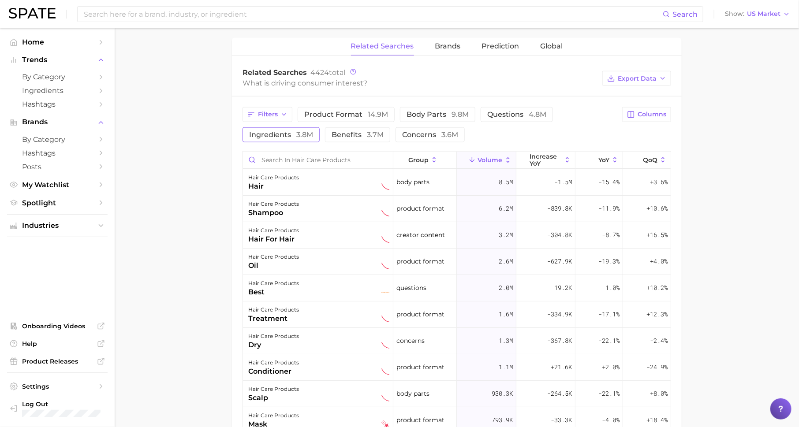
click at [292, 131] on span "ingredients 3.8m" at bounding box center [281, 135] width 64 height 8
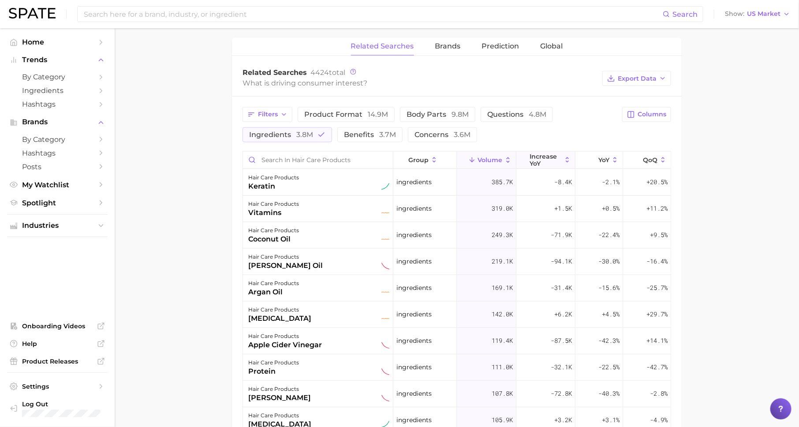
click at [544, 153] on span "increase YoY" at bounding box center [546, 160] width 32 height 14
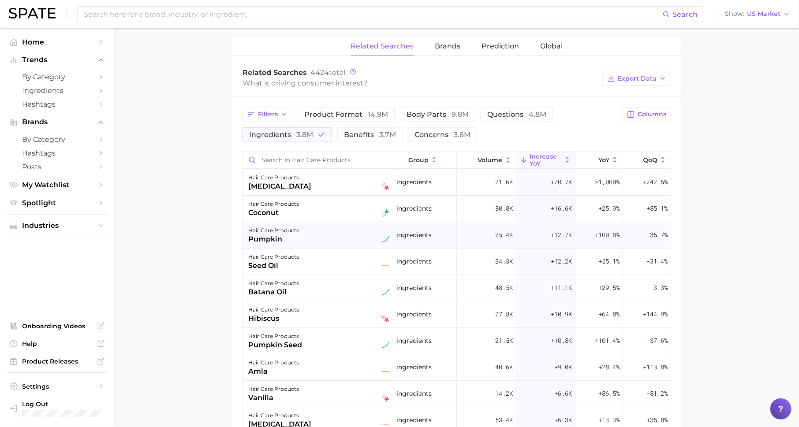
click at [277, 238] on div "pumpkin" at bounding box center [273, 239] width 51 height 11
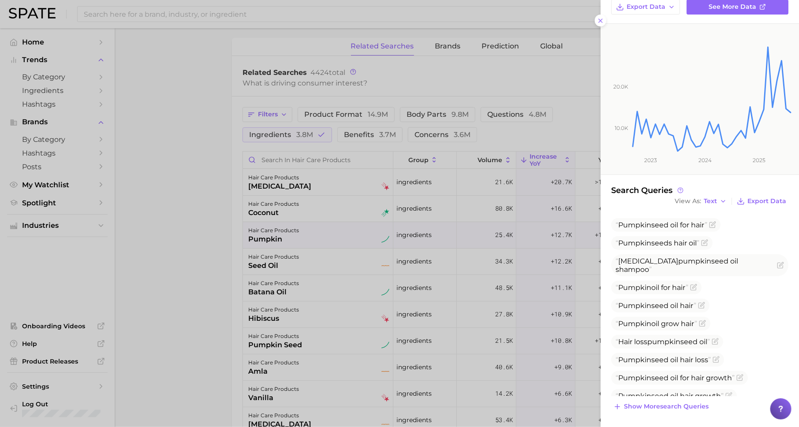
scroll to position [88, 0]
click at [510, 66] on div at bounding box center [399, 213] width 799 height 427
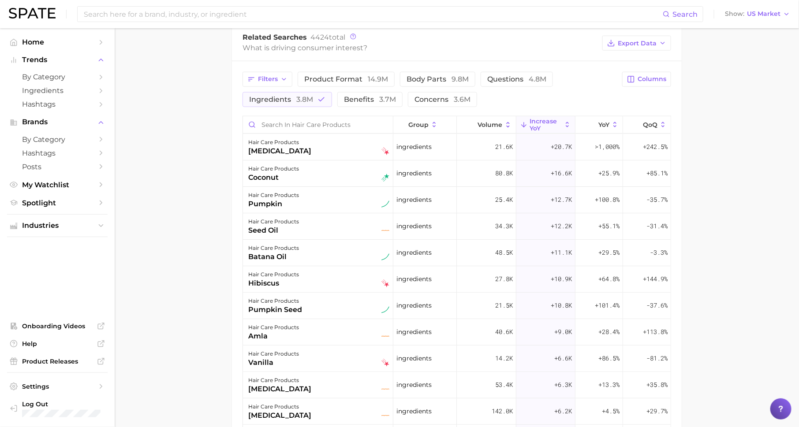
scroll to position [471, 0]
click at [329, 243] on div "hair care products batana oil" at bounding box center [318, 252] width 141 height 19
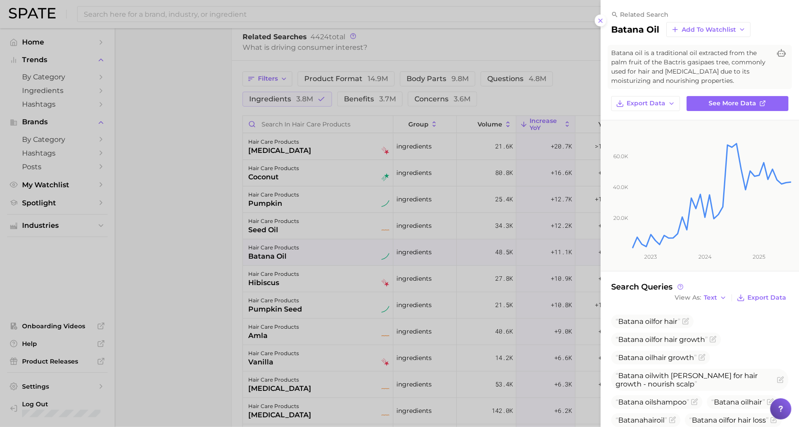
click at [329, 243] on div at bounding box center [399, 213] width 799 height 427
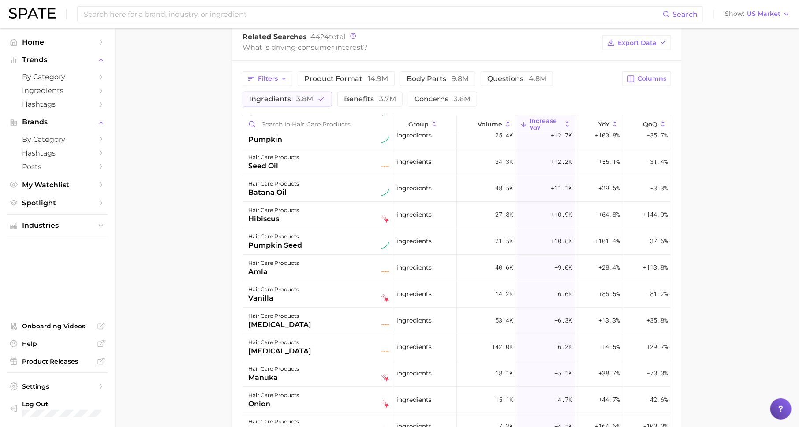
scroll to position [71, 0]
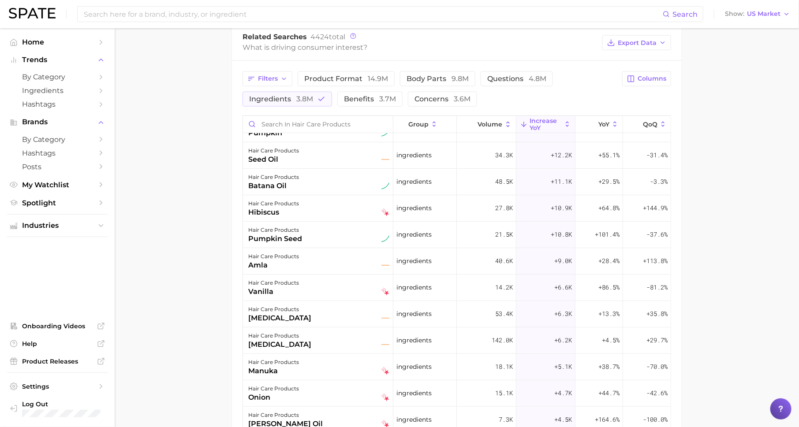
click at [329, 243] on div "hair care products pumpkin seed" at bounding box center [318, 235] width 150 height 26
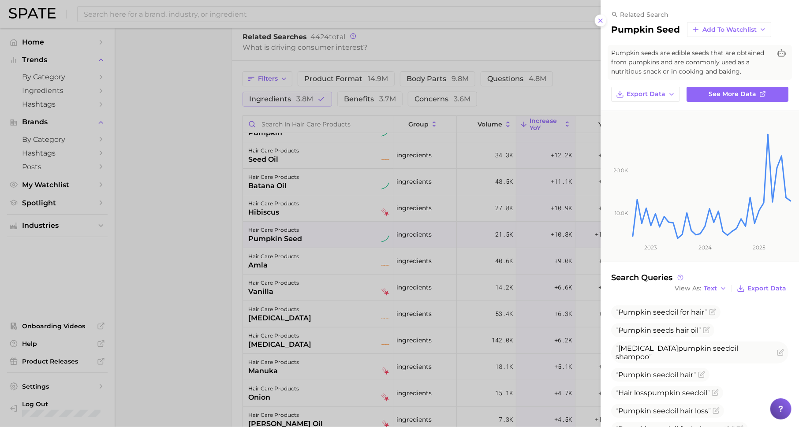
click at [336, 243] on div at bounding box center [399, 213] width 799 height 427
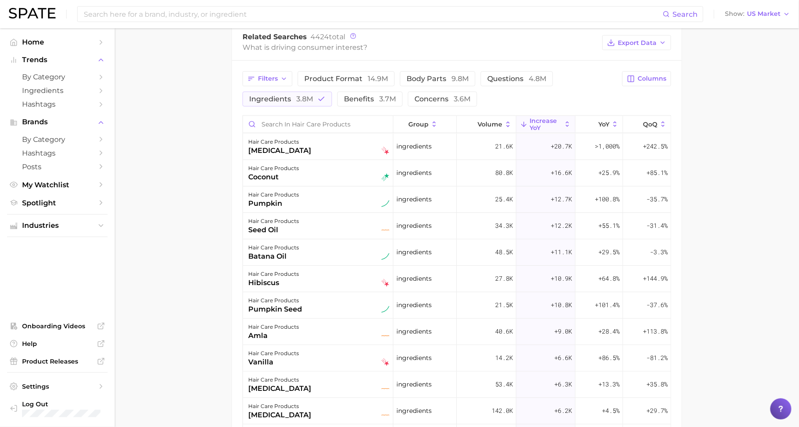
scroll to position [472, 0]
click at [67, 223] on span "Industries" at bounding box center [57, 226] width 71 height 8
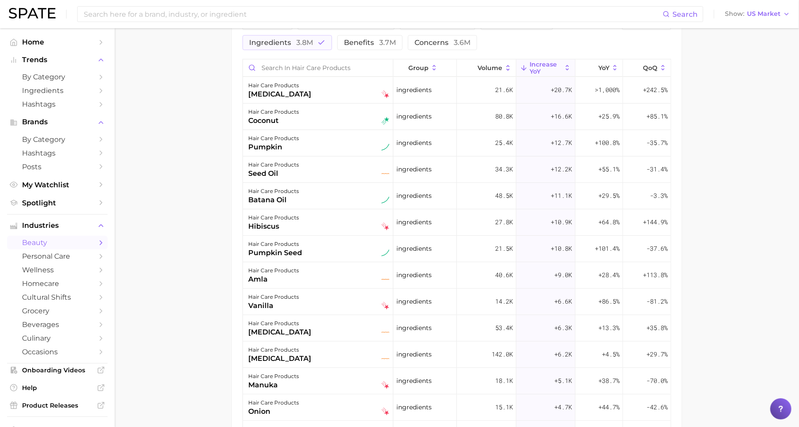
scroll to position [530, 0]
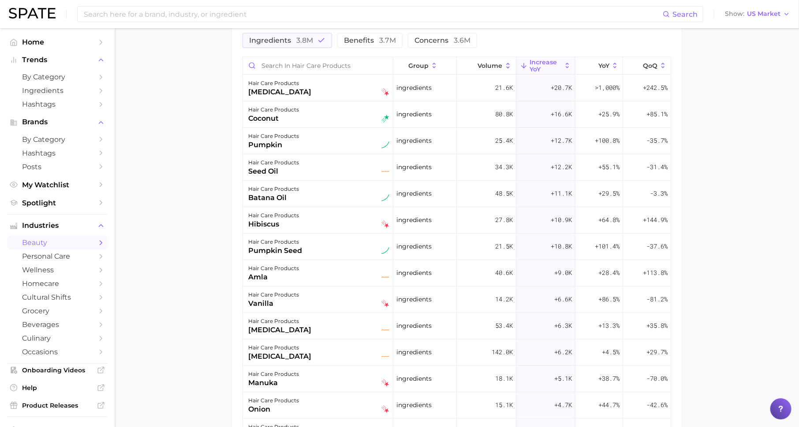
click at [101, 241] on icon "Sidebar" at bounding box center [101, 243] width 8 height 8
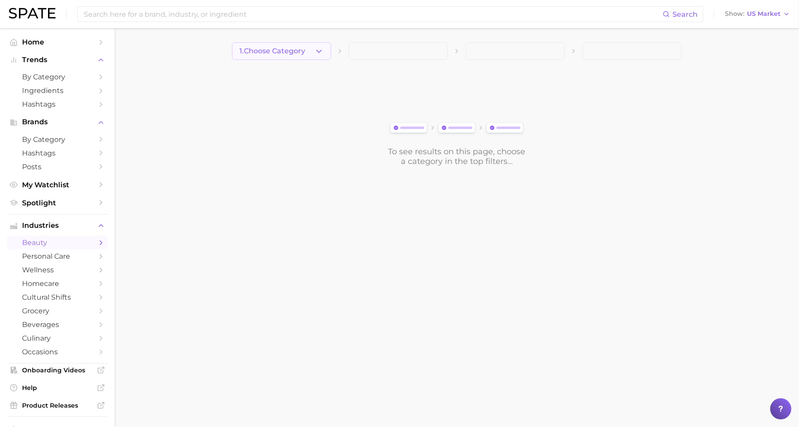
click at [314, 47] on button "1. Choose Category" at bounding box center [281, 51] width 99 height 18
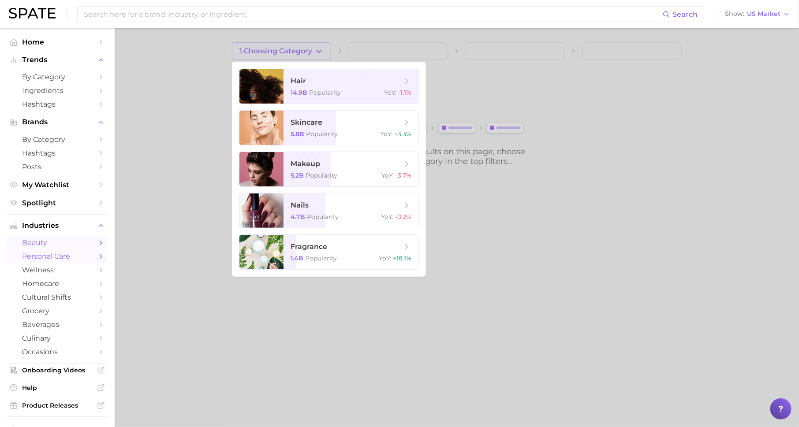
click at [92, 261] on span "personal care" at bounding box center [57, 256] width 71 height 8
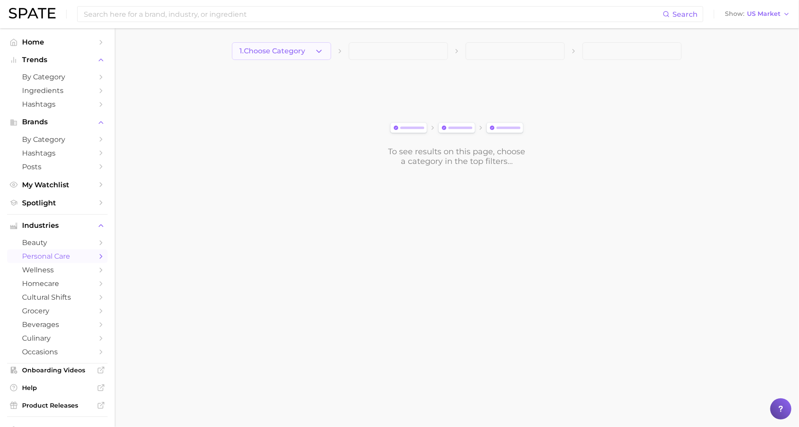
click at [303, 47] on span "1. Choose Category" at bounding box center [272, 51] width 66 height 8
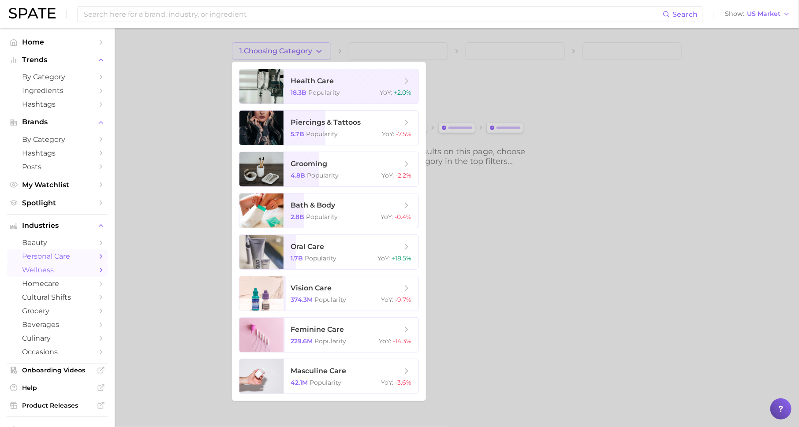
click at [82, 274] on span "wellness" at bounding box center [57, 270] width 71 height 8
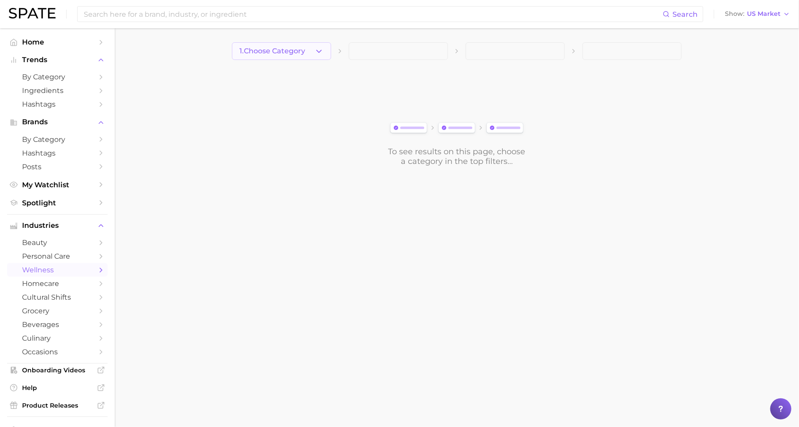
click at [321, 54] on icon "button" at bounding box center [318, 51] width 9 height 9
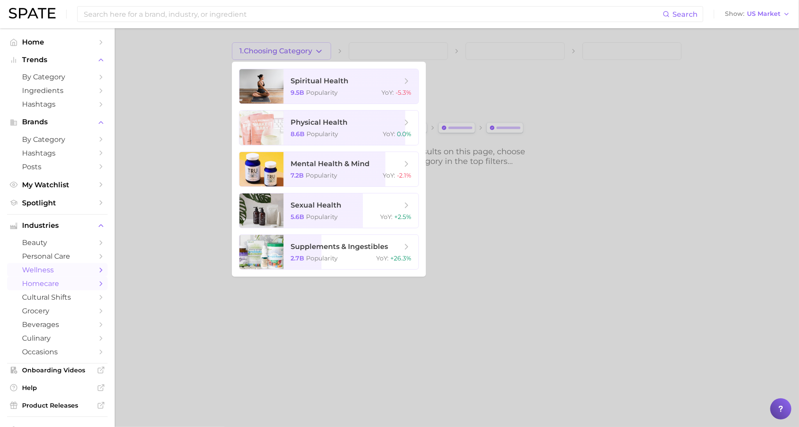
click at [67, 288] on span "homecare" at bounding box center [57, 284] width 71 height 8
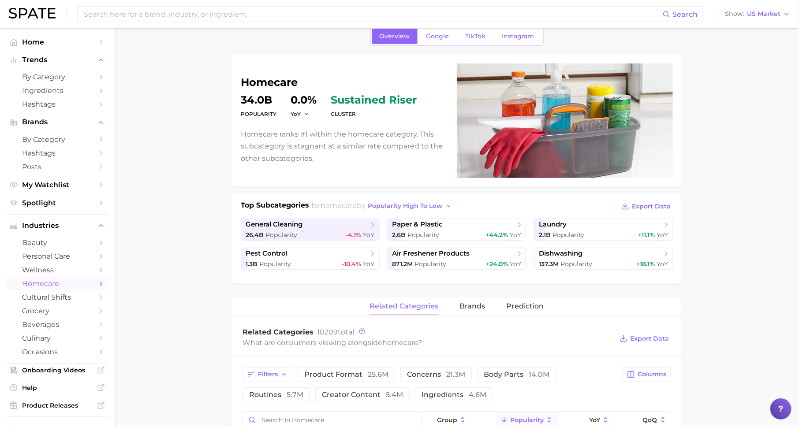
scroll to position [45, 0]
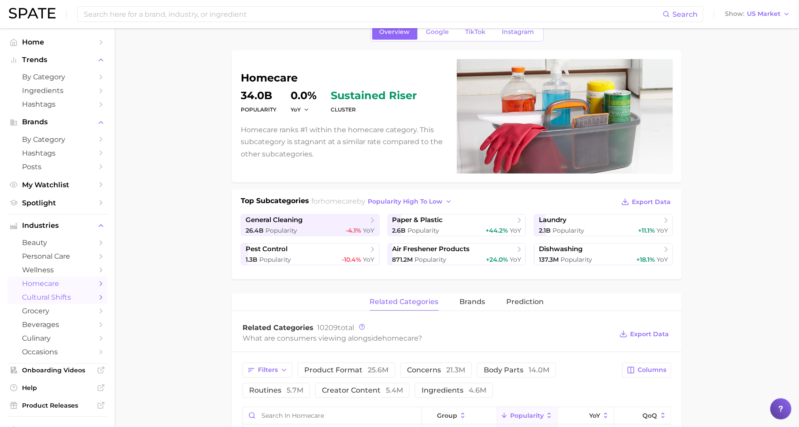
click at [73, 299] on span "cultural shifts" at bounding box center [57, 297] width 71 height 8
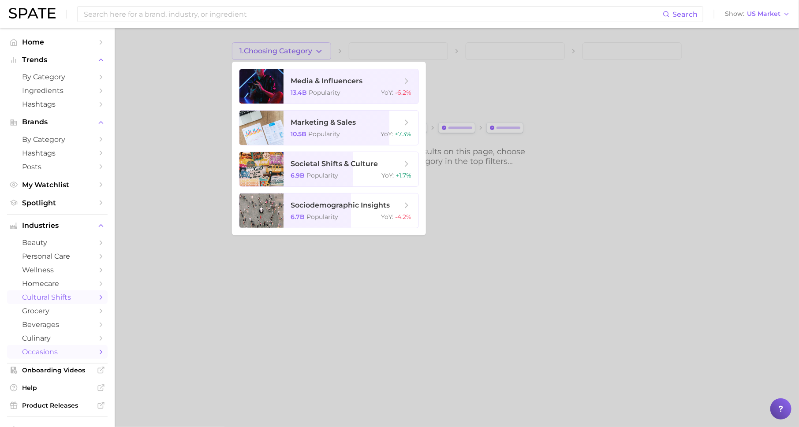
click at [63, 351] on span "occasions" at bounding box center [57, 352] width 71 height 8
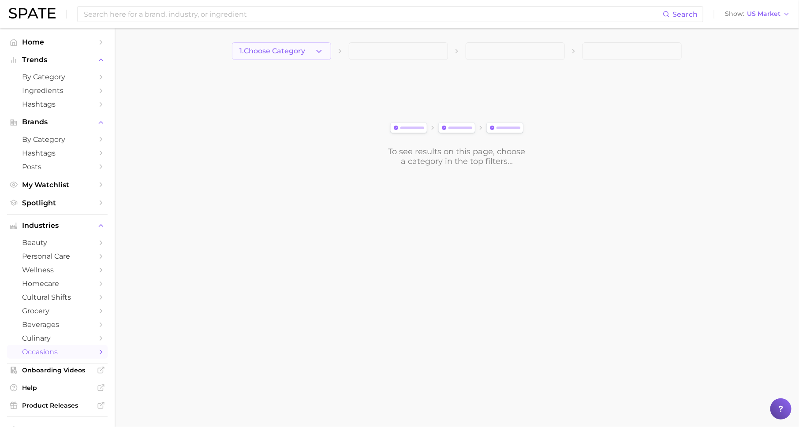
click at [305, 46] on button "1. Choose Category" at bounding box center [281, 51] width 99 height 18
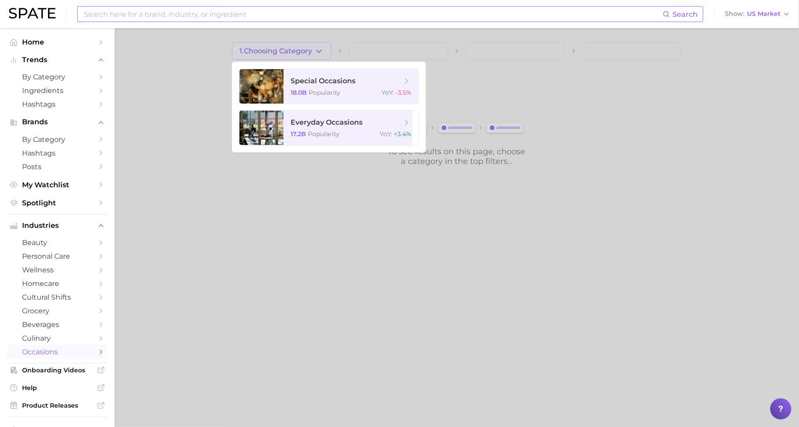
click at [313, 12] on input at bounding box center [373, 14] width 580 height 15
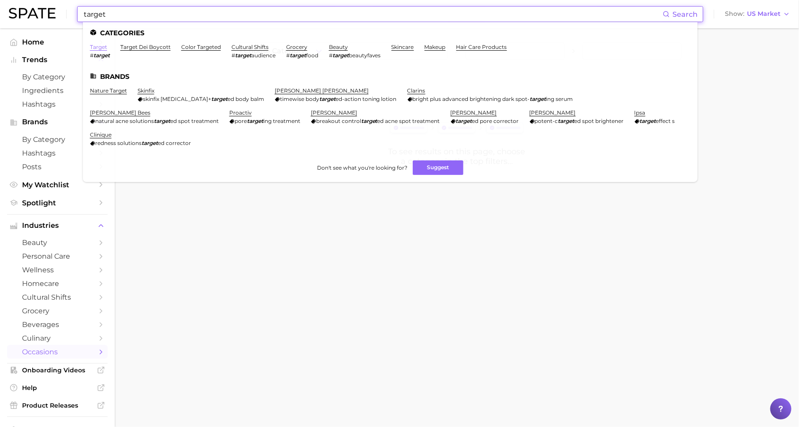
type input "target"
click at [100, 47] on link "target" at bounding box center [98, 47] width 17 height 7
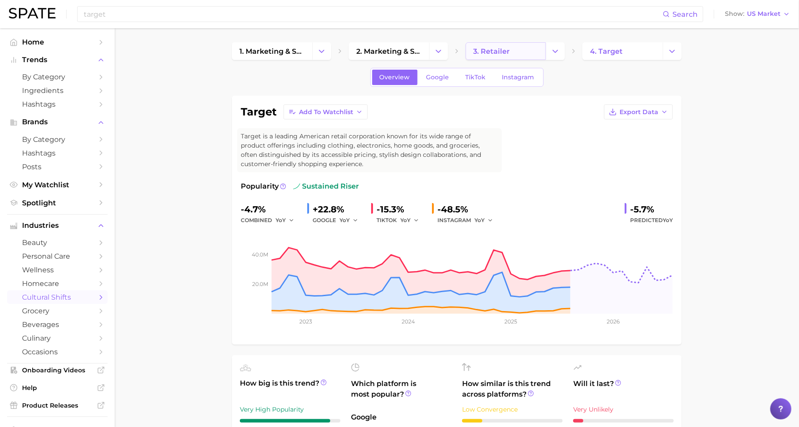
click at [508, 54] on span "3. retailer" at bounding box center [491, 51] width 37 height 8
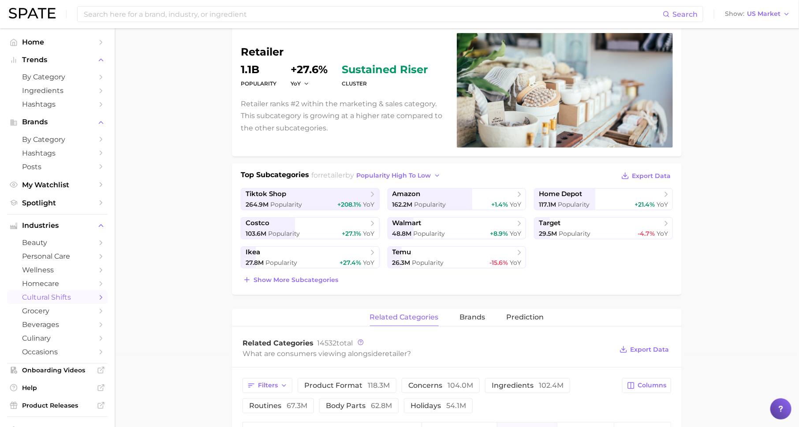
scroll to position [74, 0]
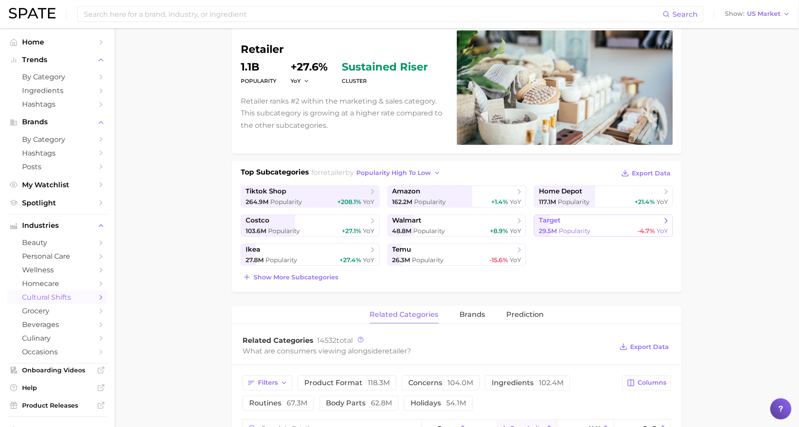
click at [584, 232] on span "Popularity" at bounding box center [575, 231] width 32 height 8
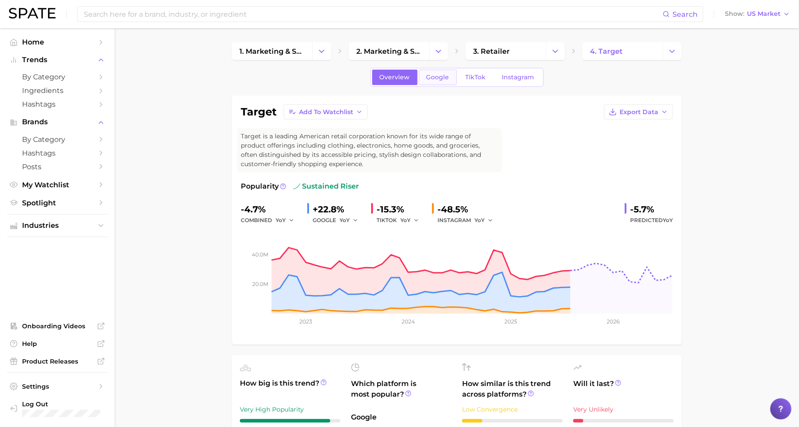
click at [432, 75] on span "Google" at bounding box center [437, 77] width 23 height 7
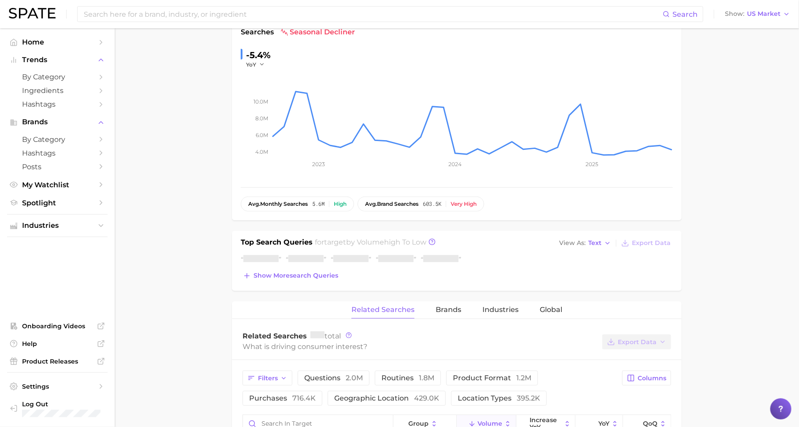
scroll to position [228, 0]
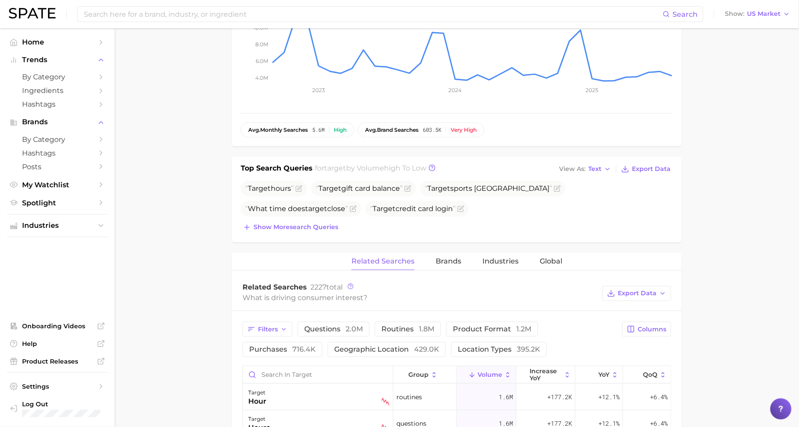
click at [492, 233] on div "Top Search Queries for target by Volume high to low View As Text Export Data Ta…" at bounding box center [457, 200] width 450 height 86
click at [492, 259] on span "Industries" at bounding box center [500, 262] width 36 height 8
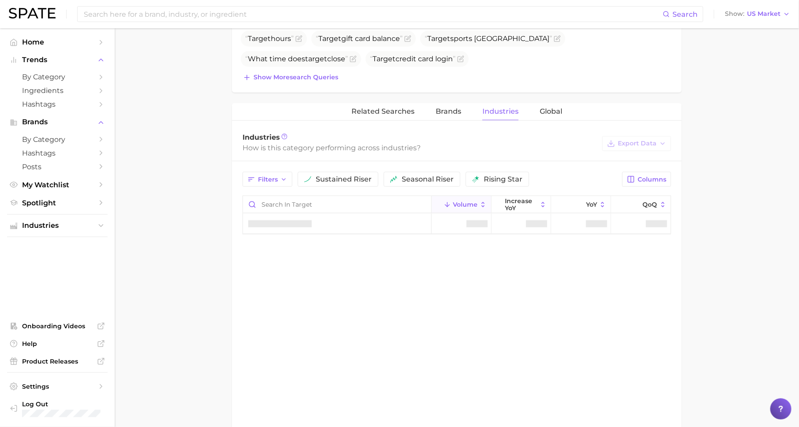
scroll to position [401, 0]
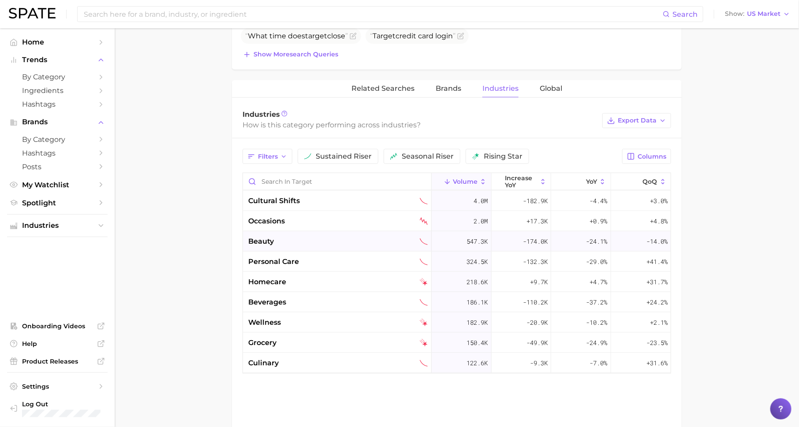
click at [286, 243] on div "beauty" at bounding box center [337, 241] width 179 height 11
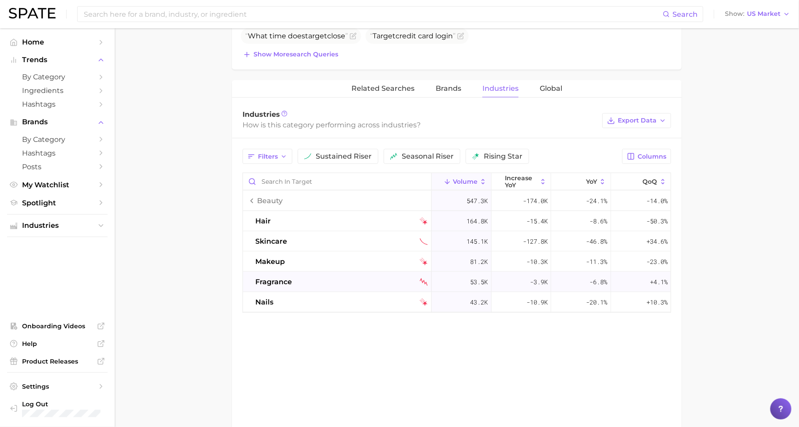
click at [283, 274] on div "fragrance" at bounding box center [337, 282] width 189 height 20
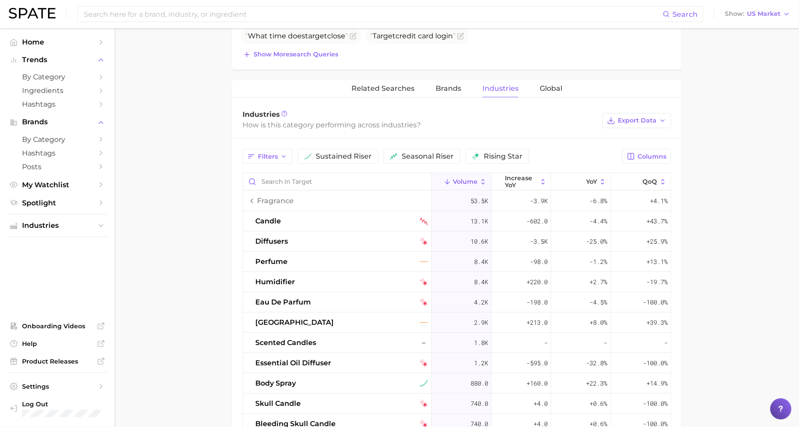
click at [516, 168] on div "Filters sustained riser seasonal riser rising star Columns Volume increase YoY …" at bounding box center [457, 374] width 450 height 472
click at [516, 177] on span "increase YoY" at bounding box center [521, 182] width 33 height 14
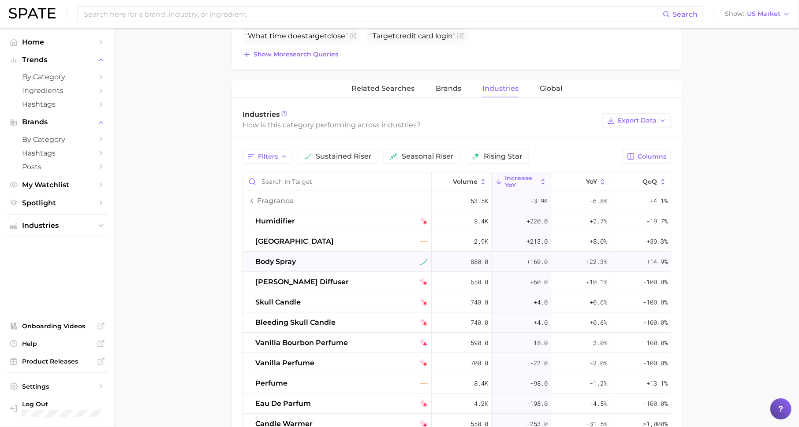
click at [517, 256] on div "+160.0" at bounding box center [522, 262] width 60 height 20
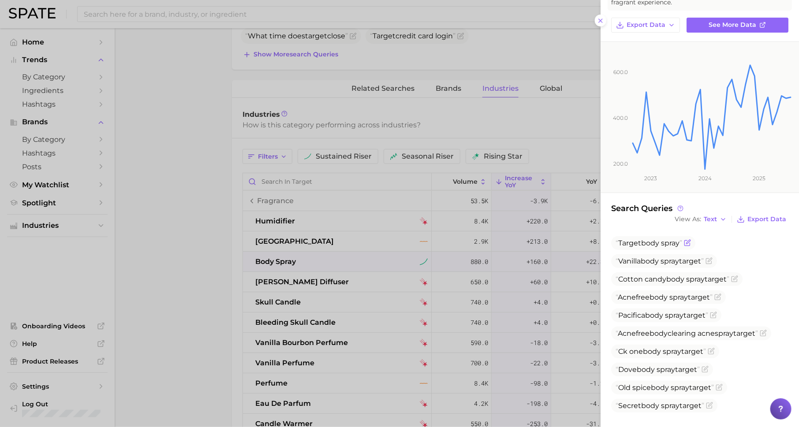
scroll to position [71, 0]
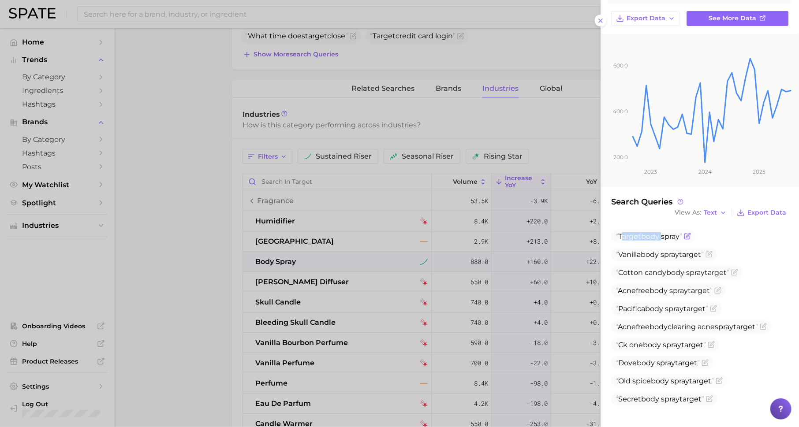
drag, startPoint x: 622, startPoint y: 236, endPoint x: 664, endPoint y: 236, distance: 41.9
click at [664, 236] on span "Target body spray" at bounding box center [649, 236] width 67 height 8
drag, startPoint x: 635, startPoint y: 261, endPoint x: 677, endPoint y: 260, distance: 42.8
click at [678, 260] on ul "Target body spray Vanilla body spray target Cotton candy body spray target Acne…" at bounding box center [699, 318] width 177 height 176
click at [452, 261] on div at bounding box center [399, 213] width 799 height 427
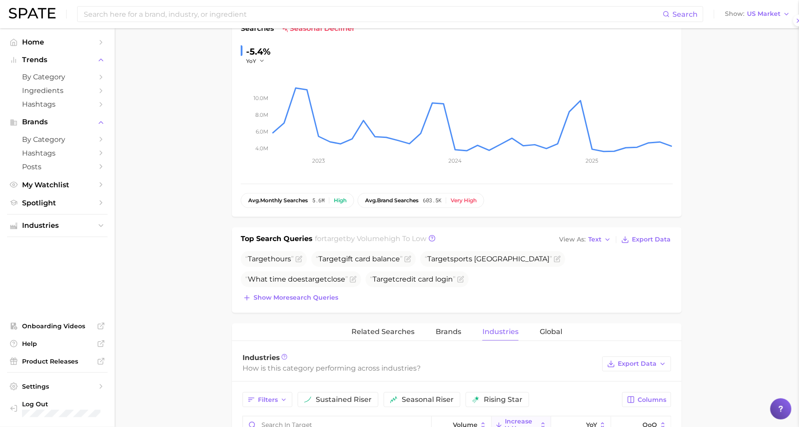
scroll to position [0, 0]
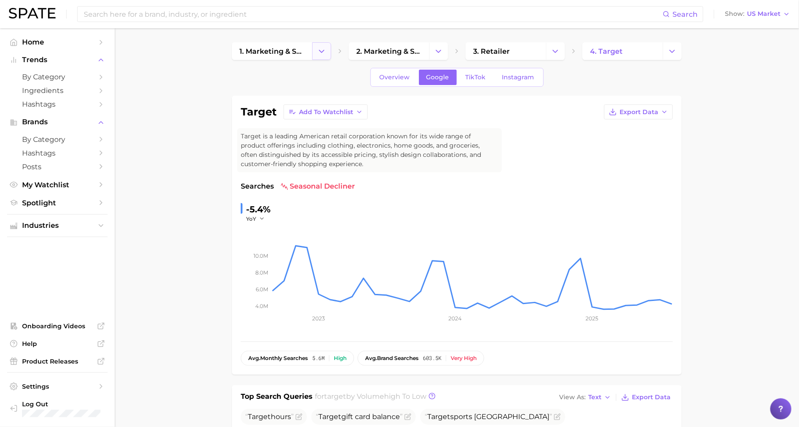
click at [317, 50] on button "Change Category" at bounding box center [321, 51] width 19 height 18
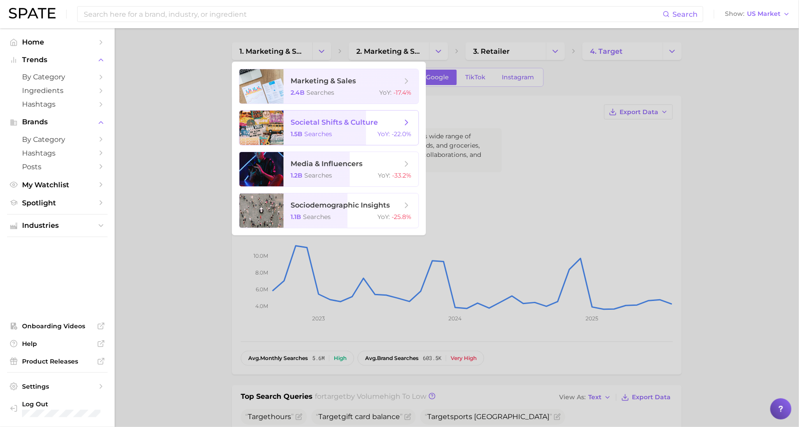
click at [330, 133] on span "searches" at bounding box center [318, 134] width 28 height 8
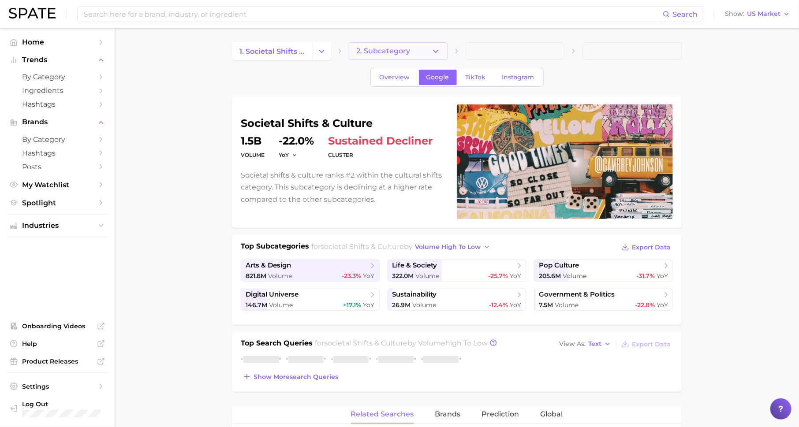
click at [384, 58] on button "2. Subcategory" at bounding box center [398, 51] width 99 height 18
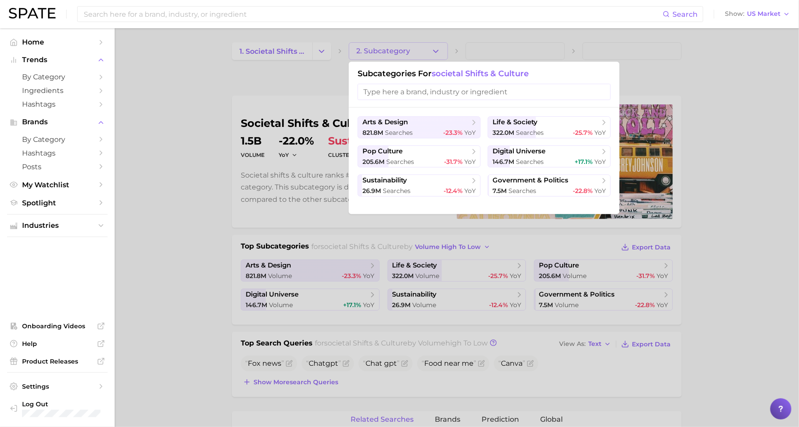
click at [384, 57] on div at bounding box center [399, 213] width 799 height 427
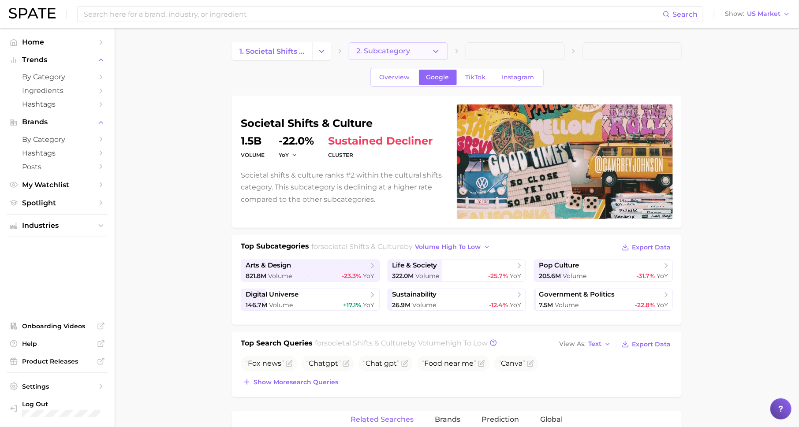
click at [384, 57] on button "2. Subcategory" at bounding box center [398, 51] width 99 height 18
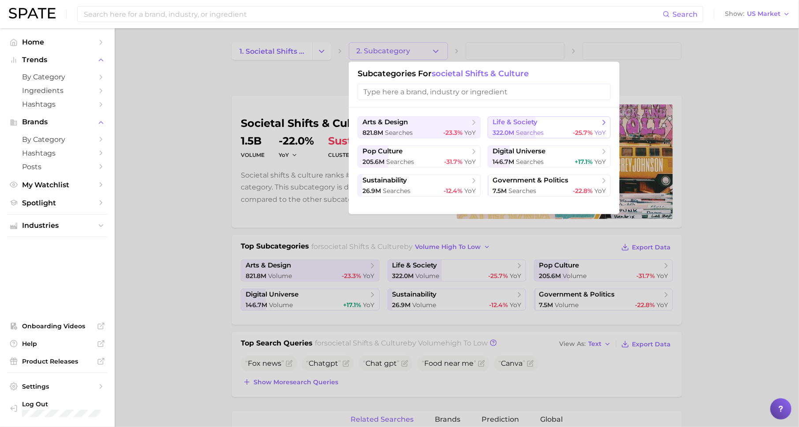
click at [509, 130] on span "322.0m" at bounding box center [504, 133] width 22 height 8
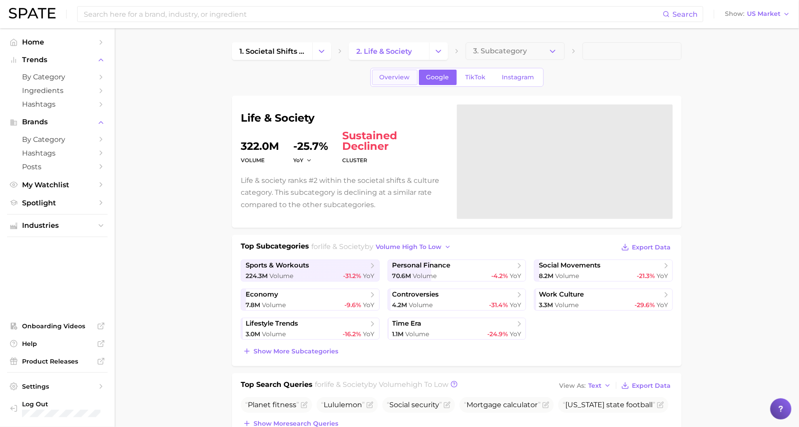
click at [392, 80] on span "Overview" at bounding box center [395, 77] width 30 height 7
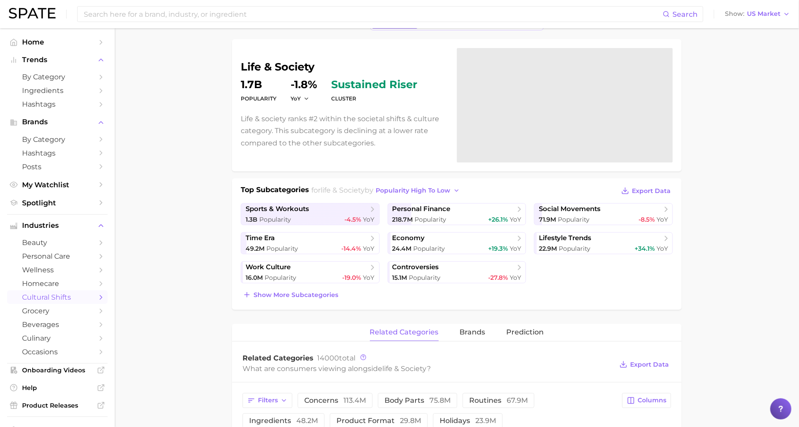
scroll to position [61, 0]
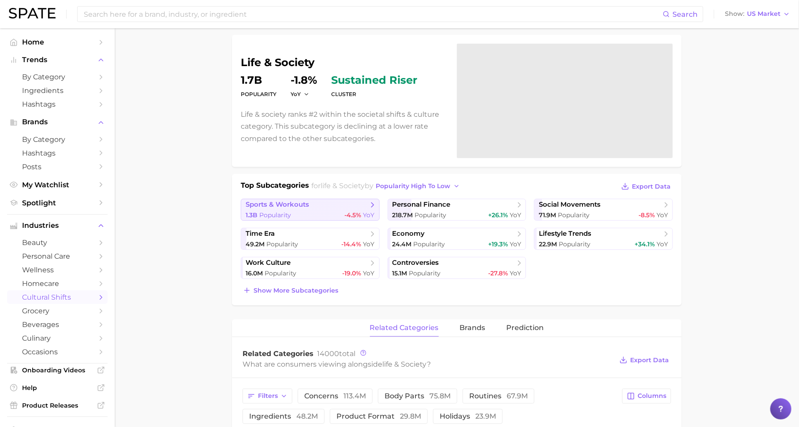
click at [317, 211] on div "1.3b Popularity -4.5% YoY" at bounding box center [310, 215] width 129 height 8
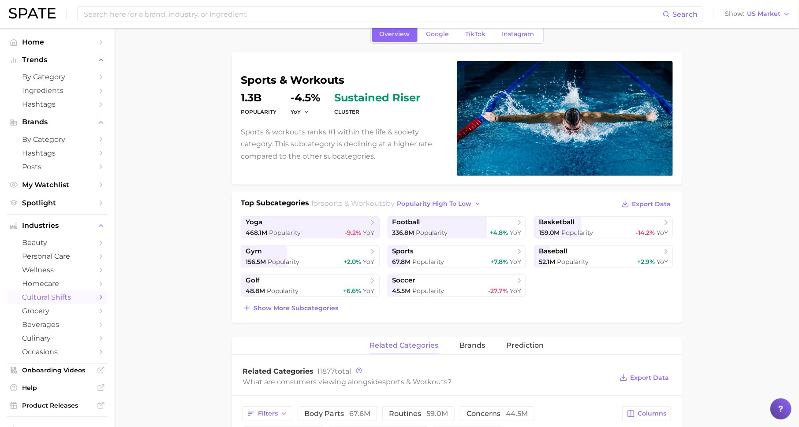
scroll to position [51, 0]
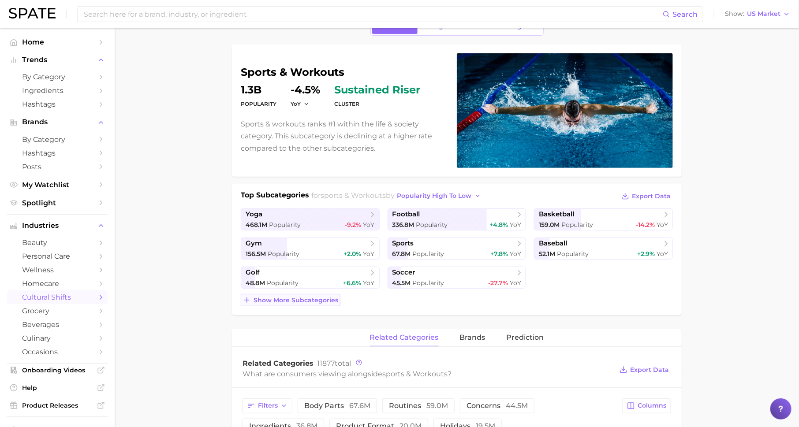
click at [304, 300] on span "Show more subcategories" at bounding box center [296, 300] width 85 height 7
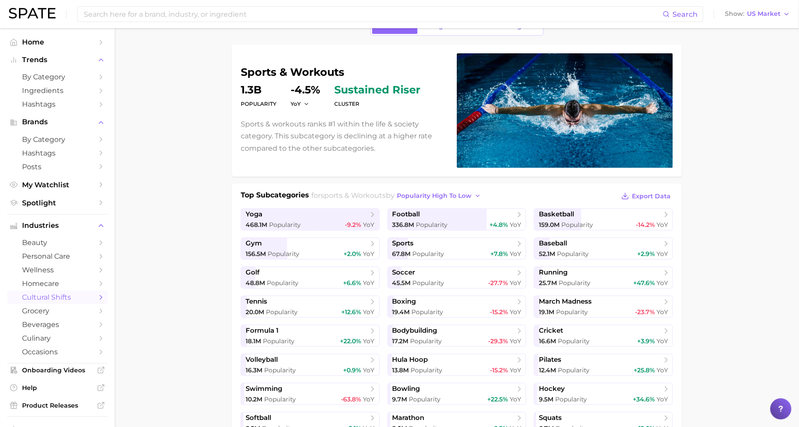
scroll to position [151, 0]
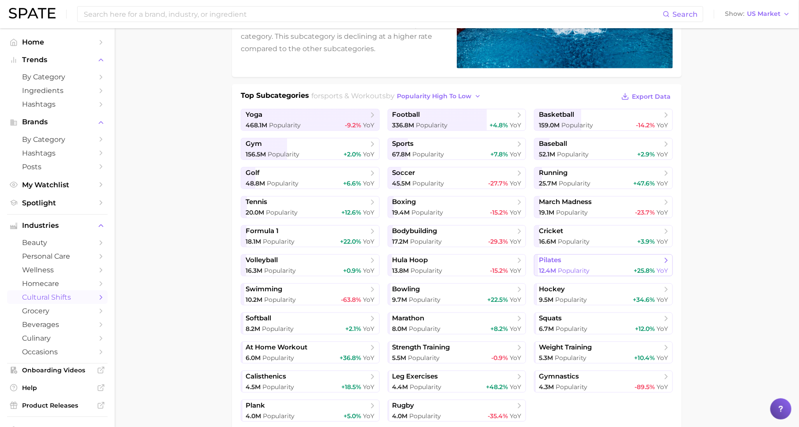
click at [568, 260] on span "pilates" at bounding box center [600, 260] width 123 height 9
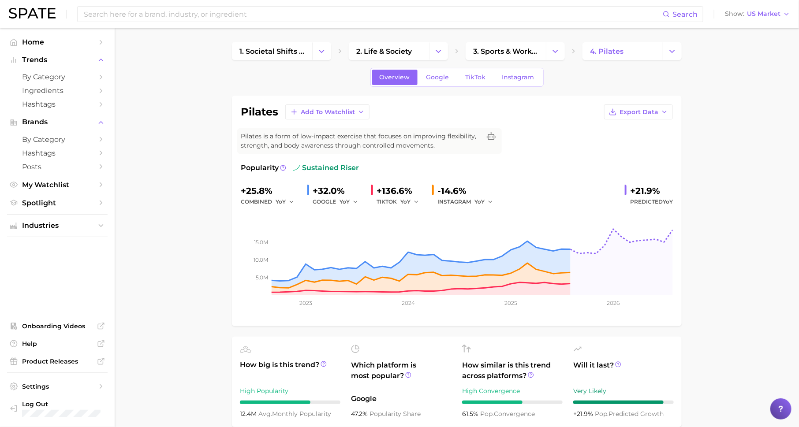
scroll to position [16, 0]
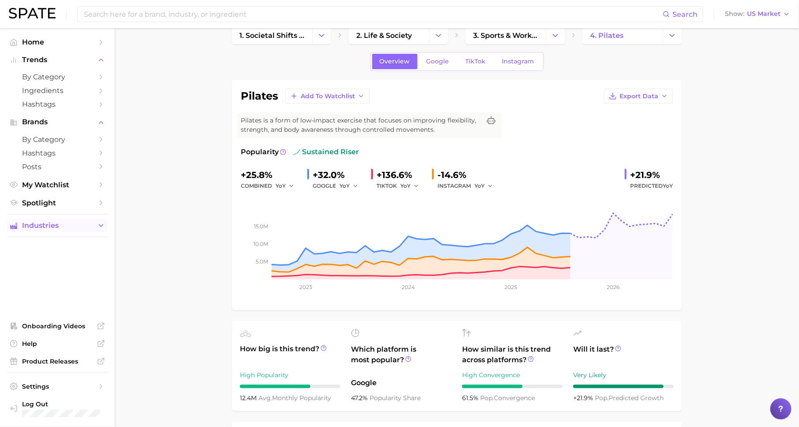
click at [83, 225] on span "Industries" at bounding box center [57, 226] width 71 height 8
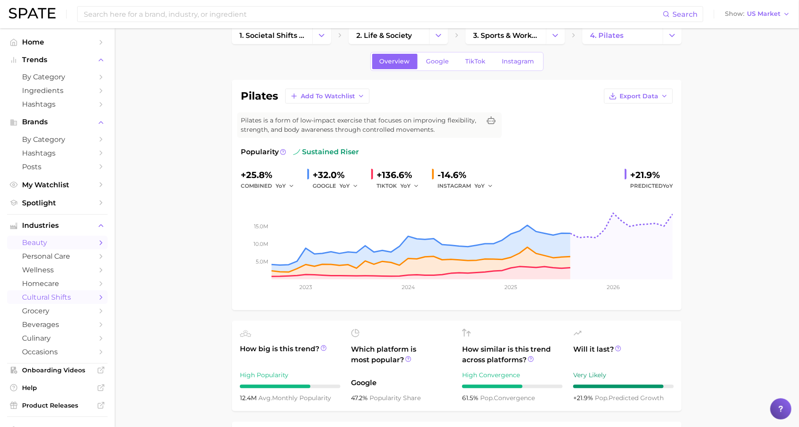
click at [79, 247] on span "beauty" at bounding box center [57, 243] width 71 height 8
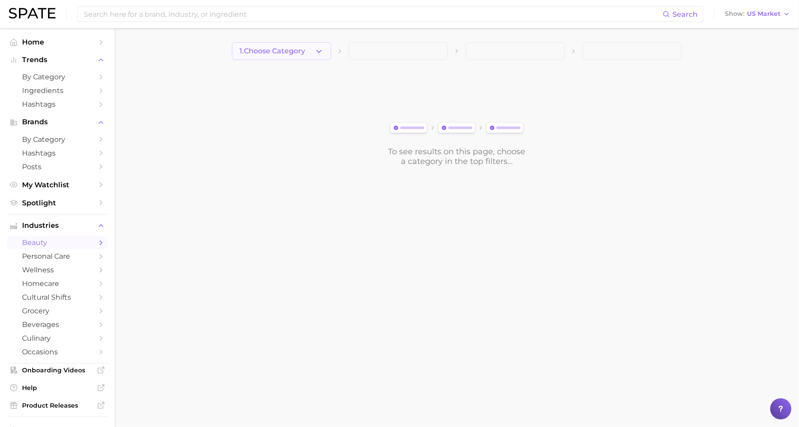
click at [293, 50] on span "1. Choose Category" at bounding box center [272, 51] width 66 height 8
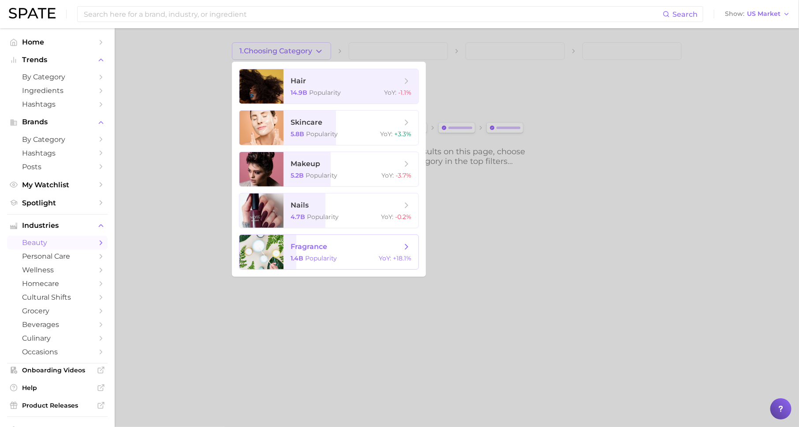
click at [329, 261] on span "Popularity" at bounding box center [321, 258] width 32 height 8
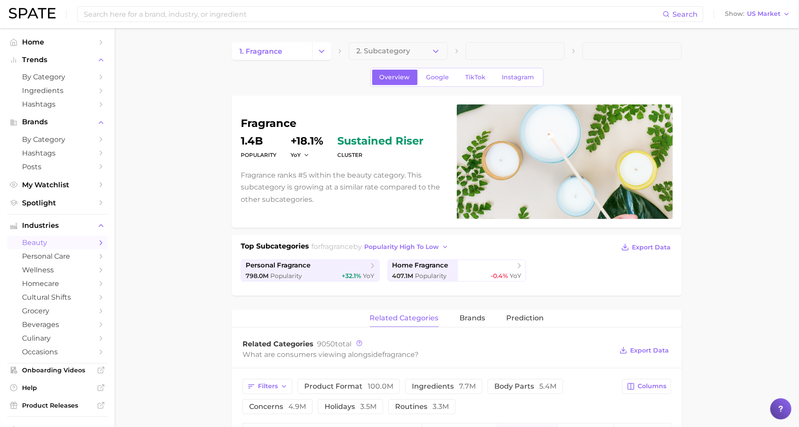
click at [417, 47] on button "2. Subcategory" at bounding box center [398, 51] width 99 height 18
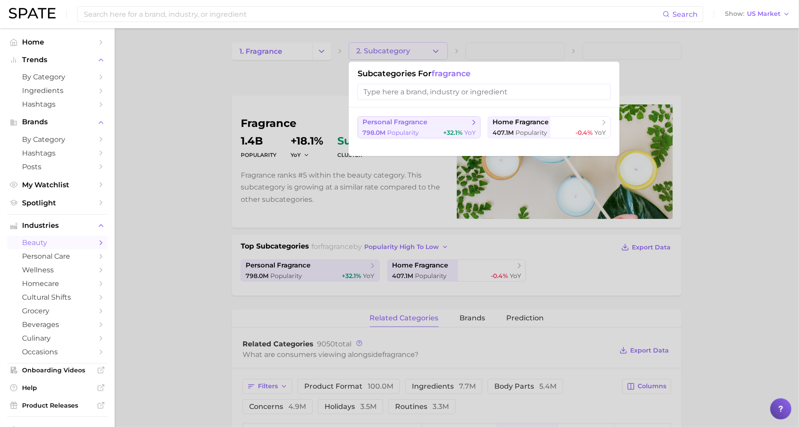
click at [456, 121] on span "personal fragrance" at bounding box center [415, 122] width 107 height 9
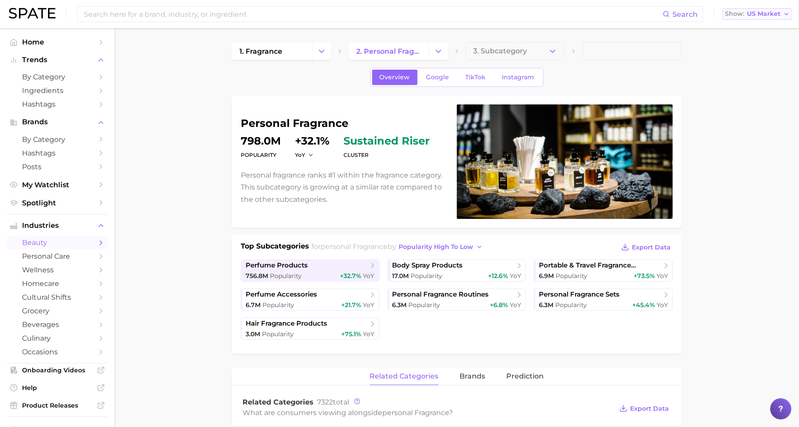
click at [784, 16] on icon "button" at bounding box center [786, 14] width 7 height 7
click at [761, 113] on button "Global" at bounding box center [761, 108] width 77 height 16
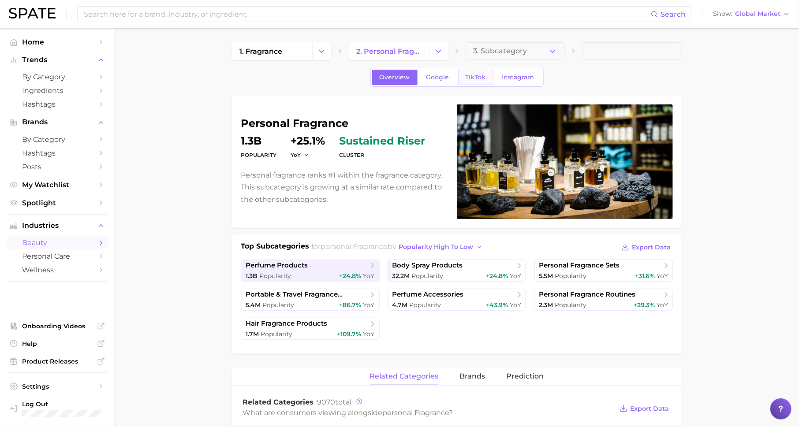
click at [478, 76] on span "TikTok" at bounding box center [476, 77] width 20 height 7
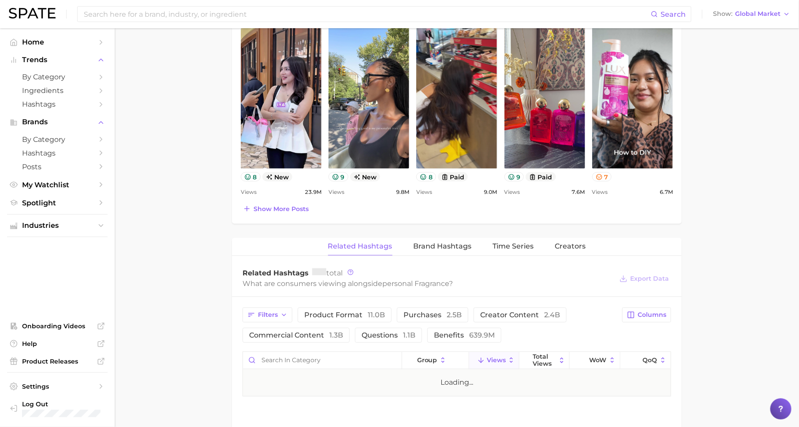
scroll to position [537, 0]
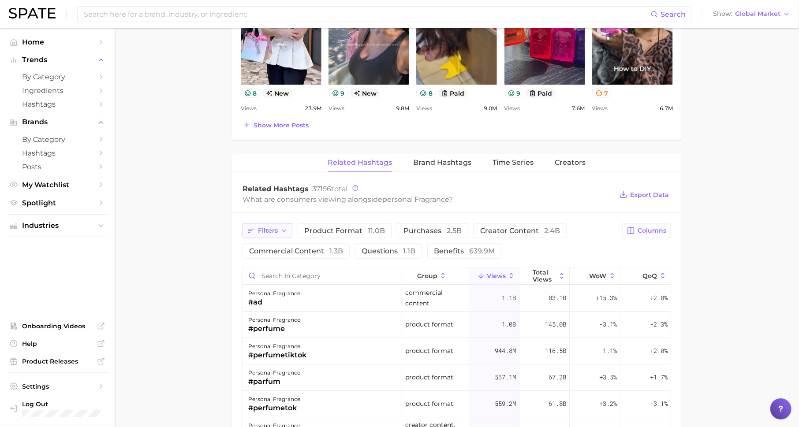
click at [263, 229] on span "Filters" at bounding box center [268, 230] width 20 height 7
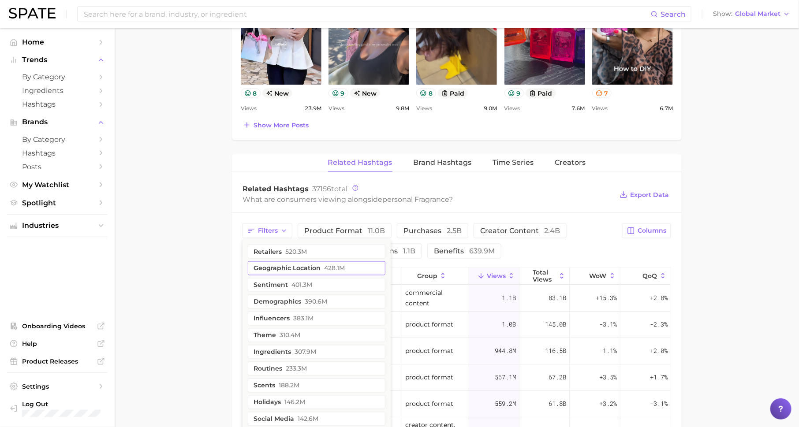
click at [278, 262] on button "geographic location 428.1m" at bounding box center [317, 268] width 138 height 14
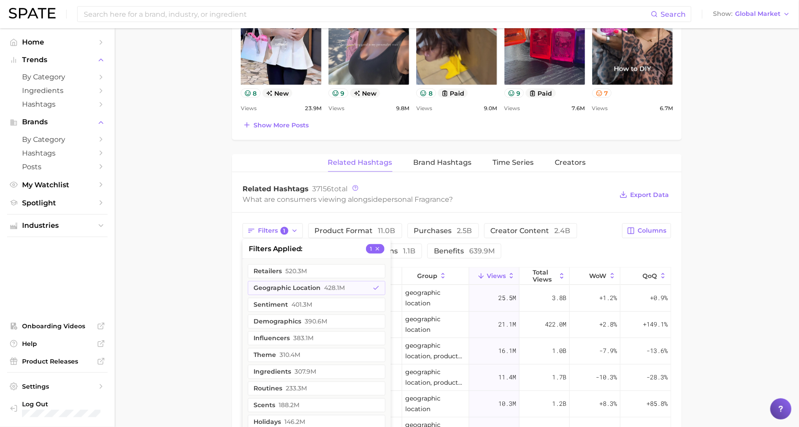
click at [198, 268] on main "1. fragrance 2. personal fragrance 3. Subcategory Overview Google TikTok Instag…" at bounding box center [457, 121] width 684 height 1258
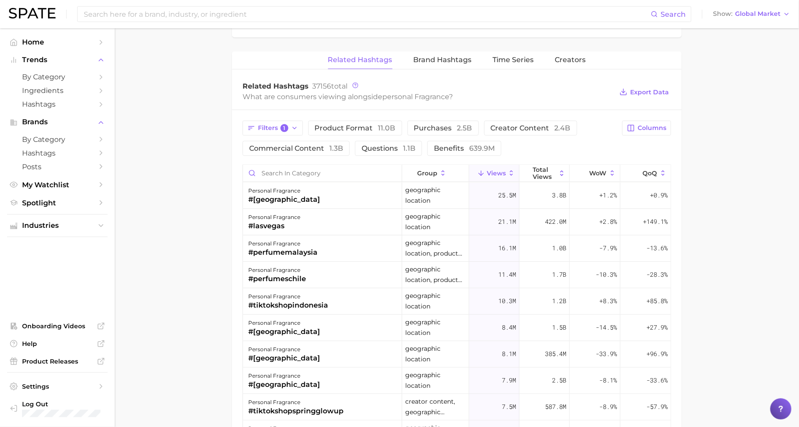
scroll to position [653, 0]
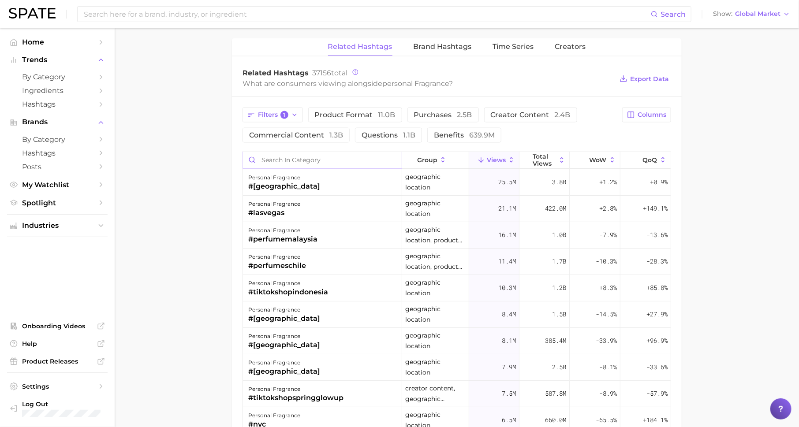
click at [303, 160] on input "Search in category" at bounding box center [322, 160] width 159 height 17
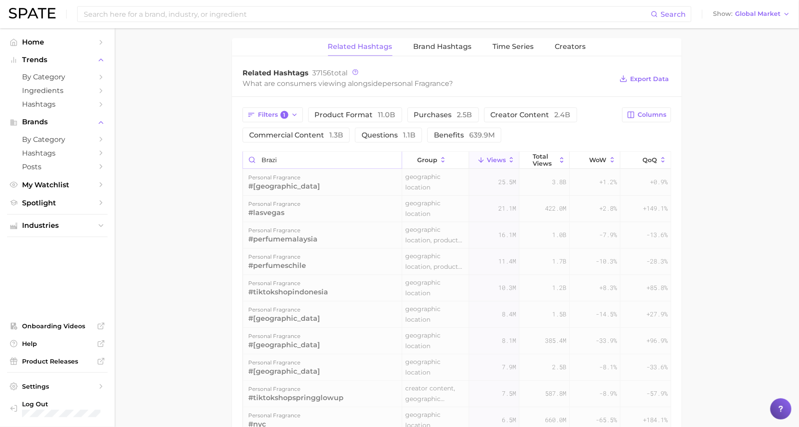
type input "[GEOGRAPHIC_DATA]"
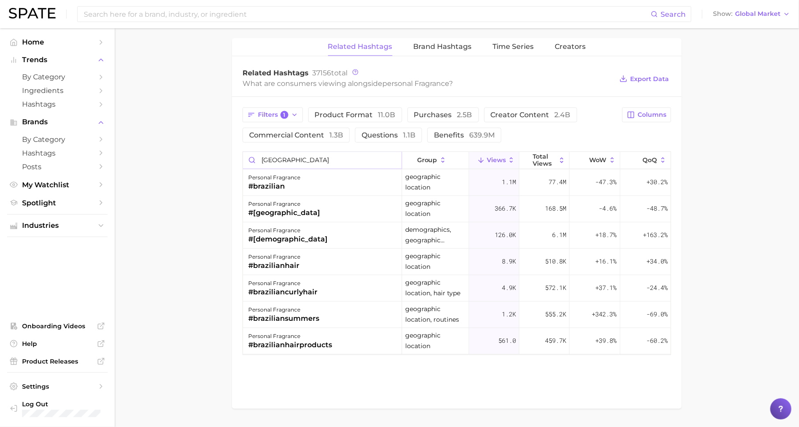
click at [393, 157] on input "[GEOGRAPHIC_DATA]" at bounding box center [322, 160] width 159 height 17
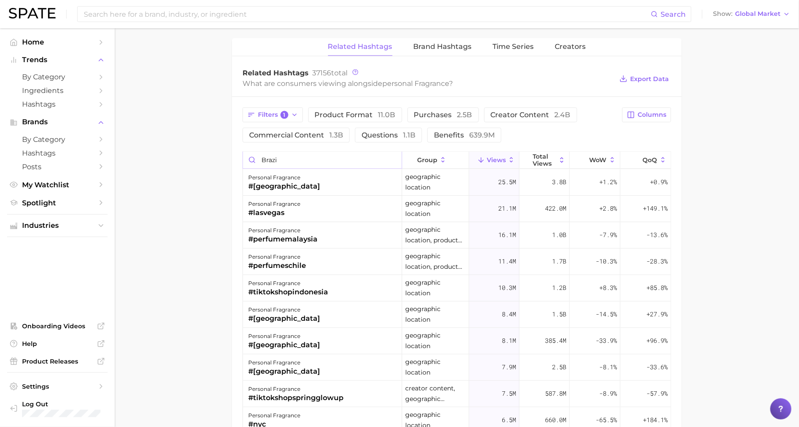
type input "[GEOGRAPHIC_DATA]"
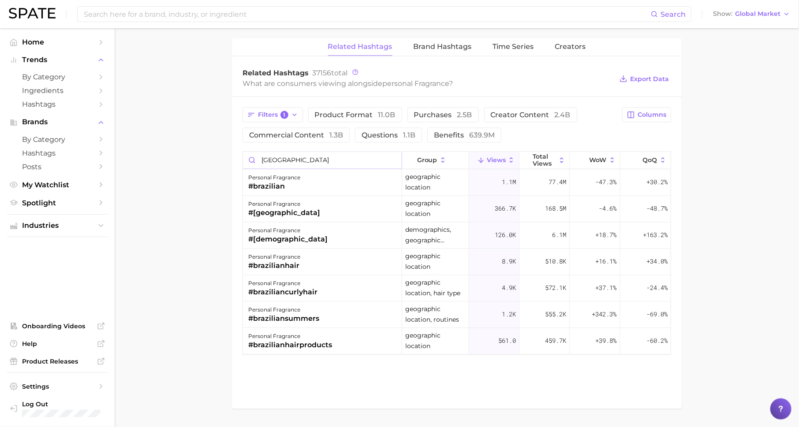
click at [393, 157] on input "[GEOGRAPHIC_DATA]" at bounding box center [322, 160] width 159 height 17
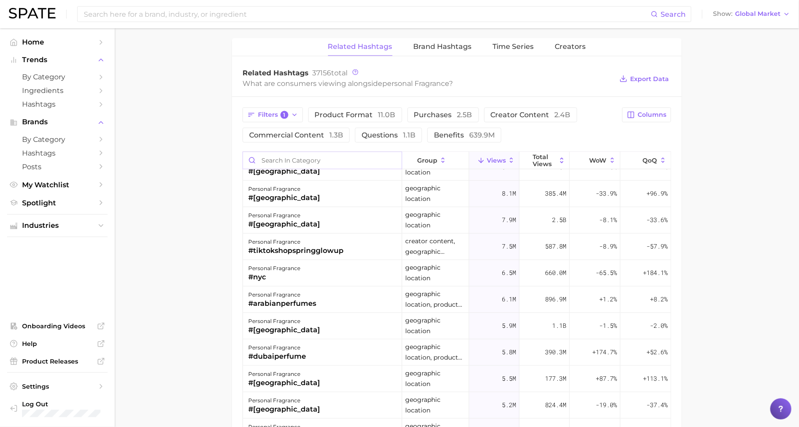
scroll to position [151, 0]
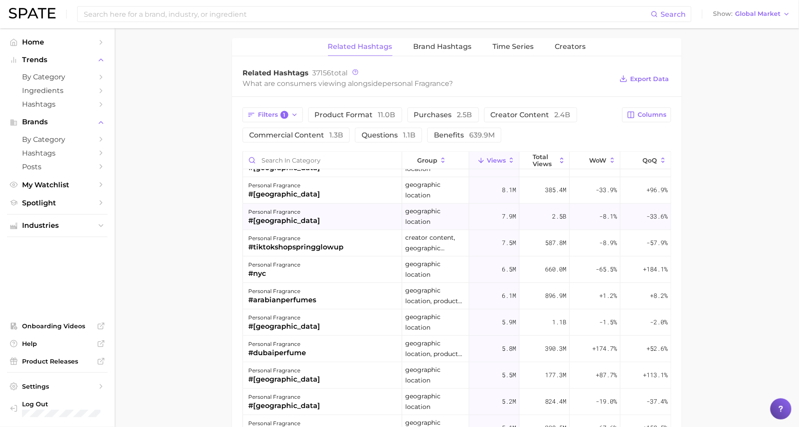
click at [324, 220] on div "personal fragrance #[GEOGRAPHIC_DATA]" at bounding box center [322, 217] width 159 height 26
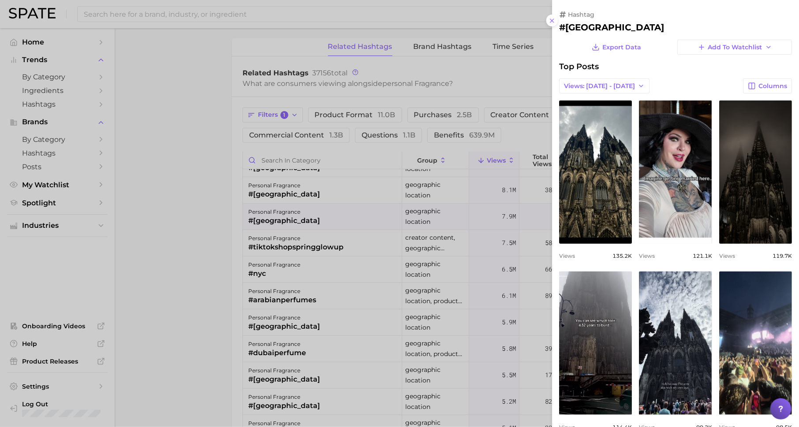
scroll to position [0, 0]
click at [324, 221] on div at bounding box center [399, 213] width 799 height 427
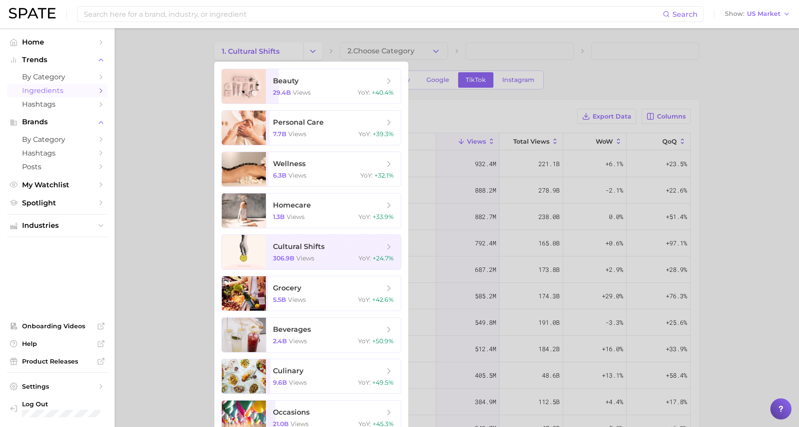
scroll to position [62, 0]
